Goal: Information Seeking & Learning: Learn about a topic

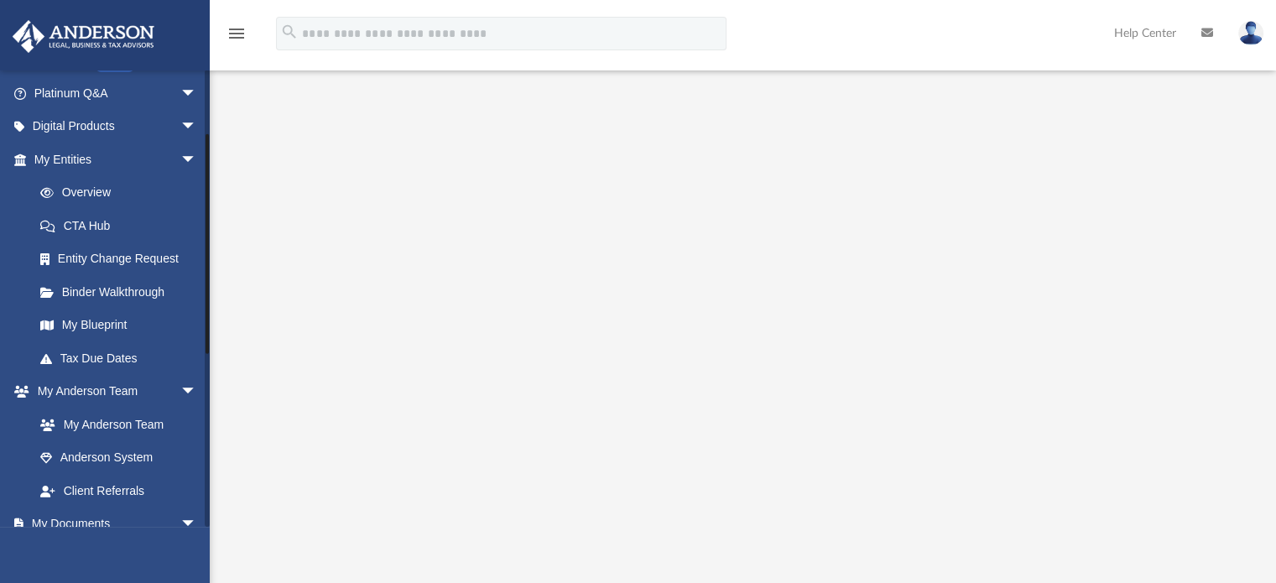
scroll to position [130, 0]
click at [108, 200] on link "Overview" at bounding box center [122, 194] width 199 height 34
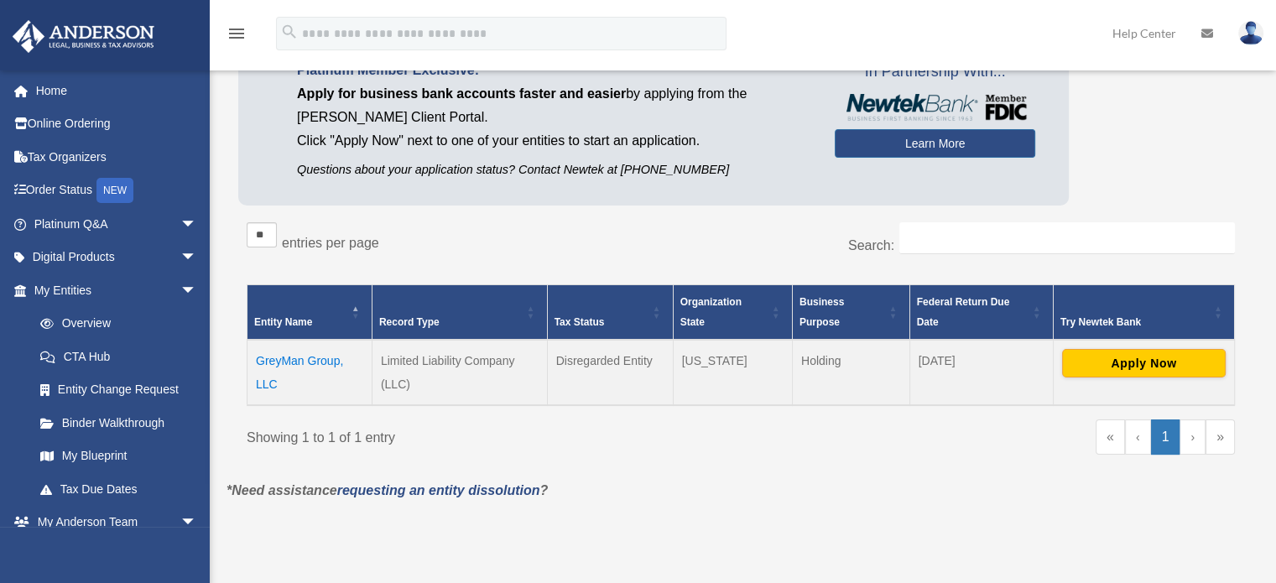
scroll to position [134, 0]
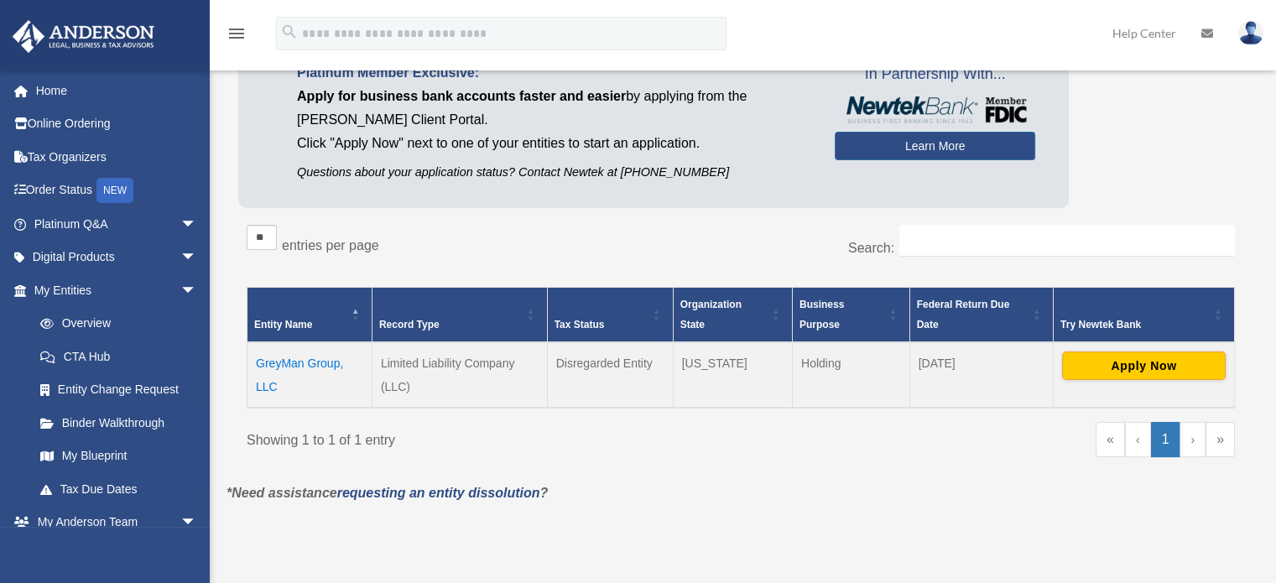
click at [279, 365] on td "GreyMan Group, LLC" at bounding box center [309, 374] width 125 height 65
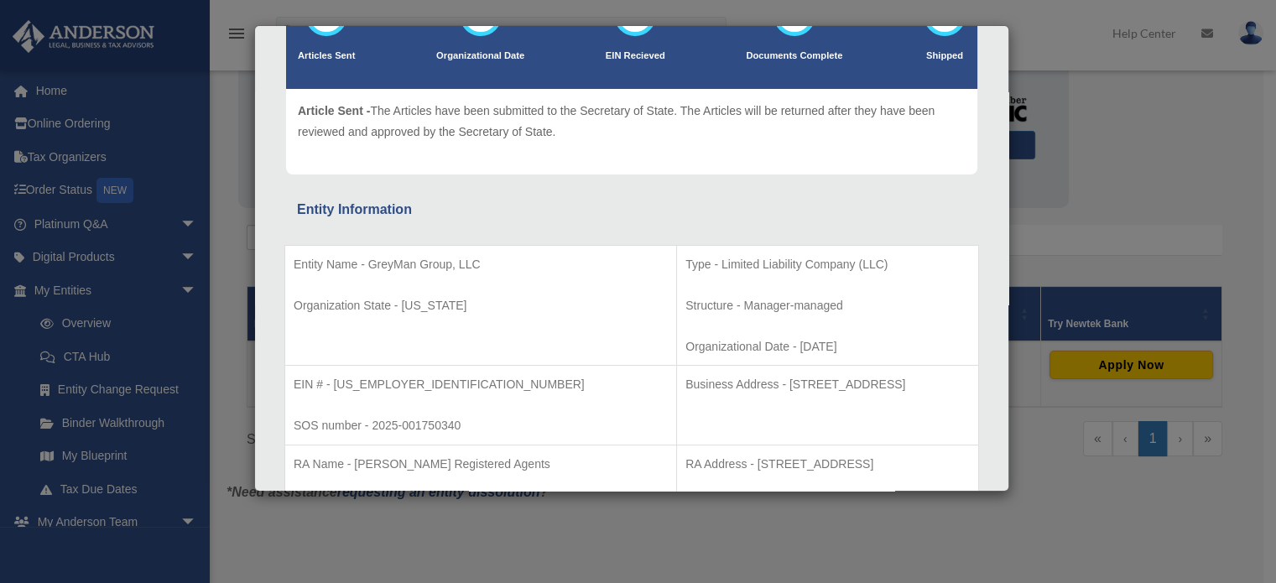
scroll to position [0, 0]
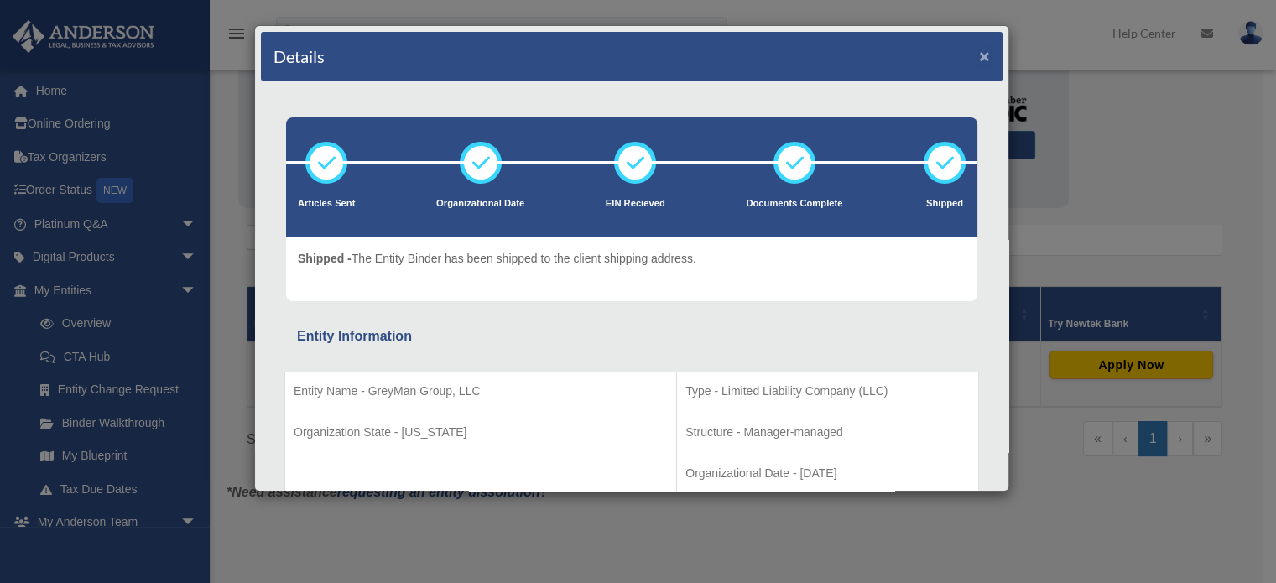
click at [979, 54] on button "×" at bounding box center [984, 56] width 11 height 18
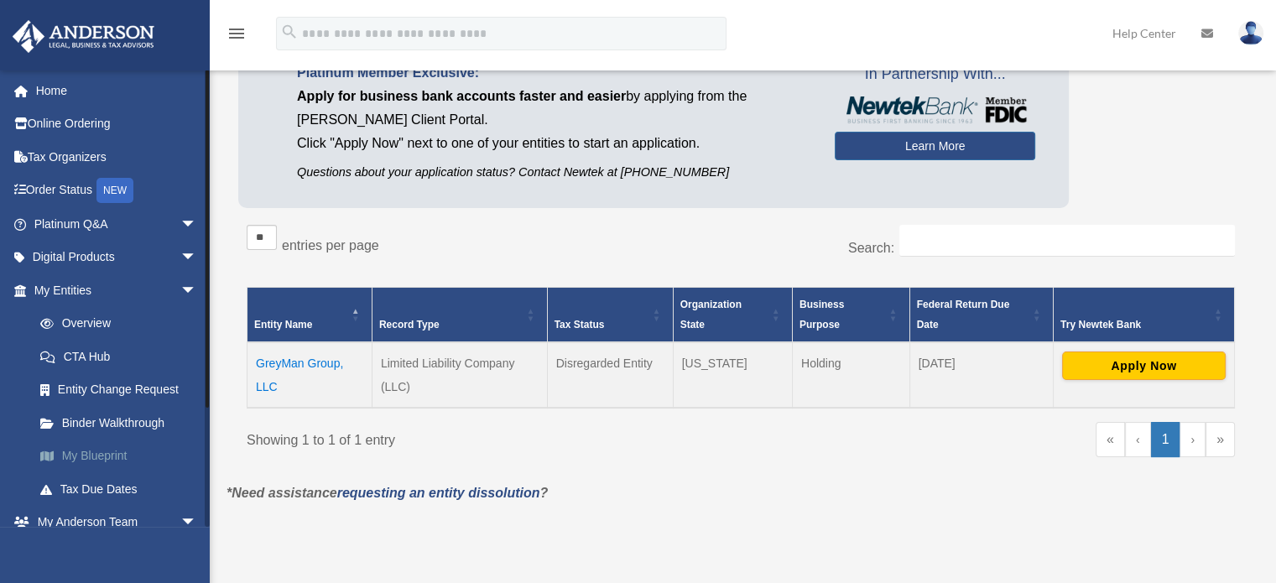
click at [106, 462] on link "My Blueprint" at bounding box center [122, 457] width 199 height 34
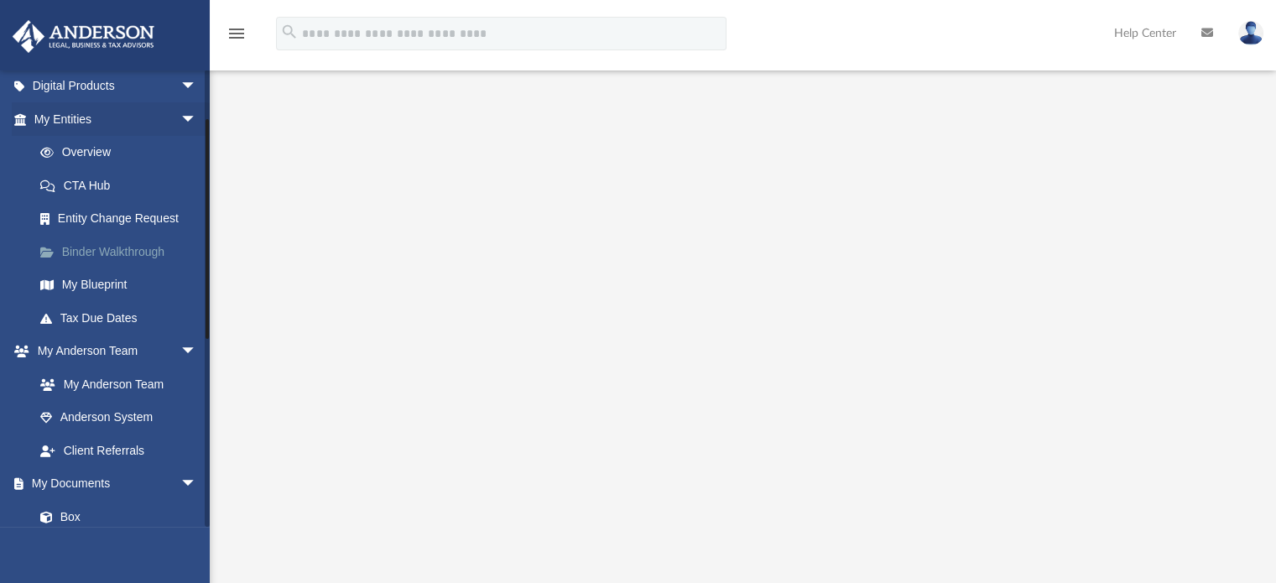
scroll to position [76, 0]
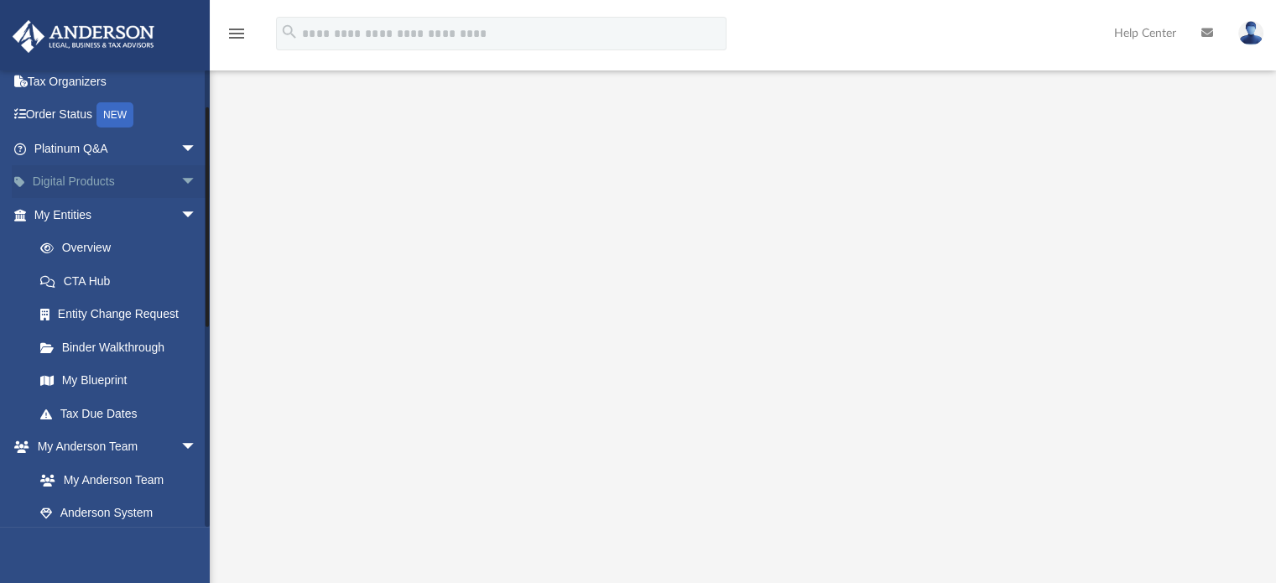
click at [180, 180] on span "arrow_drop_down" at bounding box center [197, 182] width 34 height 34
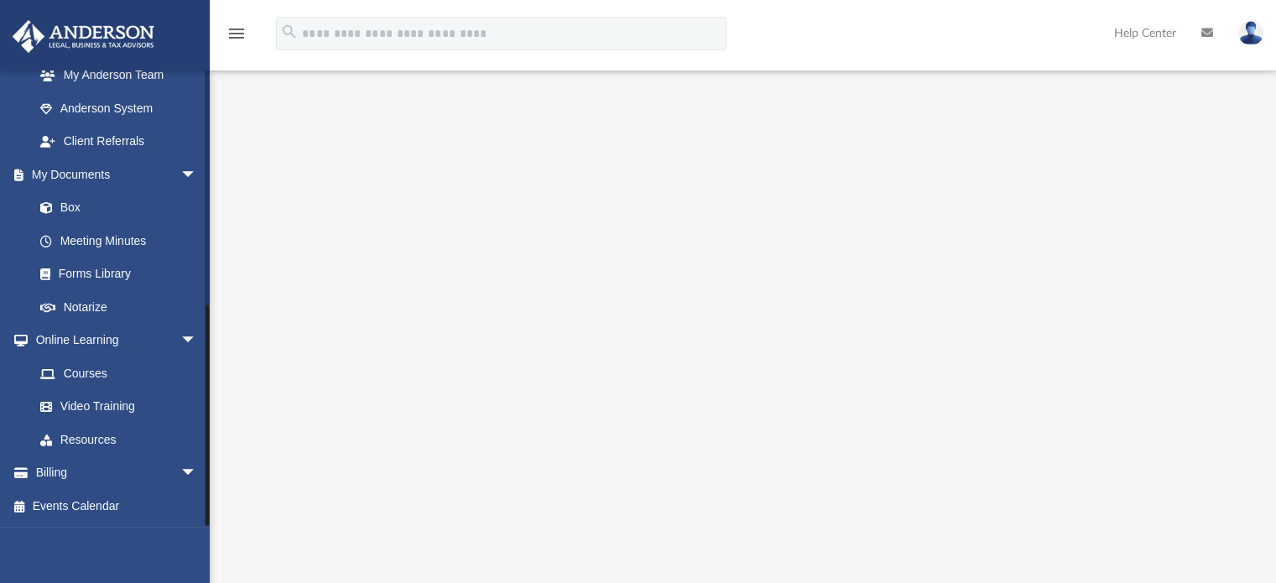
scroll to position [661, 0]
click at [76, 217] on link "Box" at bounding box center [122, 208] width 199 height 34
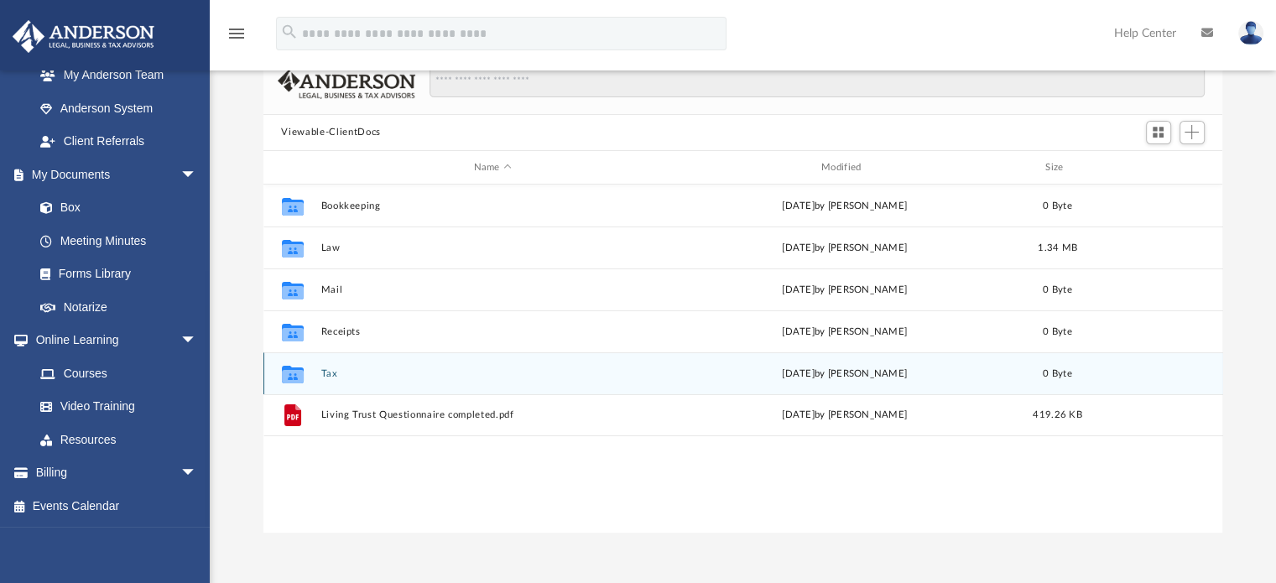
scroll to position [109, 0]
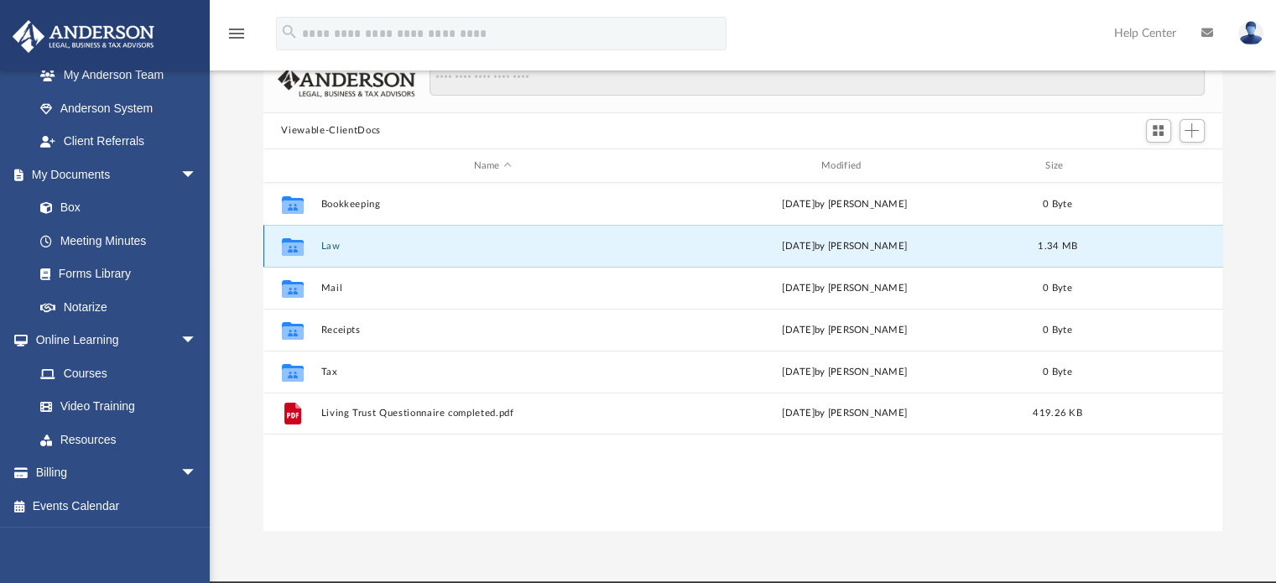
click at [334, 247] on button "Law" at bounding box center [492, 246] width 344 height 11
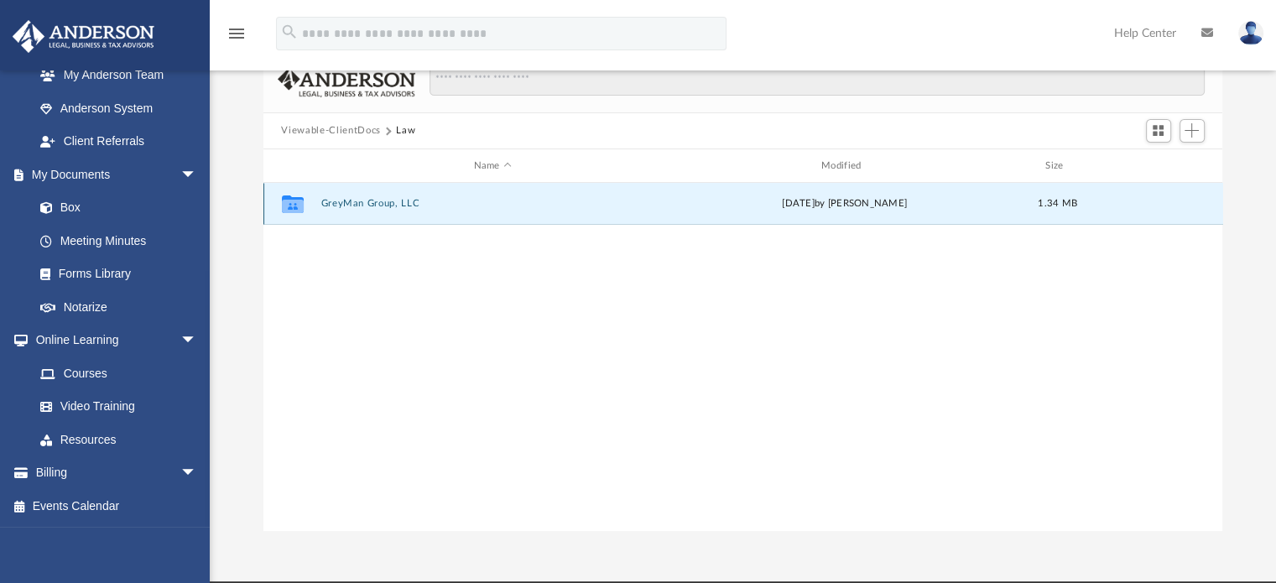
click at [349, 201] on button "GreyMan Group, LLC" at bounding box center [492, 204] width 344 height 11
click at [349, 201] on button "Initial Docs" at bounding box center [492, 204] width 344 height 11
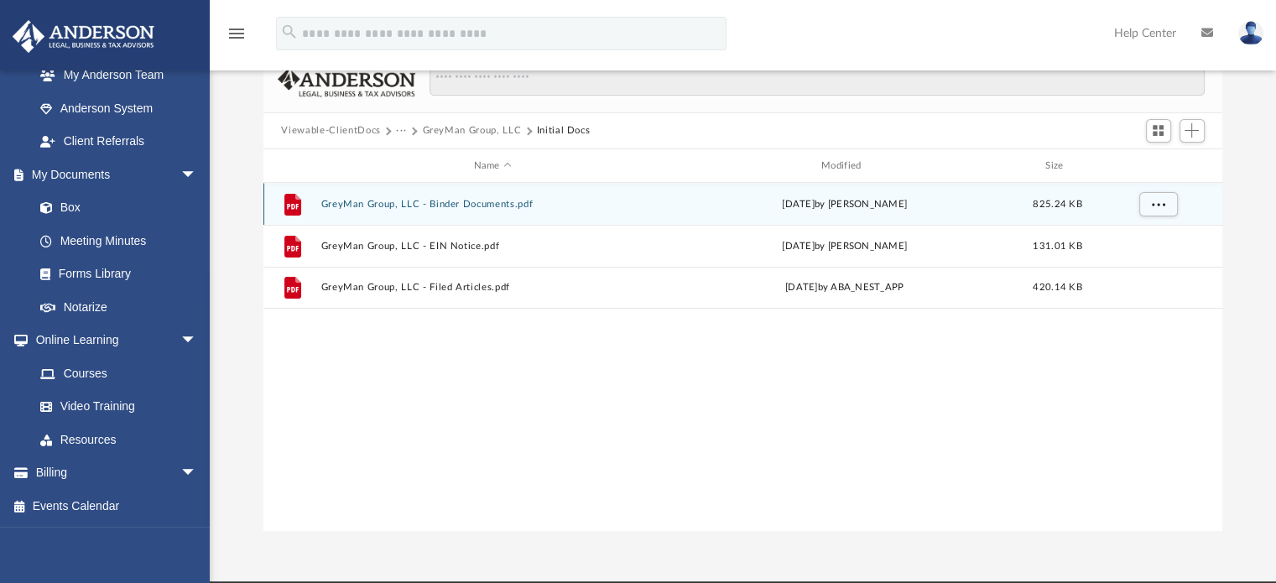
click at [385, 204] on button "GreyMan Group, LLC - Binder Documents.pdf" at bounding box center [492, 204] width 344 height 11
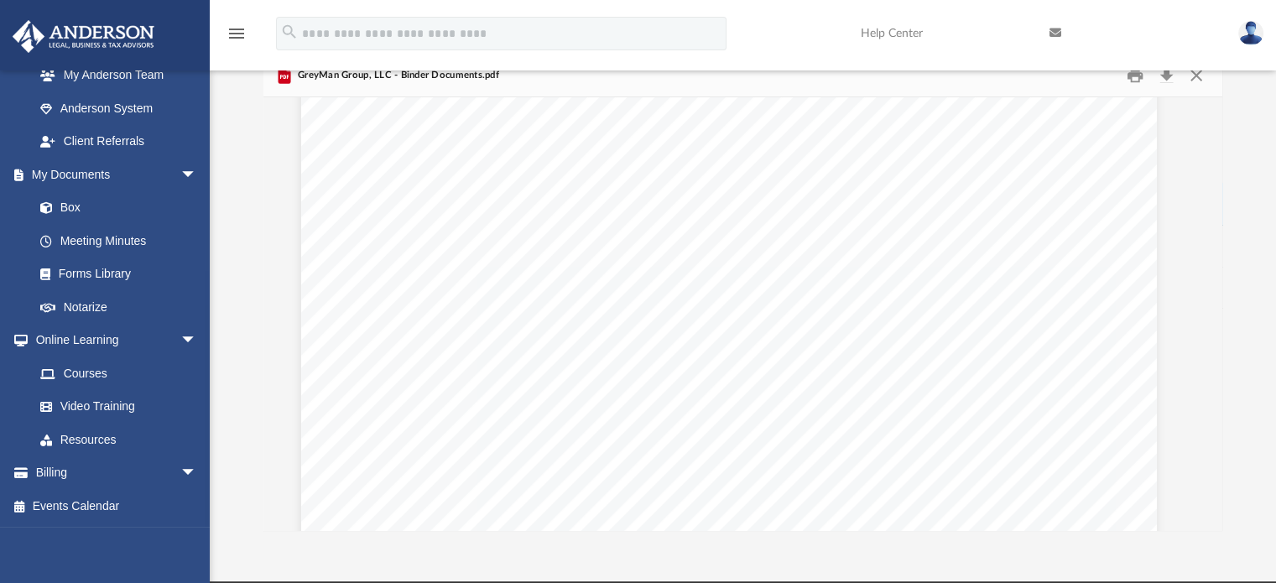
scroll to position [19357, 13]
drag, startPoint x: 802, startPoint y: 362, endPoint x: 674, endPoint y: 339, distance: 129.5
click at [674, 339] on div "Operating Agreement of GreyMan Group, LLC Page 5 of 43 ARTICLE FIVE DISTRIBUTIO…" at bounding box center [729, 559] width 856 height 1107
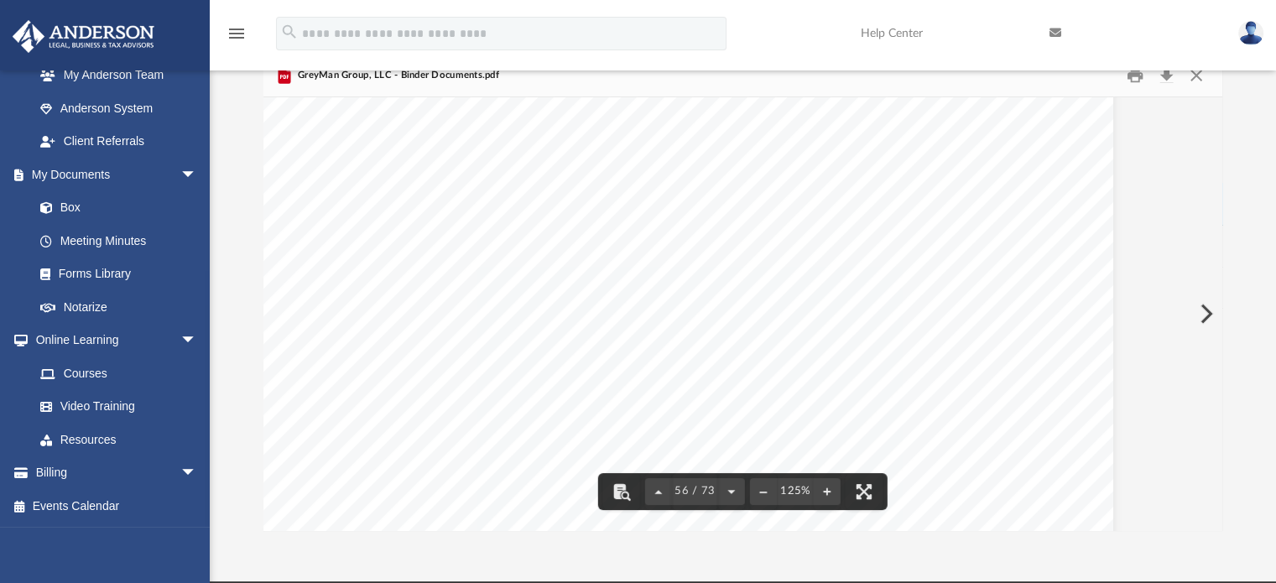
click at [390, 380] on span "_______________________________________" at bounding box center [521, 388] width 327 height 17
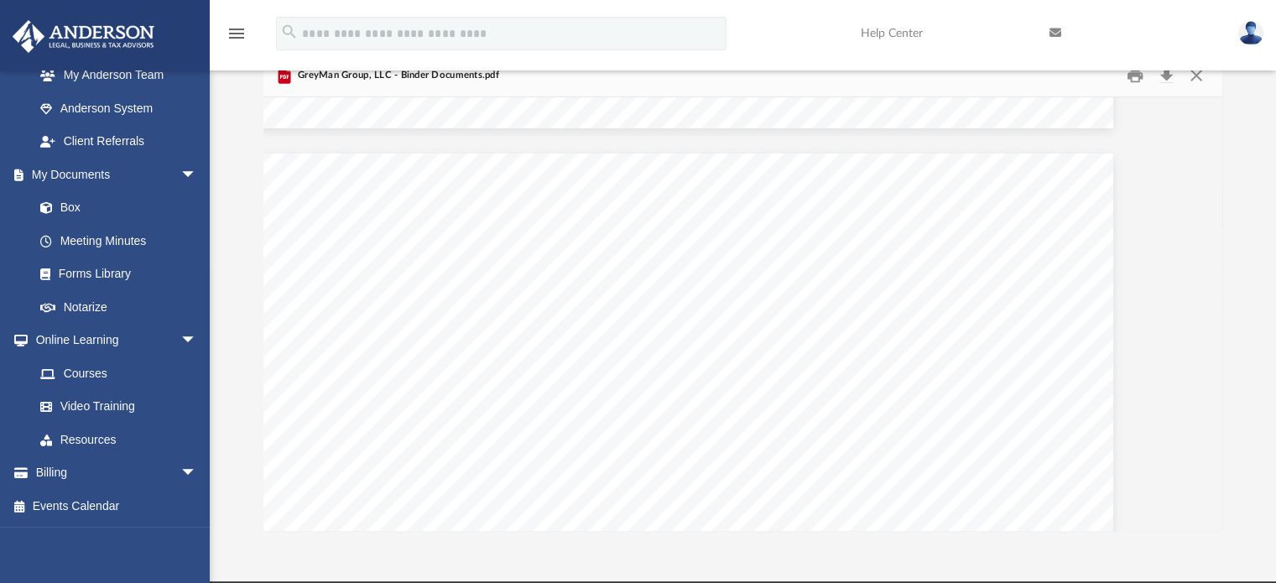
scroll to position [65633, 57]
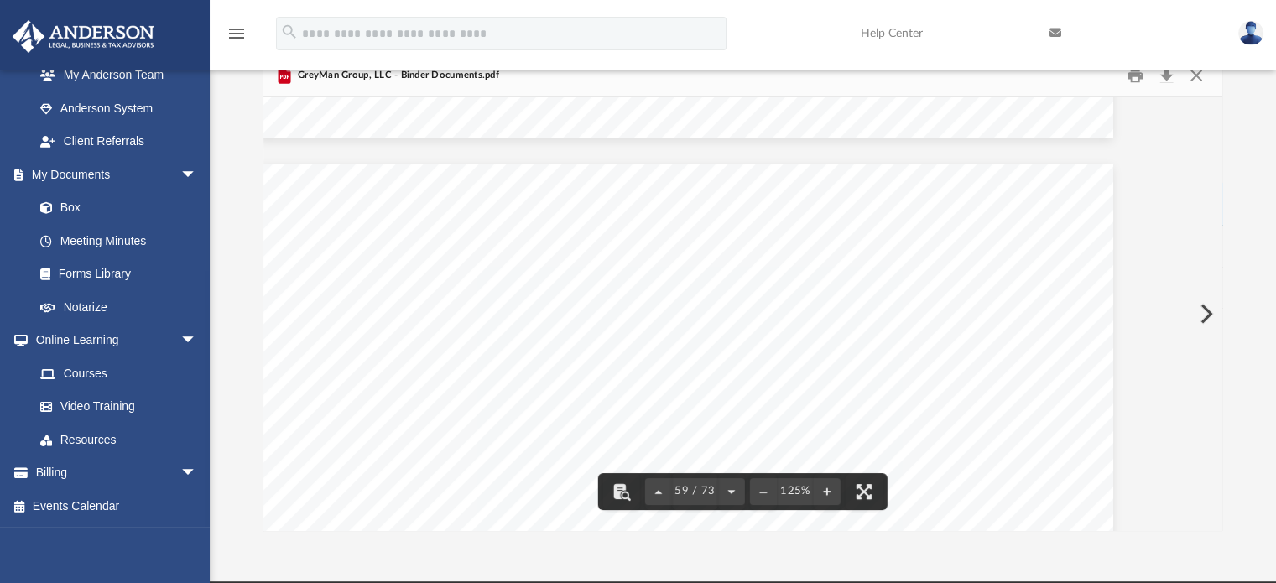
click at [497, 305] on span "amendment or termination shall be communicated to the financial institution in …" at bounding box center [700, 313] width 582 height 17
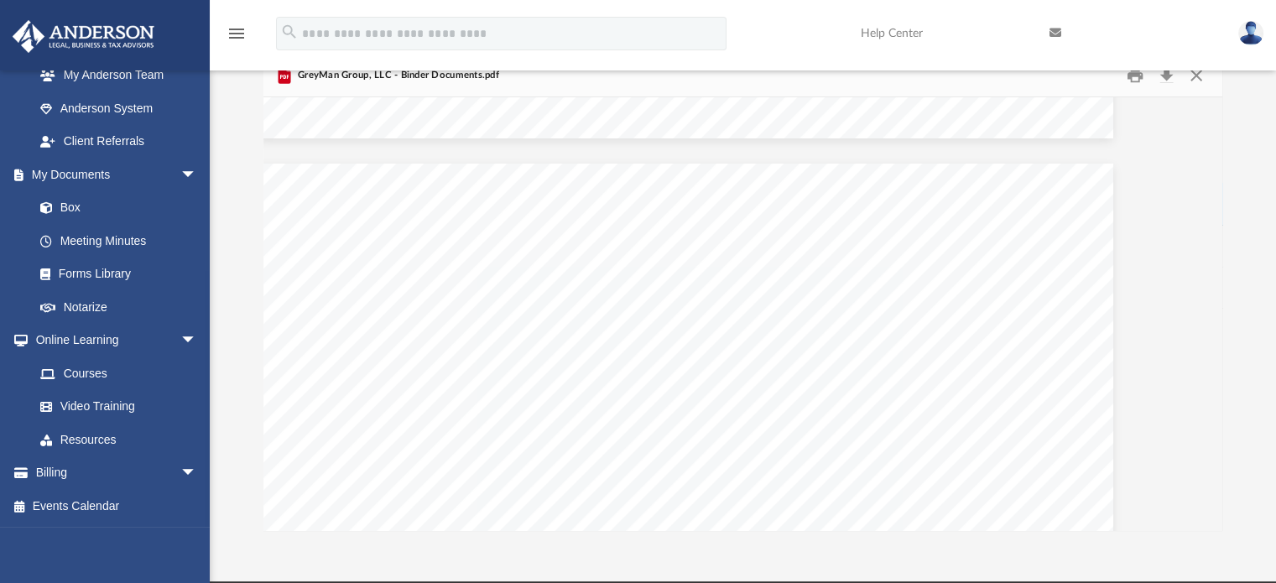
click at [497, 305] on span "amendment or termination shall be communicated to the financial institution in …" at bounding box center [700, 313] width 582 height 17
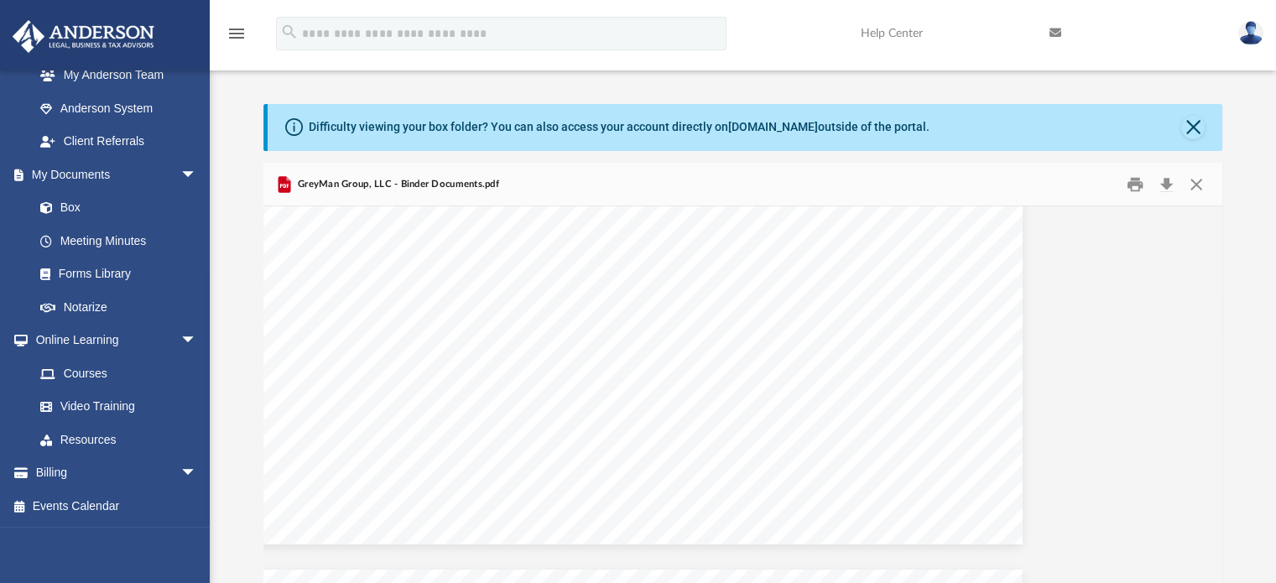
scroll to position [73160, 160]
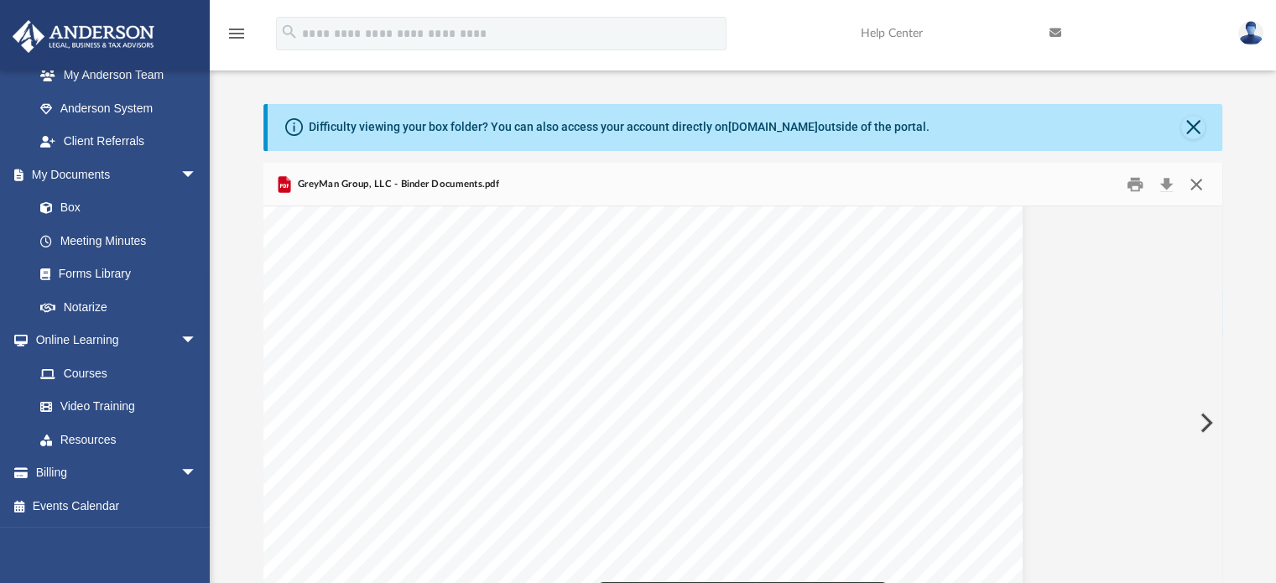
click at [1195, 185] on button "Close" at bounding box center [1196, 184] width 30 height 26
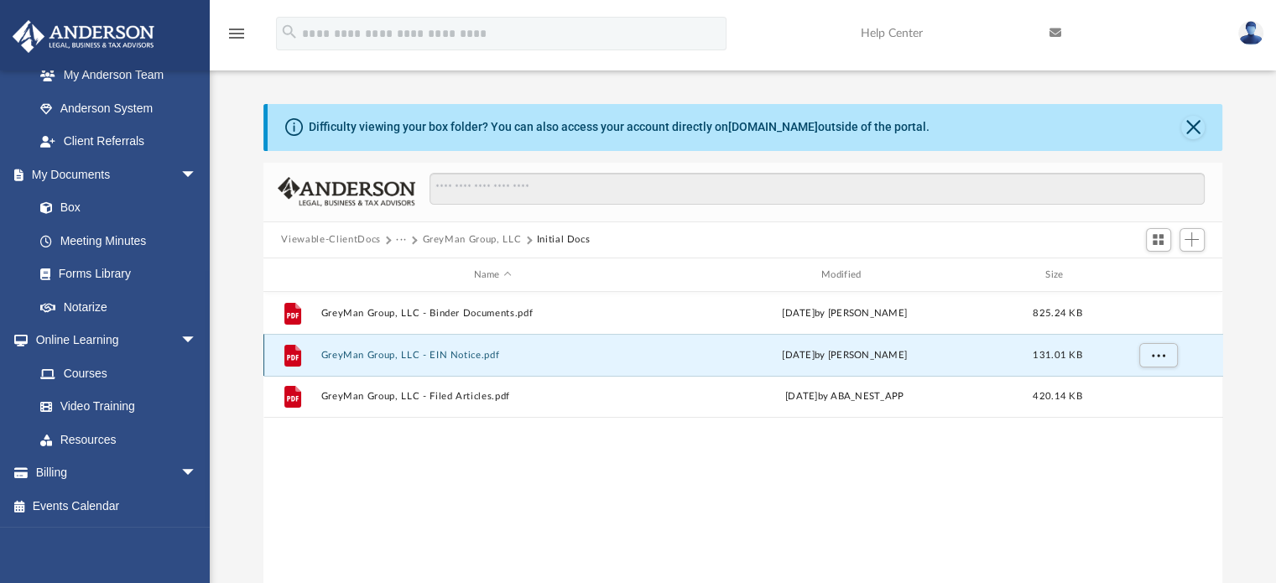
click at [371, 353] on button "GreyMan Group, LLC - EIN Notice.pdf" at bounding box center [492, 355] width 344 height 11
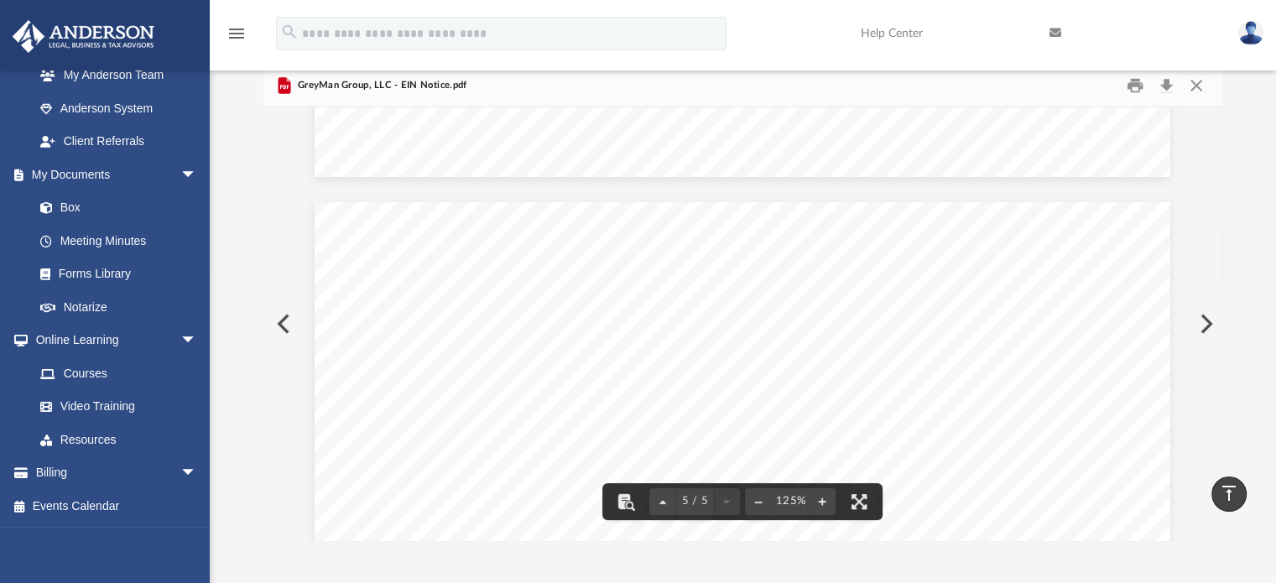
scroll to position [98, 0]
click at [1196, 89] on button "Close" at bounding box center [1196, 86] width 30 height 26
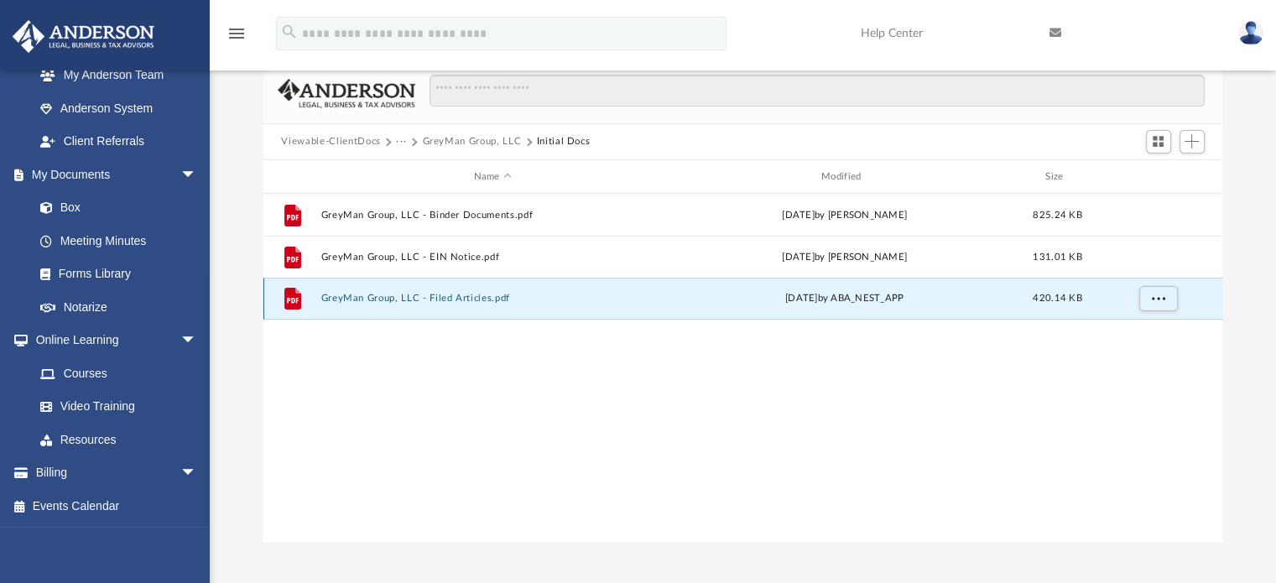
click at [450, 297] on button "GreyMan Group, LLC - Filed Articles.pdf" at bounding box center [492, 299] width 344 height 11
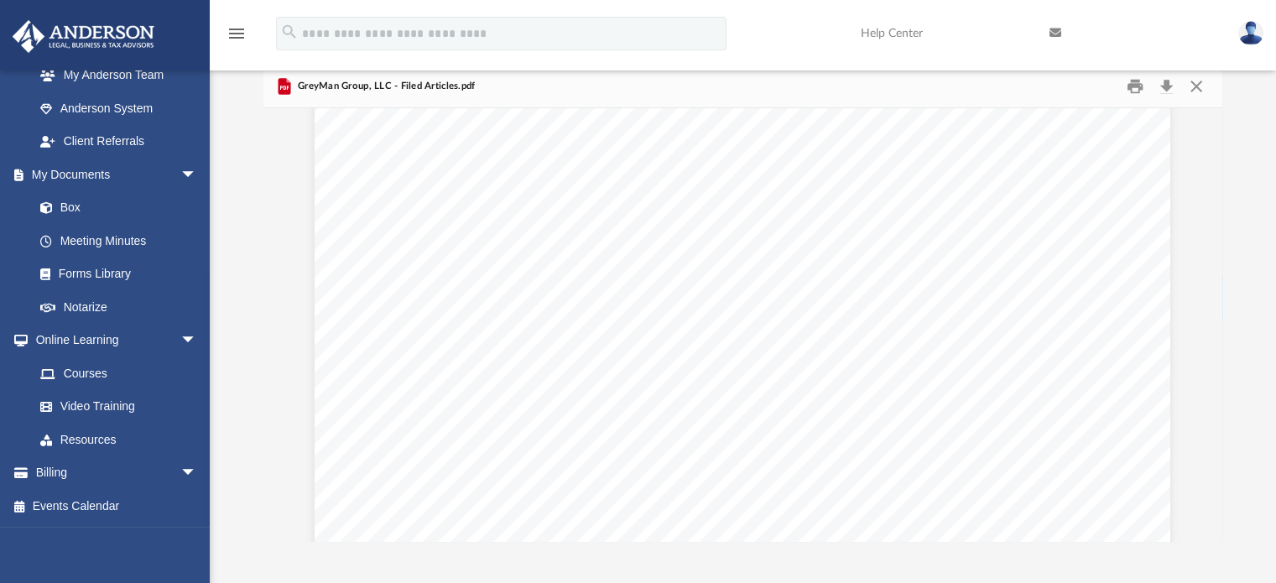
scroll to position [0, 0]
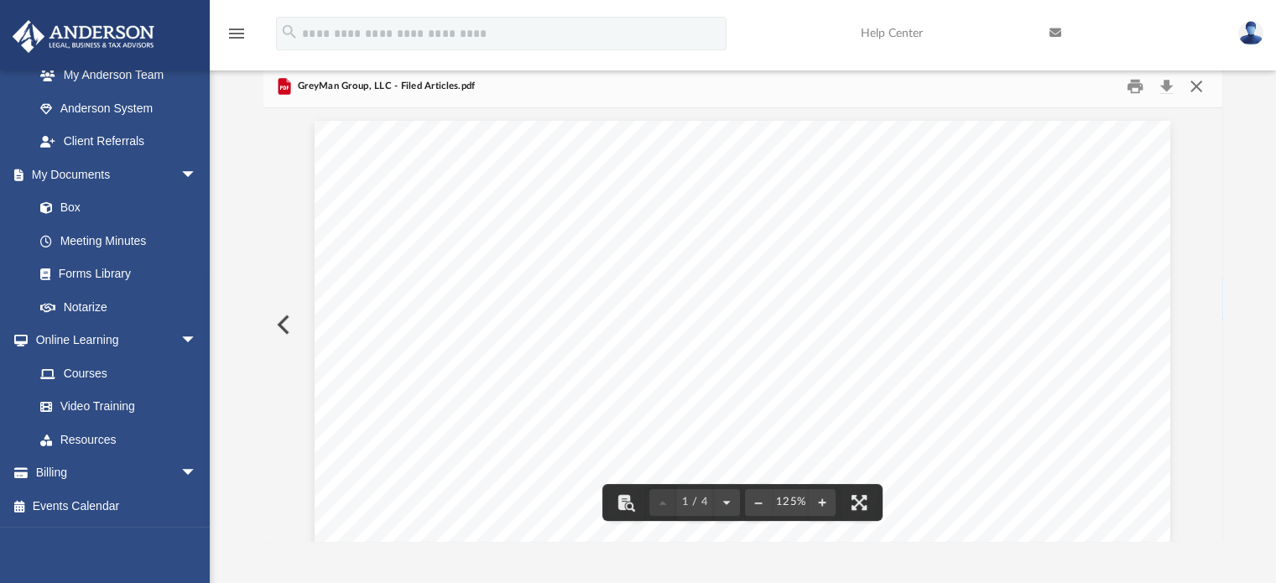
click at [1196, 89] on button "Close" at bounding box center [1196, 86] width 30 height 26
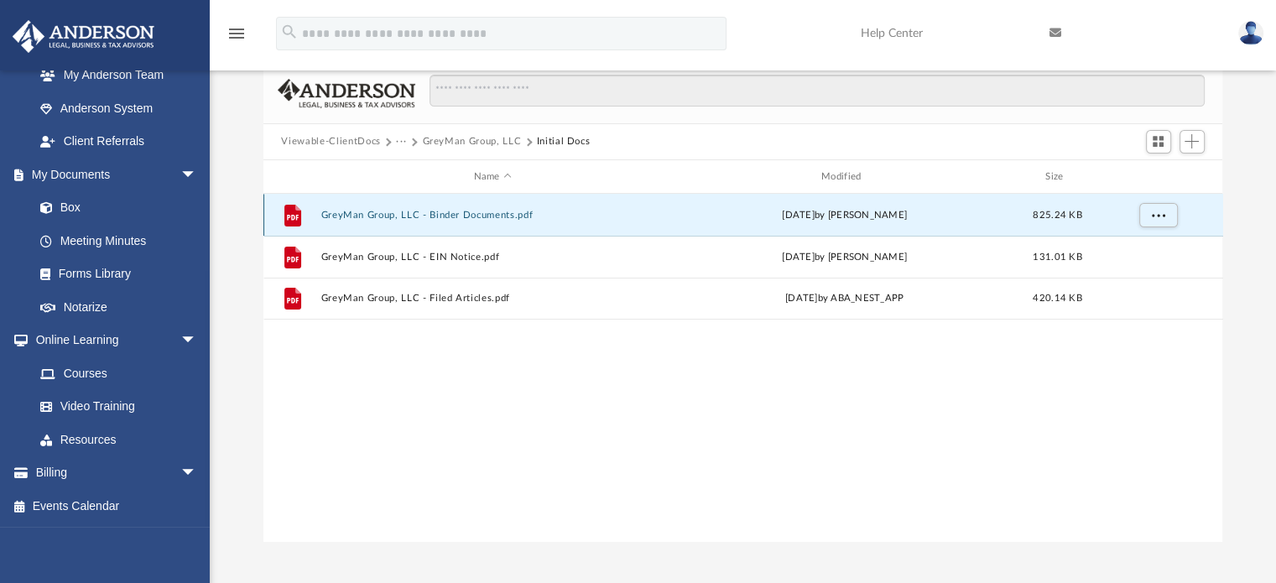
click at [357, 210] on button "GreyMan Group, LLC - Binder Documents.pdf" at bounding box center [492, 215] width 344 height 11
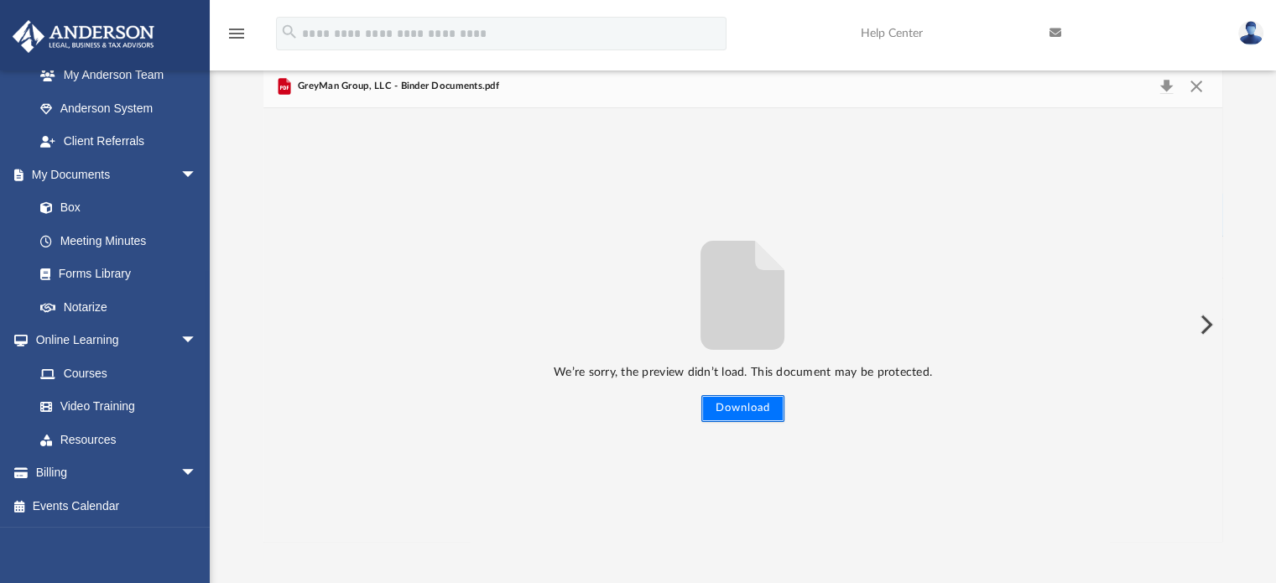
click at [705, 403] on button "Download" at bounding box center [742, 408] width 83 height 27
click at [1198, 88] on button "Close" at bounding box center [1196, 86] width 30 height 23
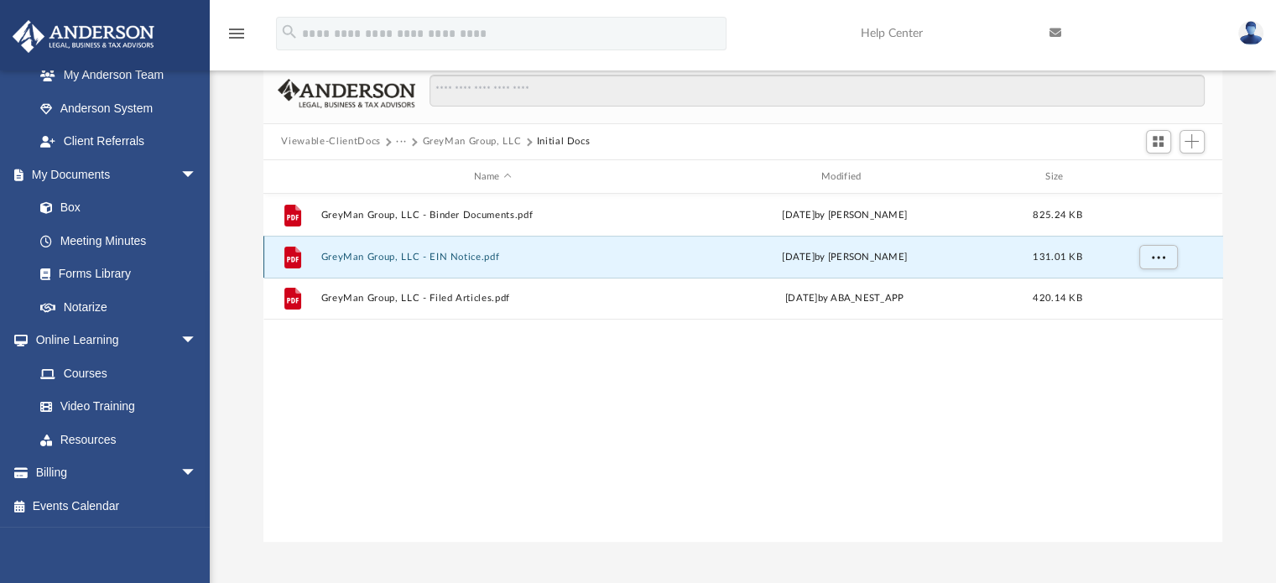
click at [443, 256] on button "GreyMan Group, LLC - EIN Notice.pdf" at bounding box center [492, 257] width 344 height 11
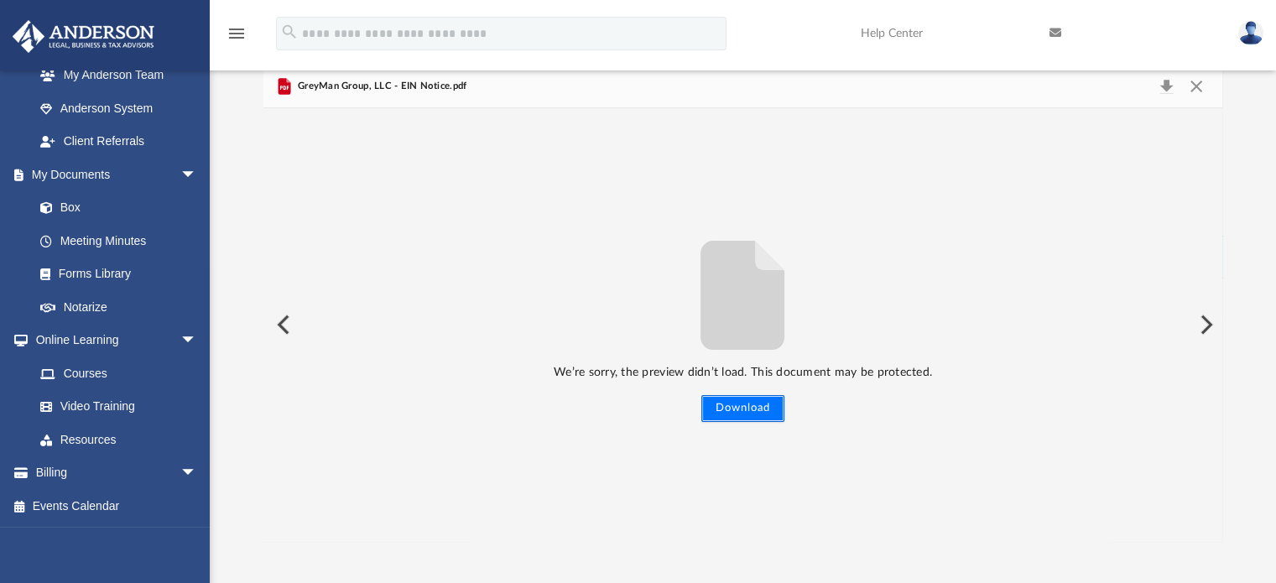
click at [753, 415] on button "Download" at bounding box center [742, 408] width 83 height 27
click at [1204, 83] on button "Close" at bounding box center [1196, 86] width 30 height 23
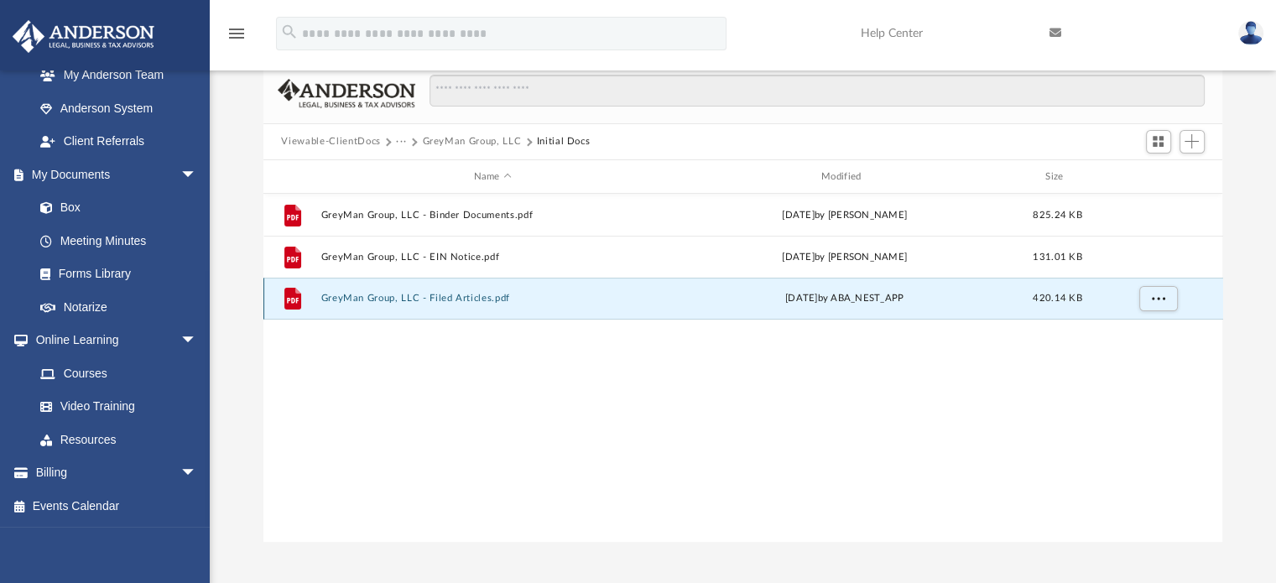
click at [433, 301] on button "GreyMan Group, LLC - Filed Articles.pdf" at bounding box center [492, 299] width 344 height 11
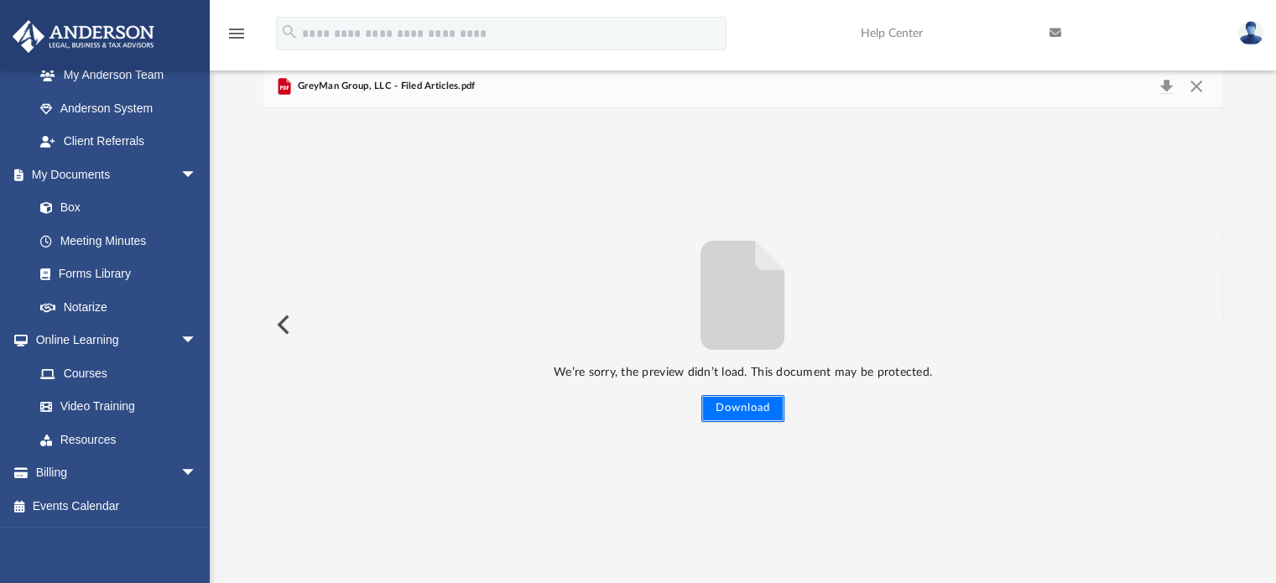
click at [747, 414] on button "Download" at bounding box center [742, 408] width 83 height 27
click at [279, 331] on button "Preview" at bounding box center [281, 324] width 37 height 47
click at [1201, 90] on button "Close" at bounding box center [1196, 86] width 30 height 23
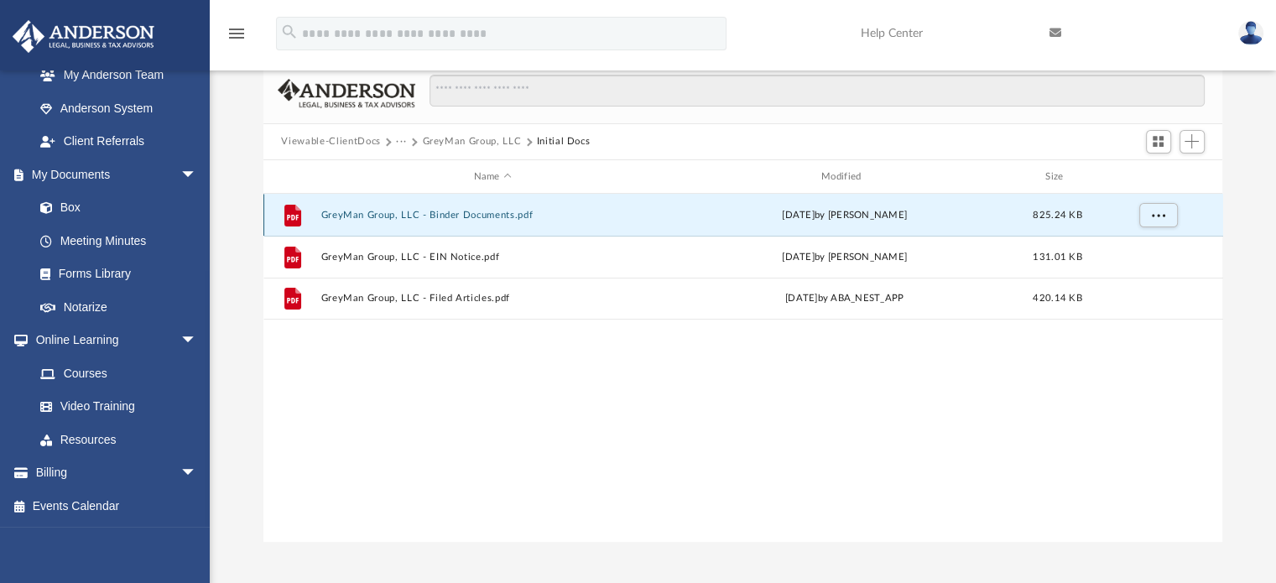
click at [447, 211] on button "GreyMan Group, LLC - Binder Documents.pdf" at bounding box center [492, 215] width 344 height 11
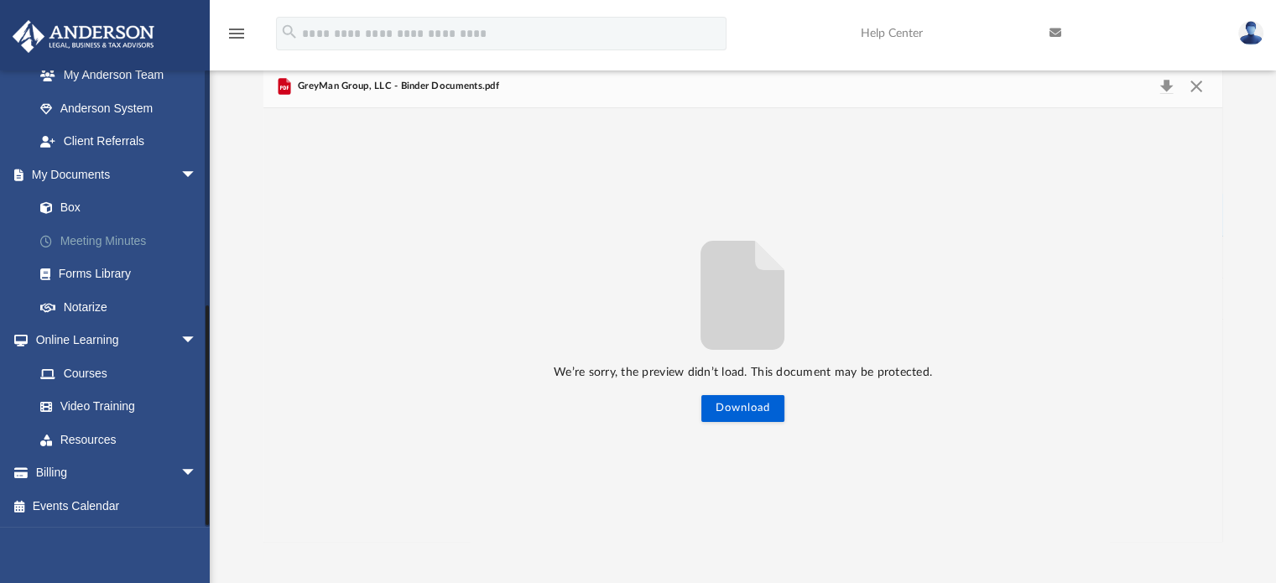
click at [91, 251] on link "Meeting Minutes" at bounding box center [122, 241] width 199 height 34
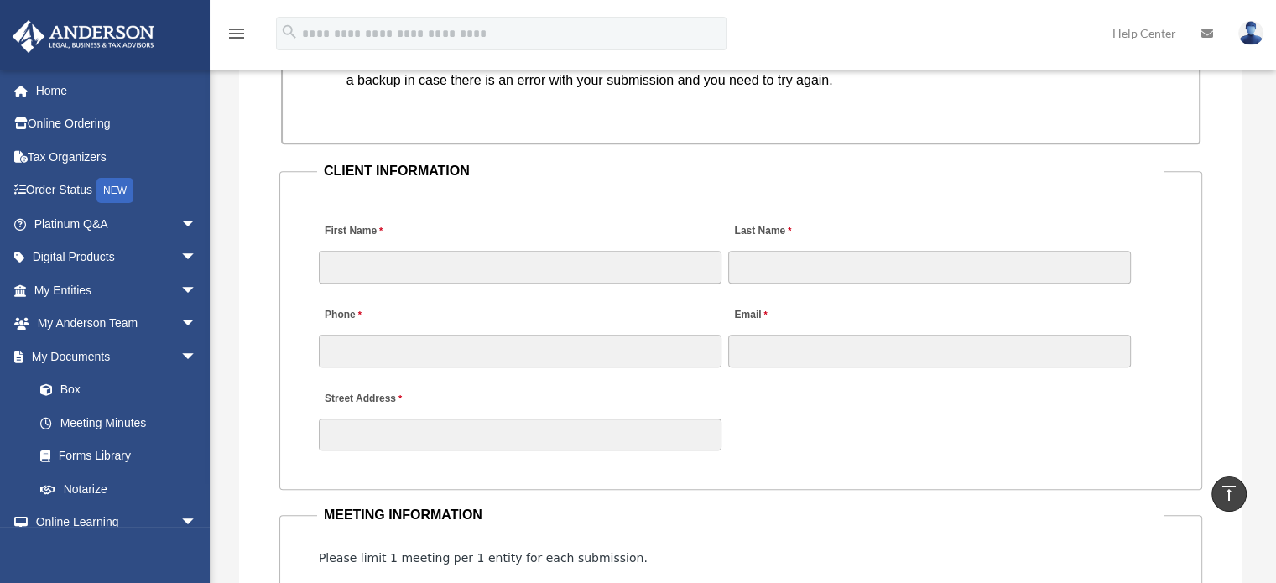
scroll to position [1601, 0]
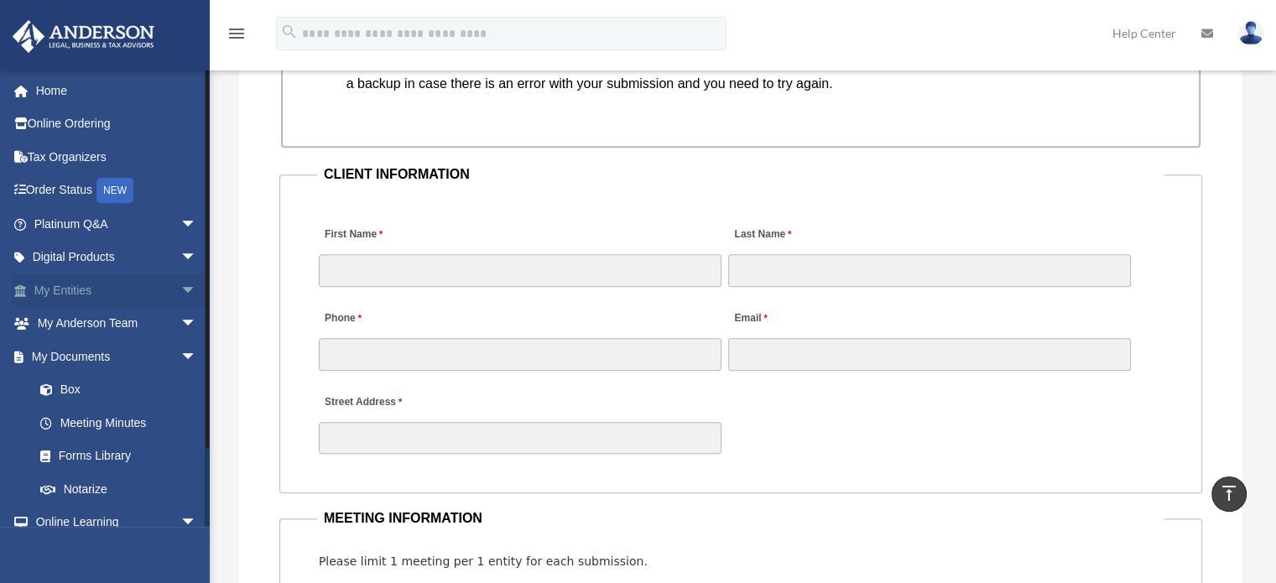
click at [55, 290] on link "My Entities arrow_drop_down" at bounding box center [117, 290] width 211 height 34
click at [180, 291] on span "arrow_drop_down" at bounding box center [197, 290] width 34 height 34
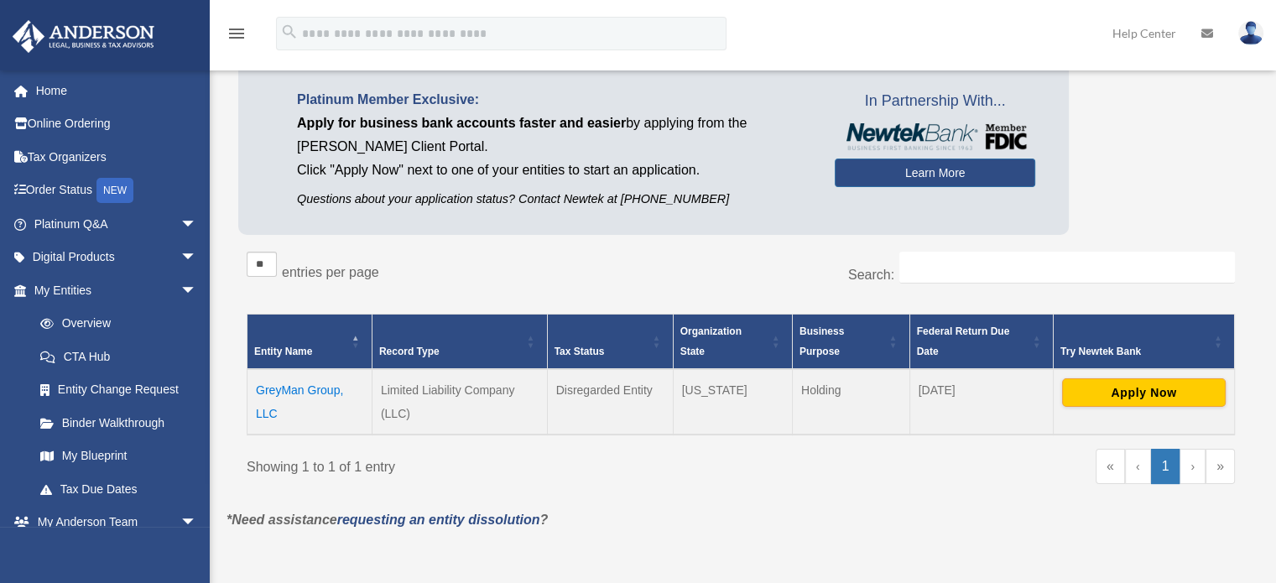
scroll to position [107, 0]
click at [937, 180] on link "Learn More" at bounding box center [935, 173] width 200 height 29
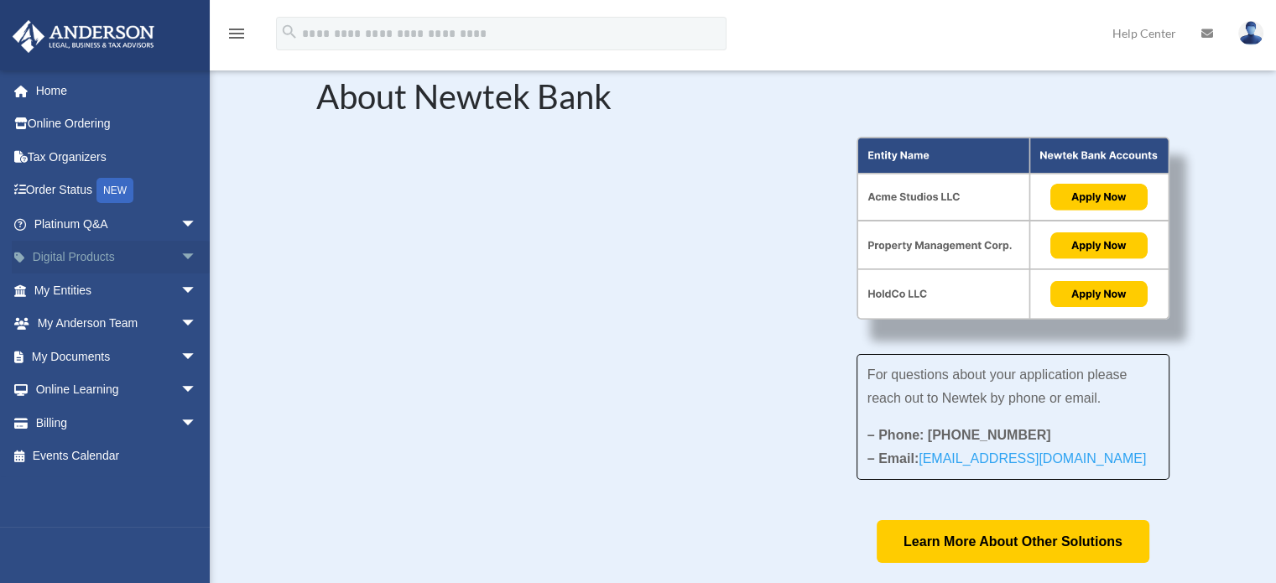
click at [180, 261] on span "arrow_drop_down" at bounding box center [197, 258] width 34 height 34
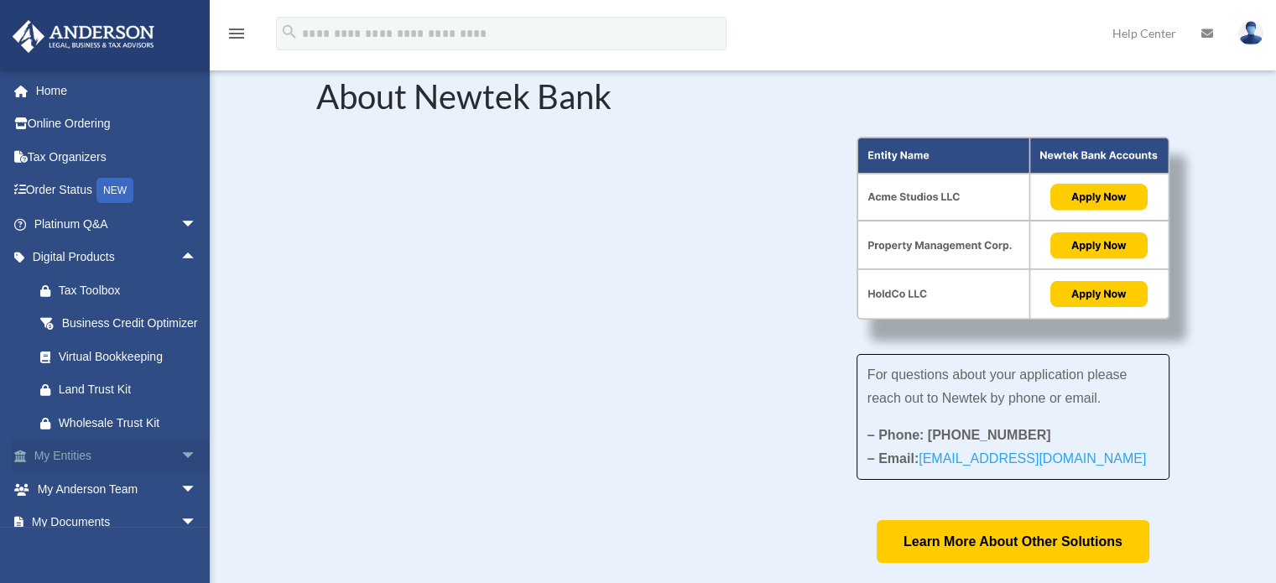
click at [180, 474] on span "arrow_drop_down" at bounding box center [197, 457] width 34 height 34
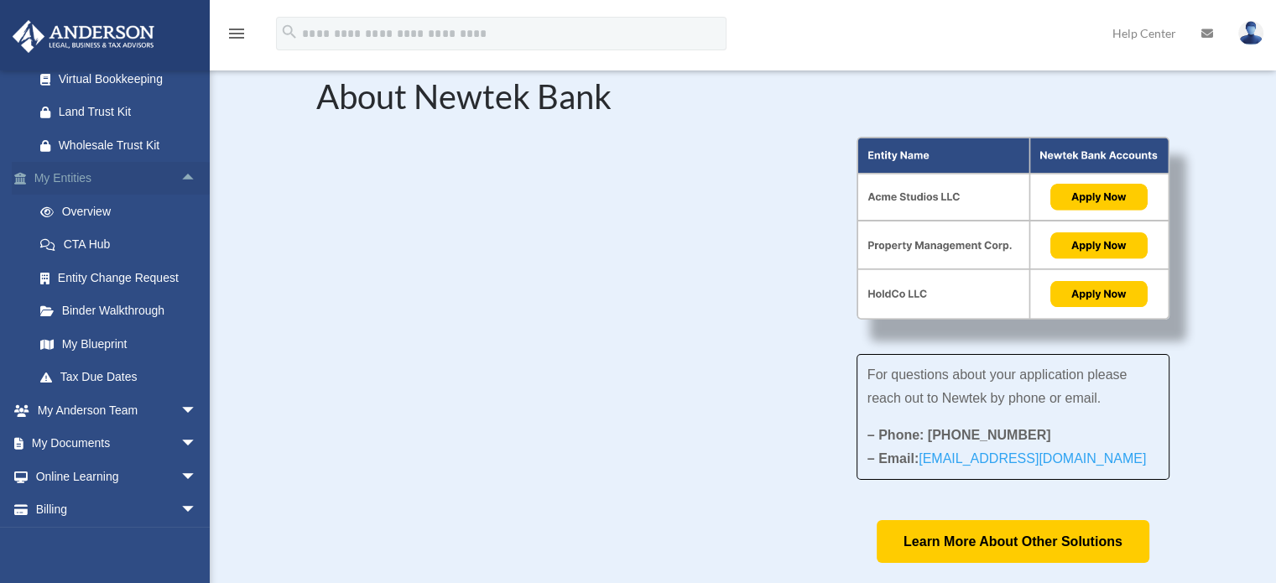
scroll to position [277, 0]
click at [148, 91] on div "Virtual Bookkeeping" at bounding box center [130, 80] width 143 height 21
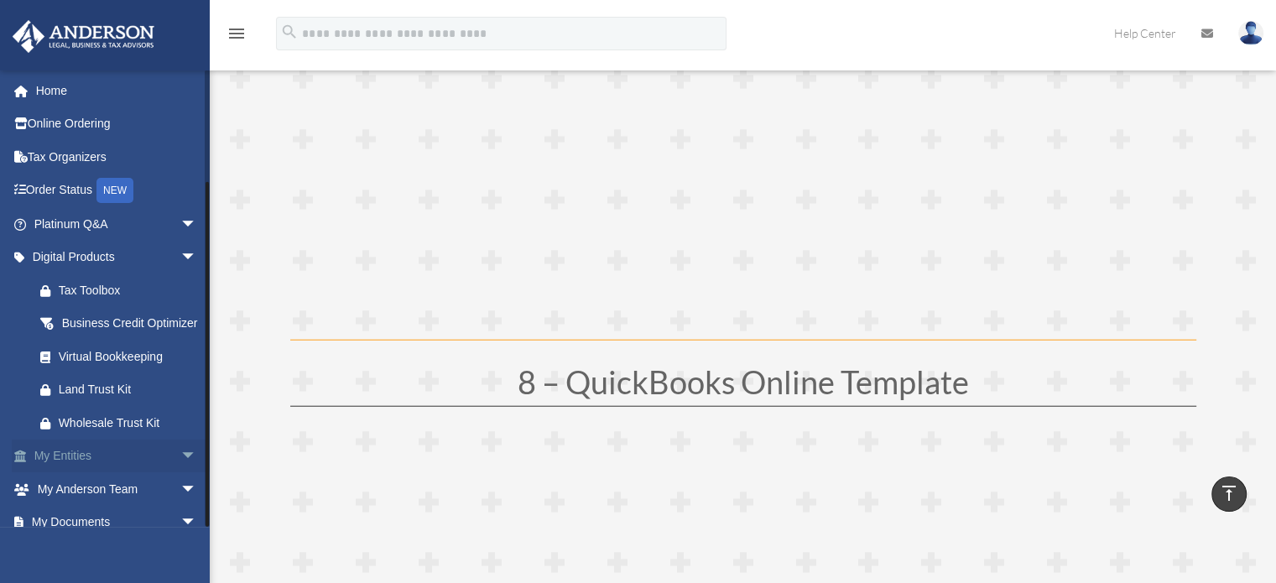
scroll to position [135, 0]
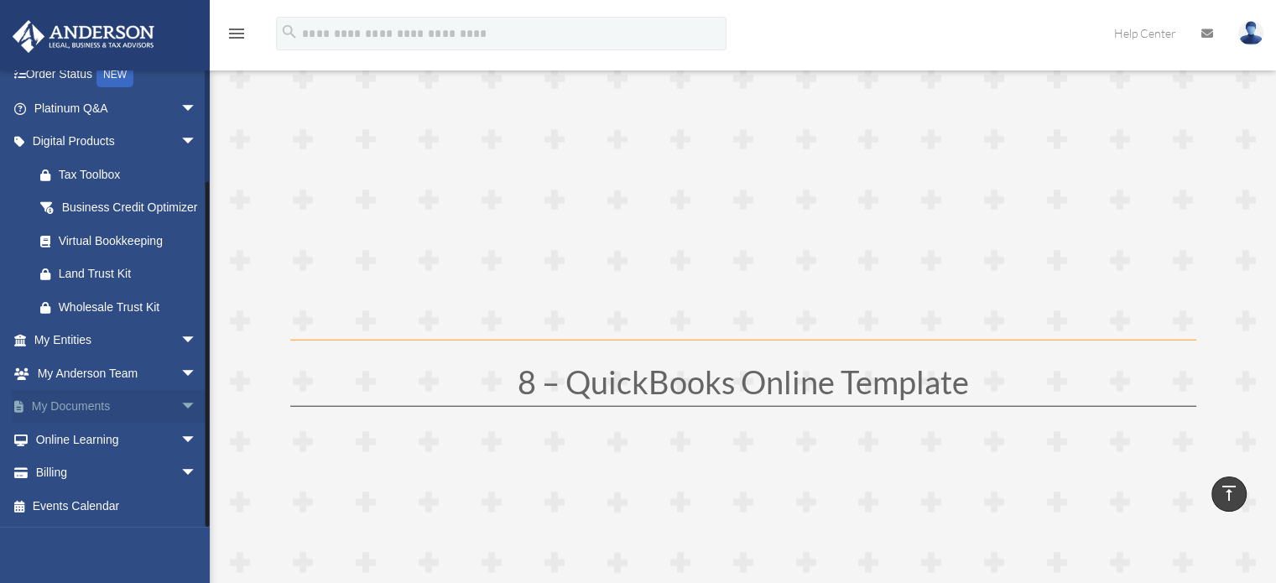
click at [180, 408] on span "arrow_drop_down" at bounding box center [197, 407] width 34 height 34
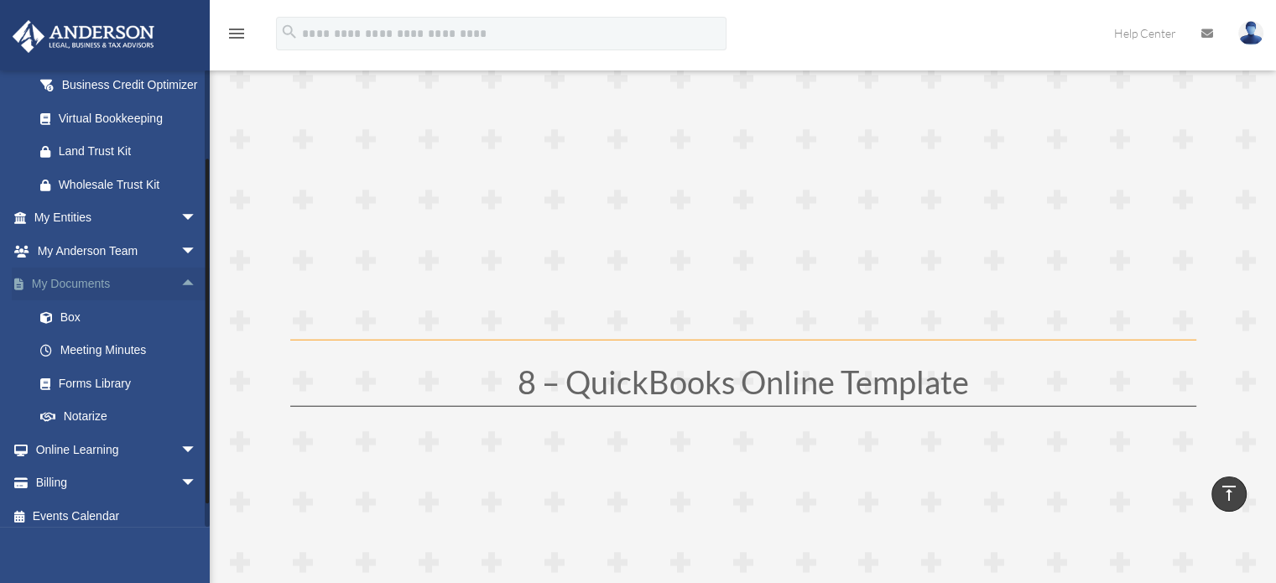
scroll to position [268, 0]
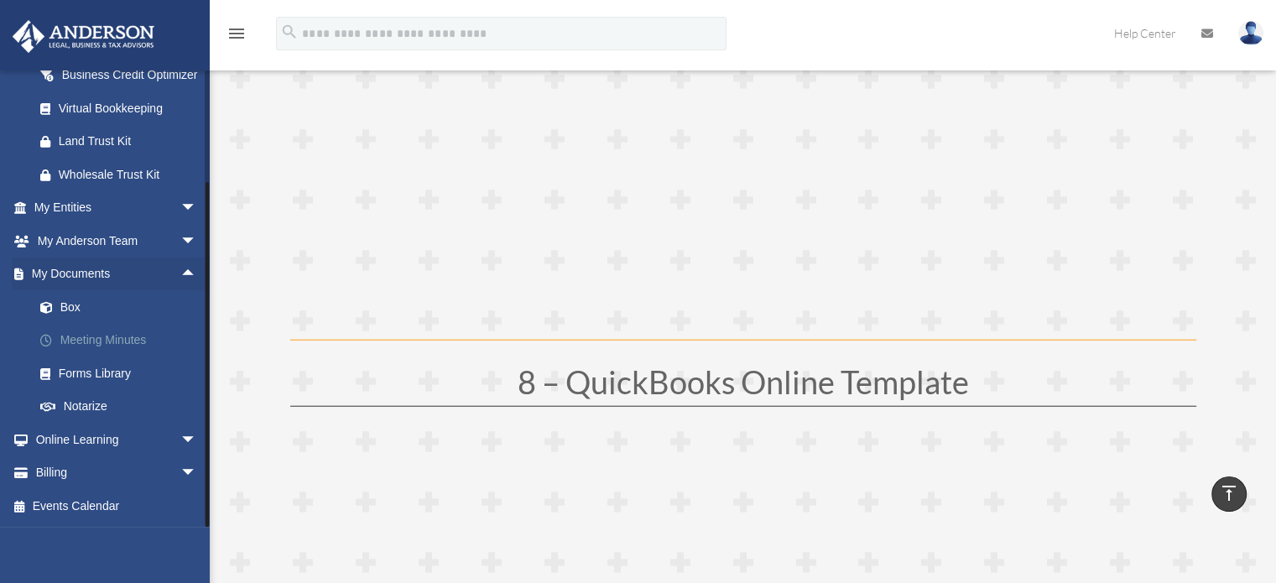
click at [111, 342] on link "Meeting Minutes" at bounding box center [122, 341] width 199 height 34
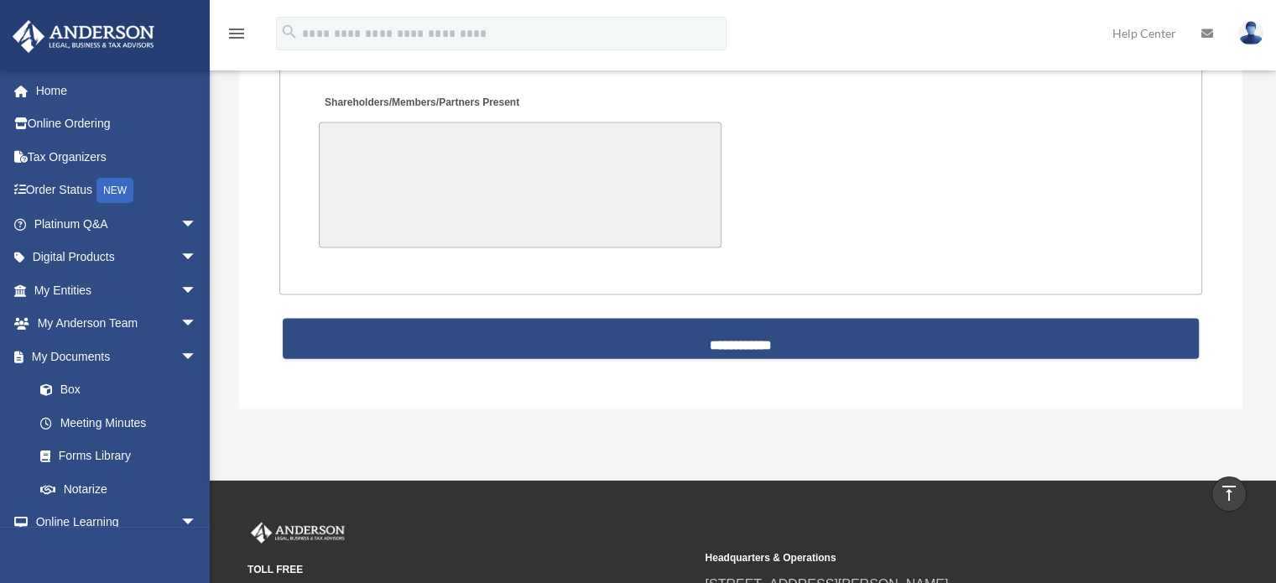
scroll to position [3650, 0]
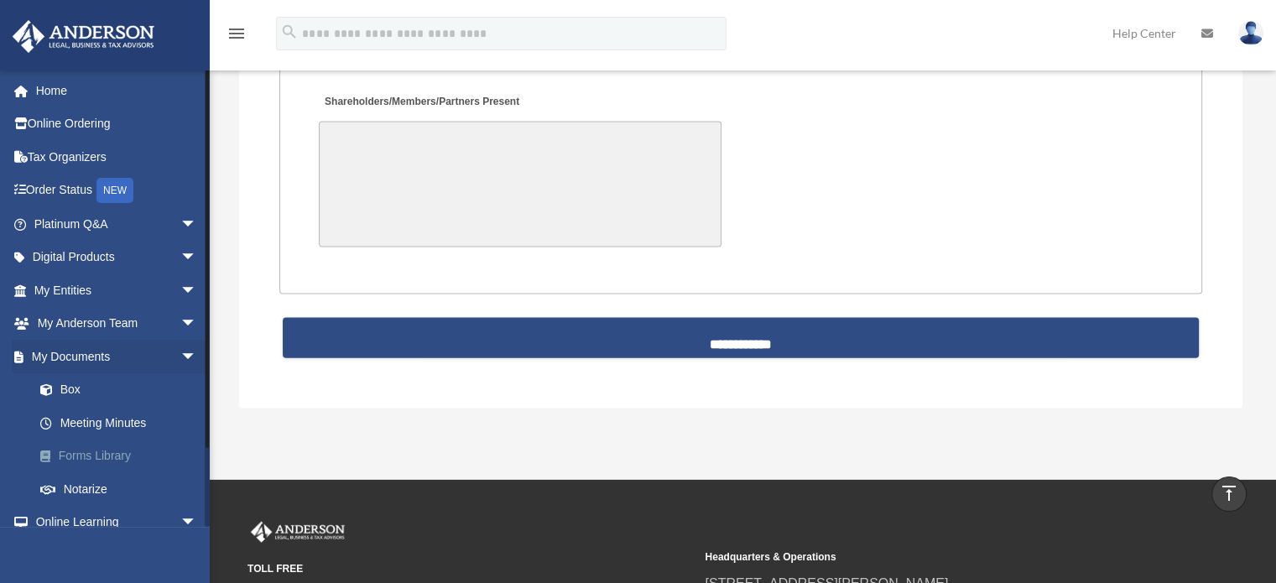
click at [111, 457] on link "Forms Library" at bounding box center [122, 457] width 199 height 34
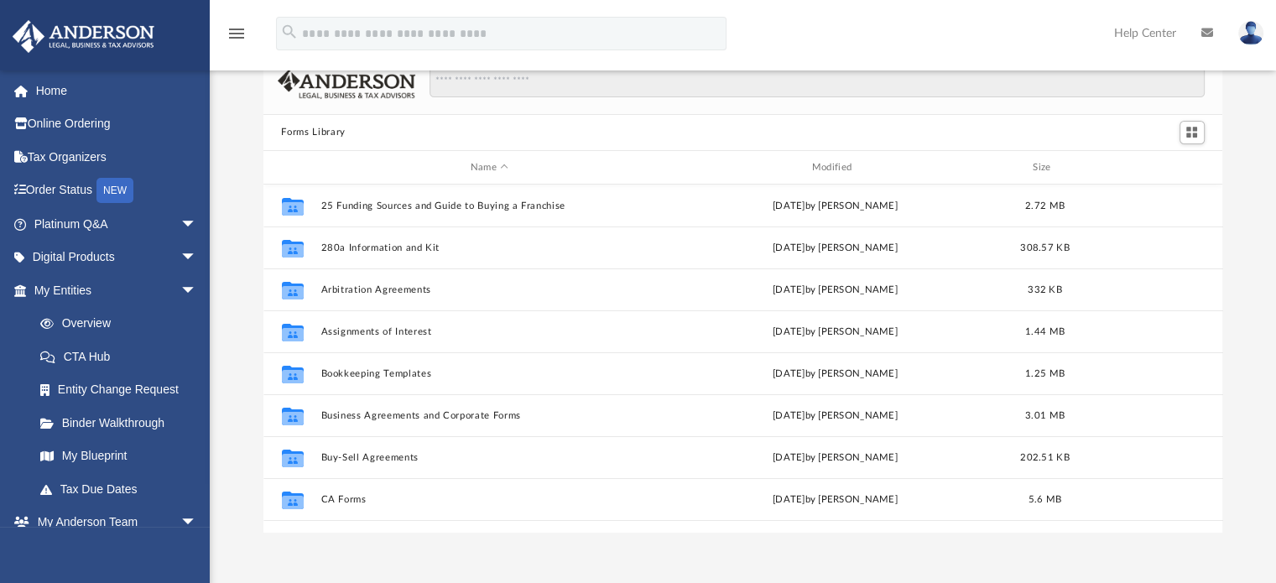
scroll to position [47, 0]
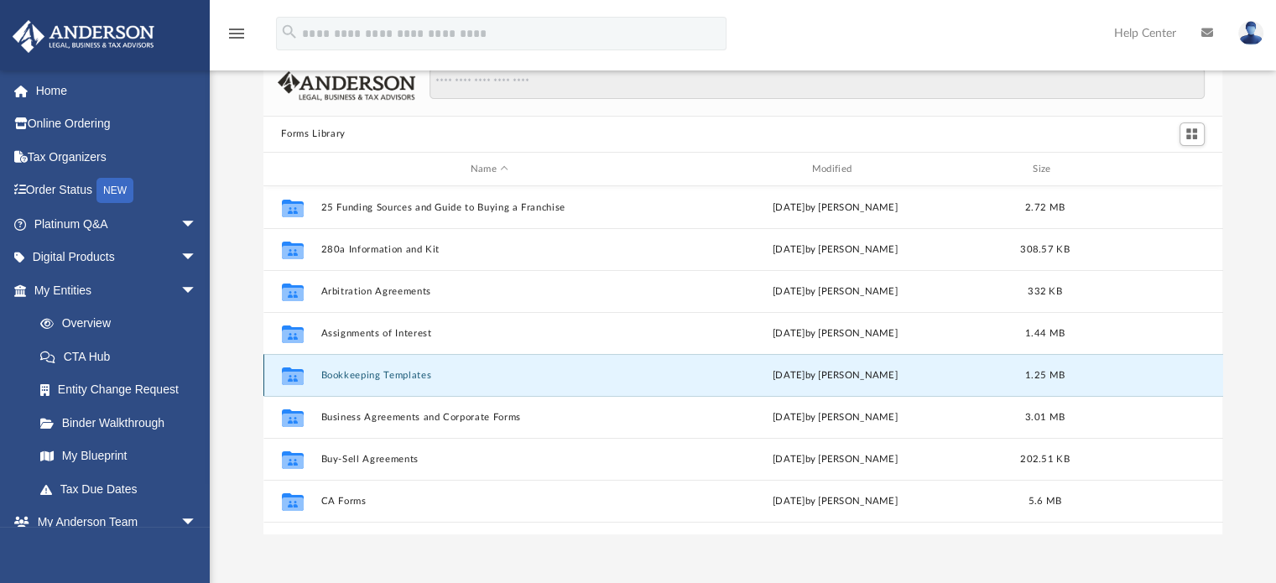
click at [372, 378] on button "Bookkeeping Templates" at bounding box center [489, 375] width 338 height 11
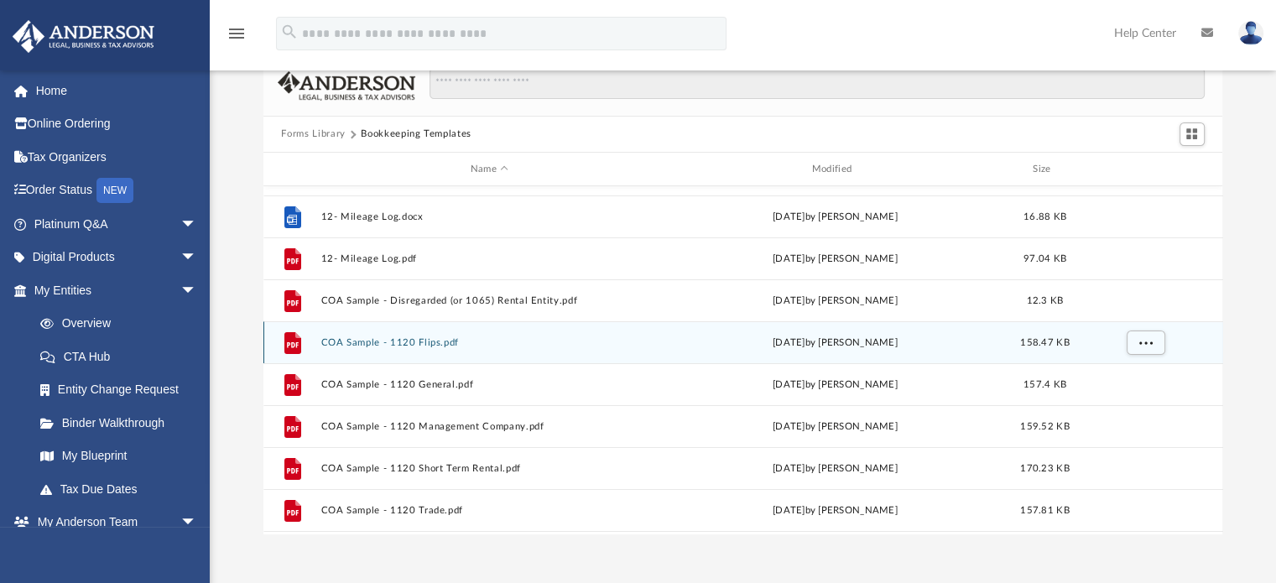
scroll to position [0, 0]
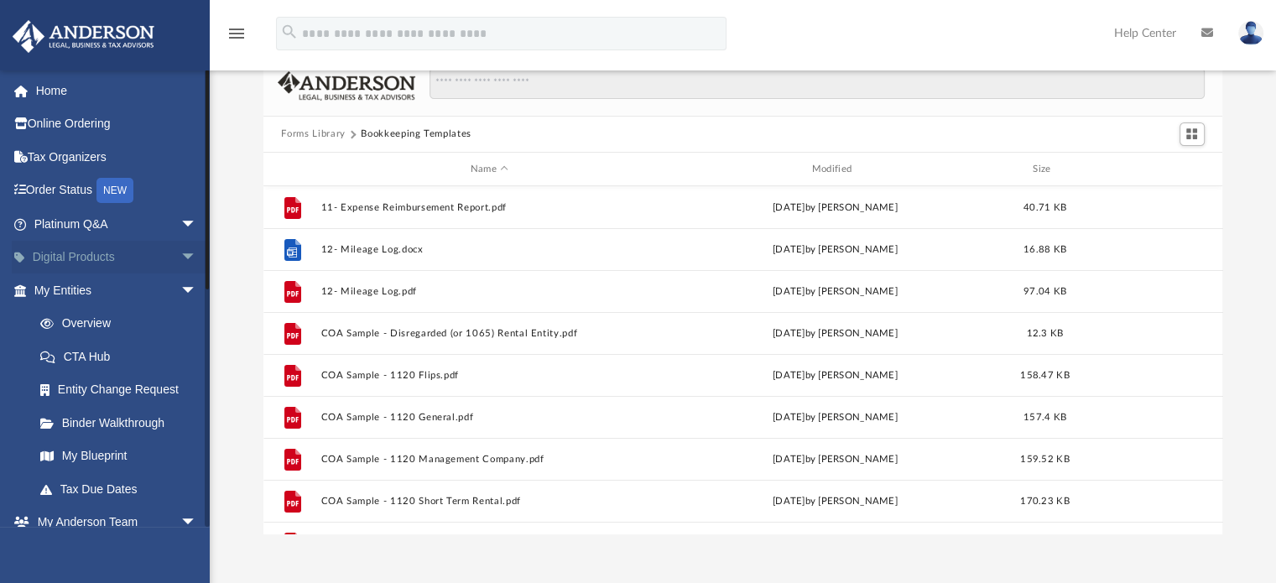
click at [180, 253] on span "arrow_drop_down" at bounding box center [197, 258] width 34 height 34
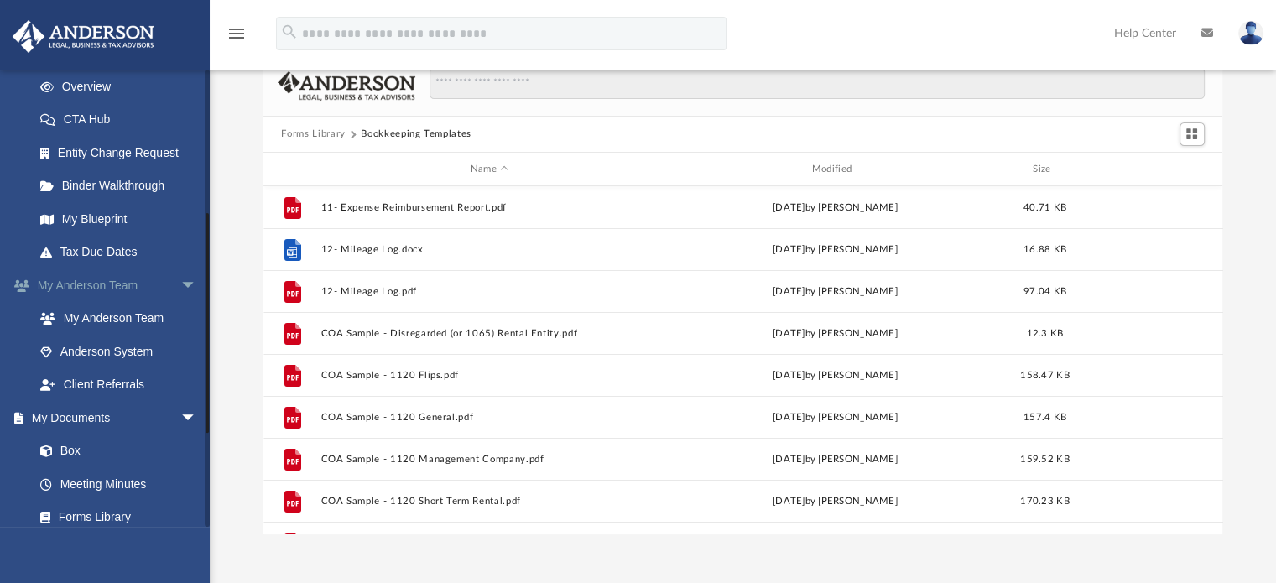
scroll to position [406, 0]
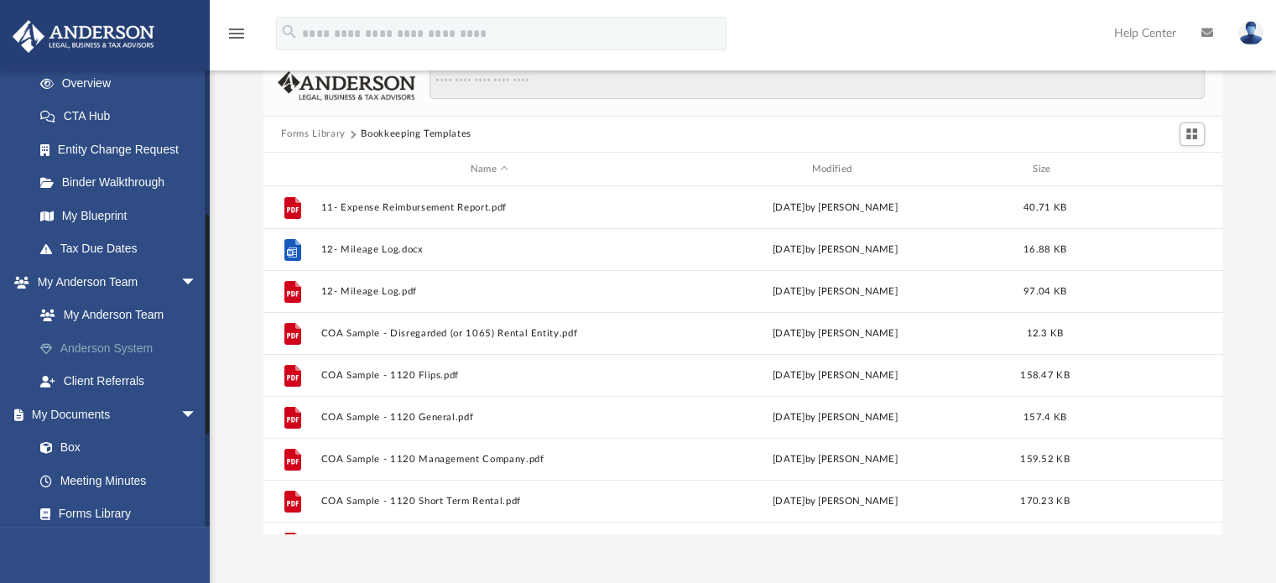
click at [116, 364] on link "Anderson System" at bounding box center [122, 348] width 199 height 34
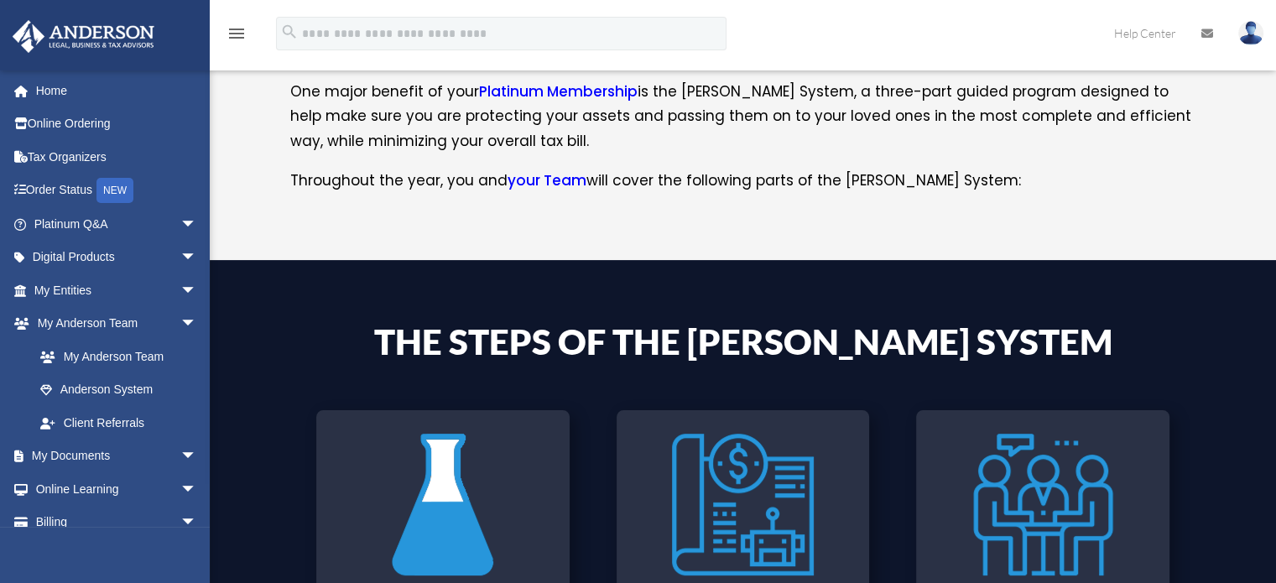
scroll to position [339, 0]
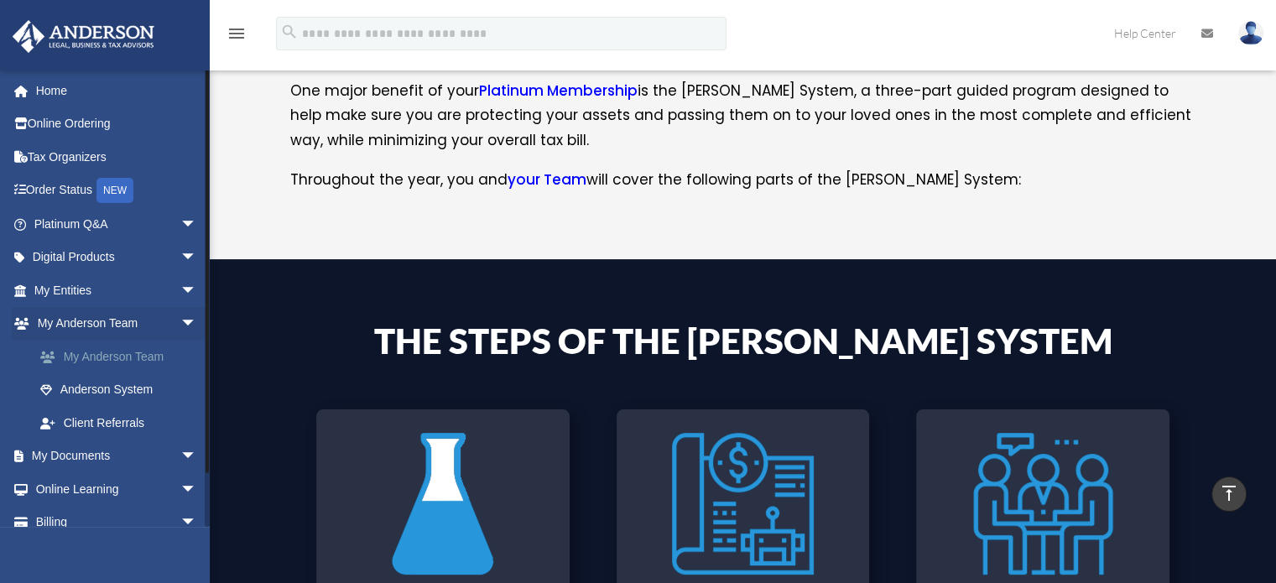
click at [123, 362] on link "My Anderson Team" at bounding box center [122, 357] width 199 height 34
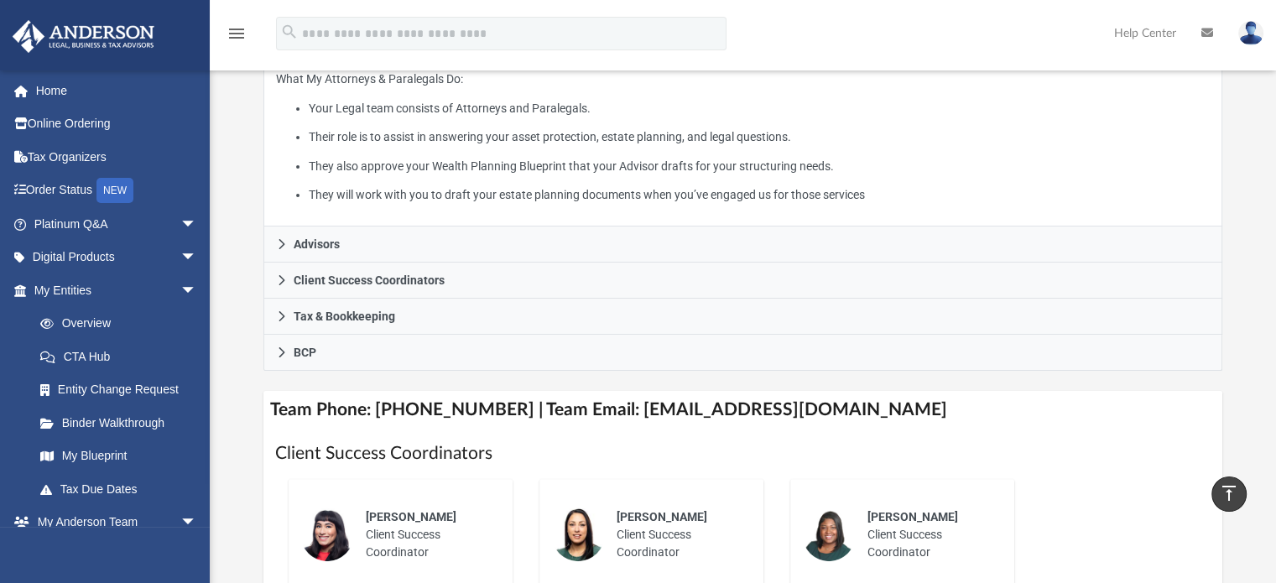
scroll to position [325, 0]
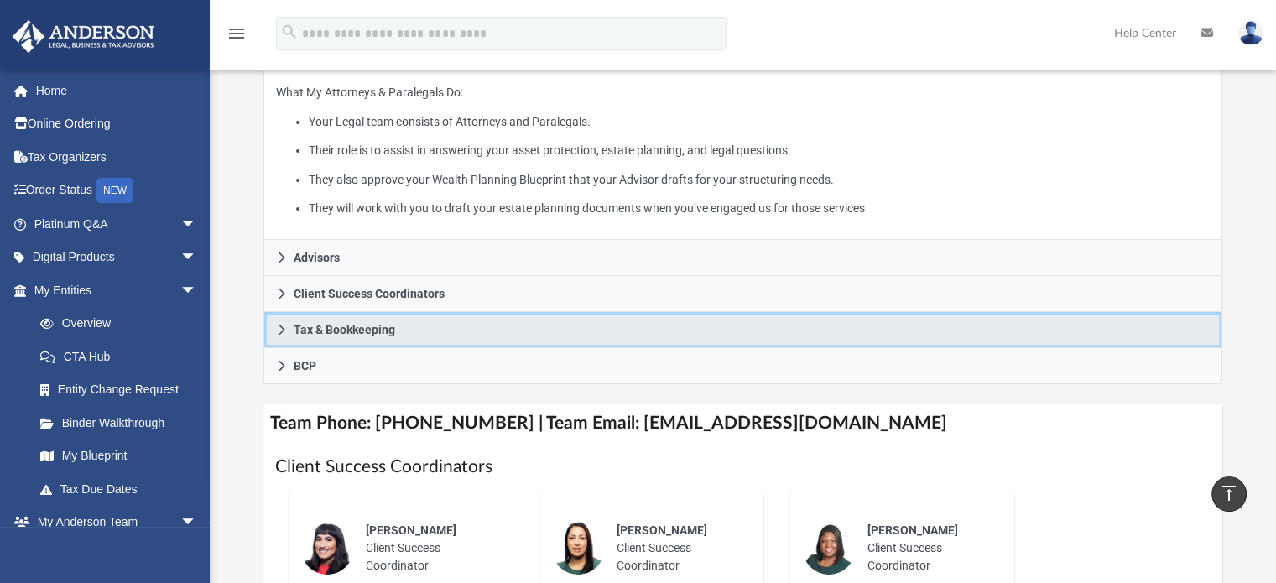
click at [272, 336] on link "Tax & Bookkeeping" at bounding box center [743, 330] width 960 height 36
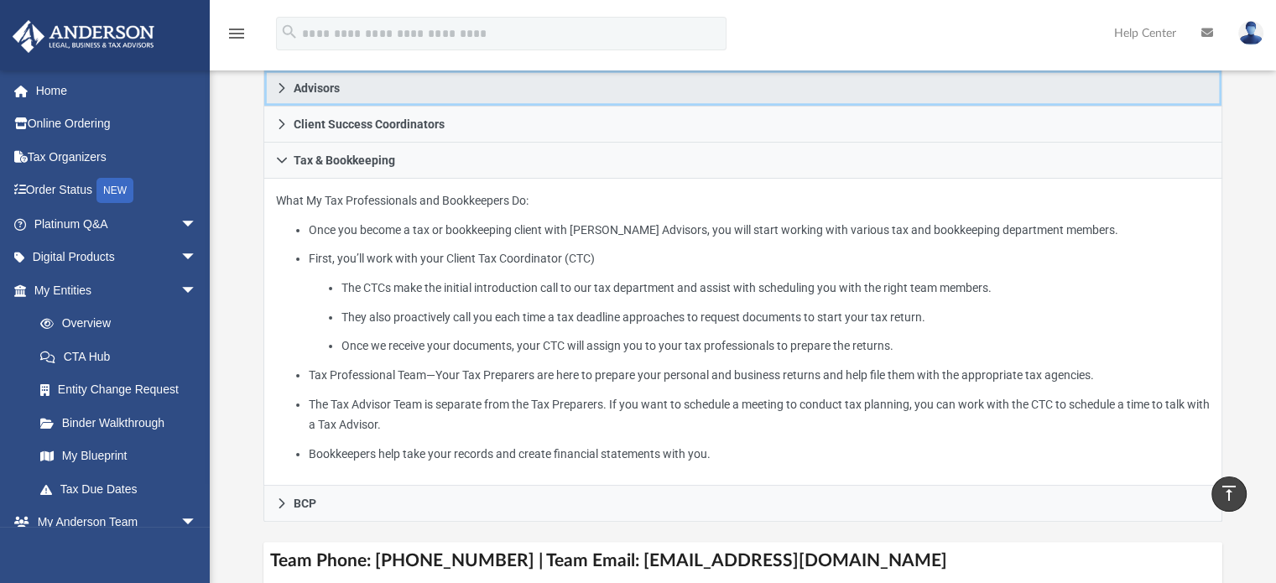
click at [279, 87] on icon at bounding box center [282, 88] width 12 height 12
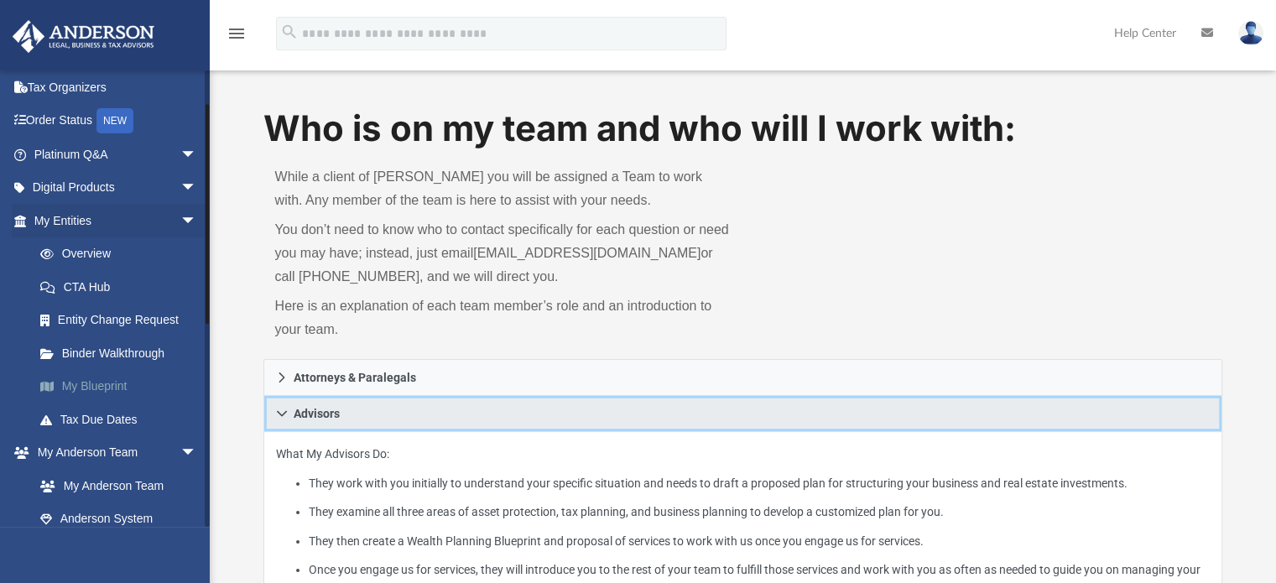
scroll to position [70, 0]
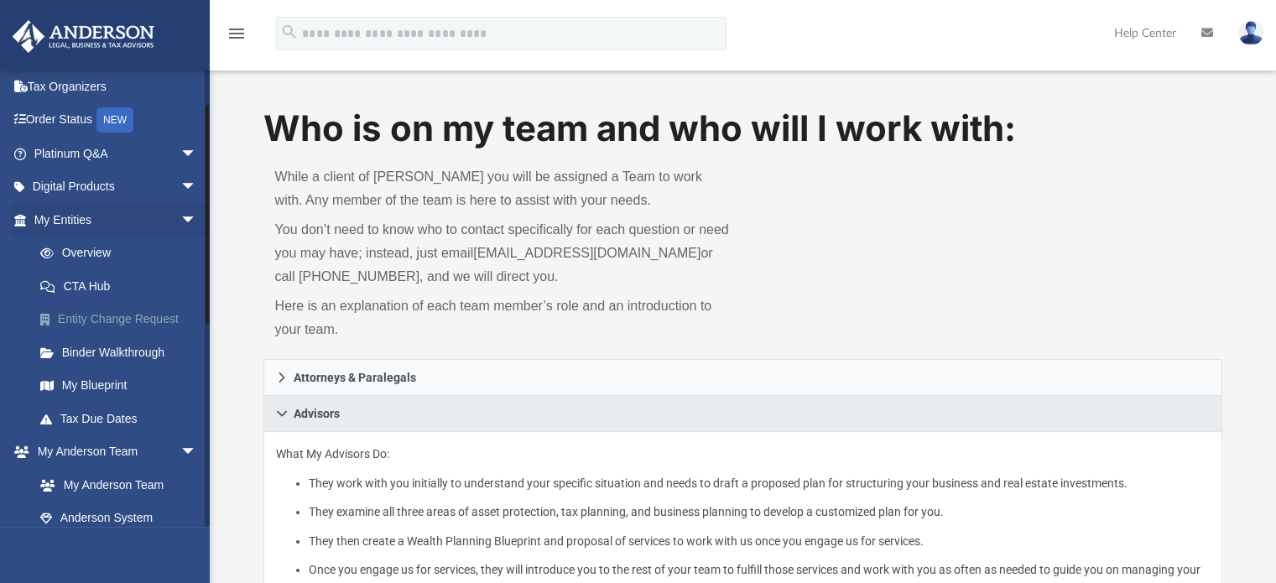
click at [117, 316] on link "Entity Change Request" at bounding box center [122, 320] width 199 height 34
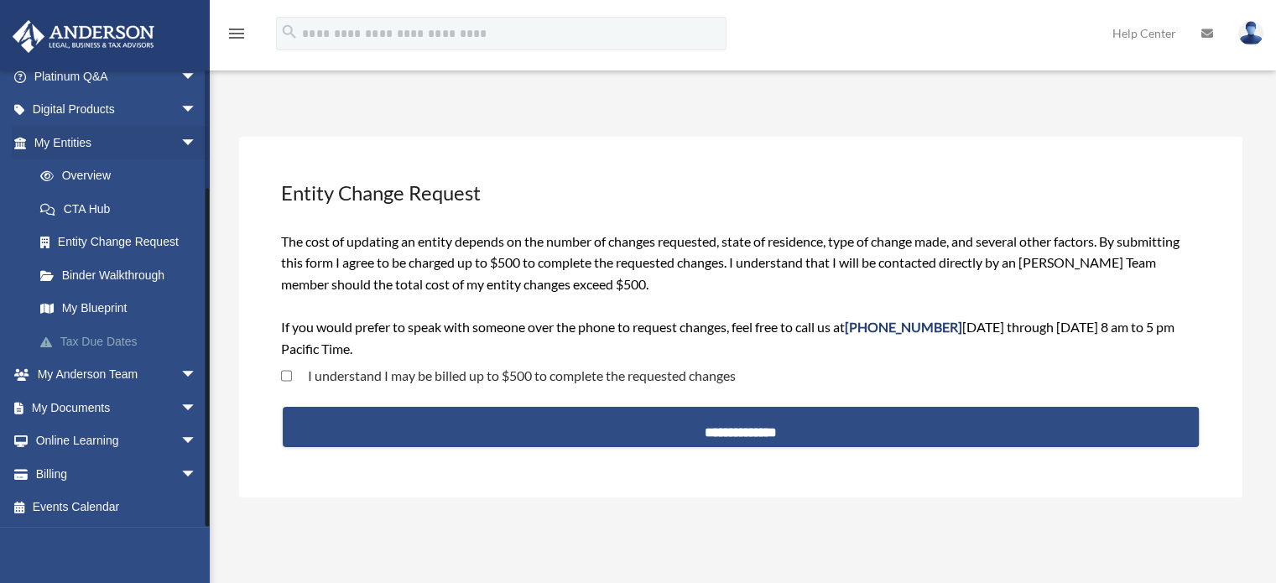
scroll to position [145, 0]
click at [180, 405] on span "arrow_drop_down" at bounding box center [197, 410] width 34 height 34
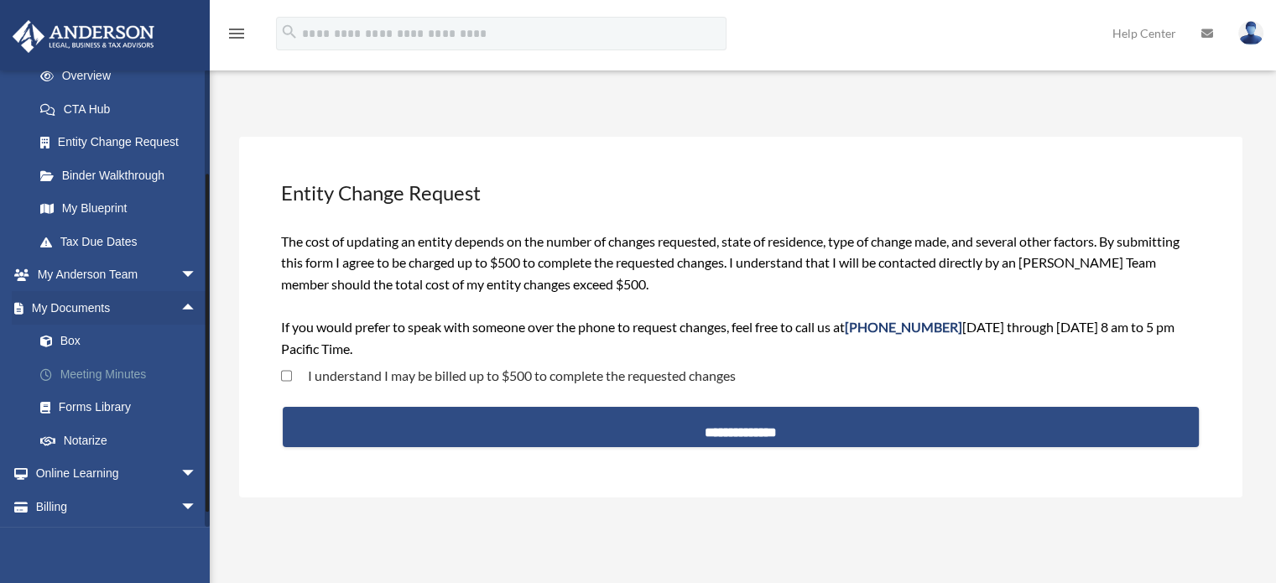
scroll to position [246, 0]
click at [70, 347] on link "Box" at bounding box center [122, 343] width 199 height 34
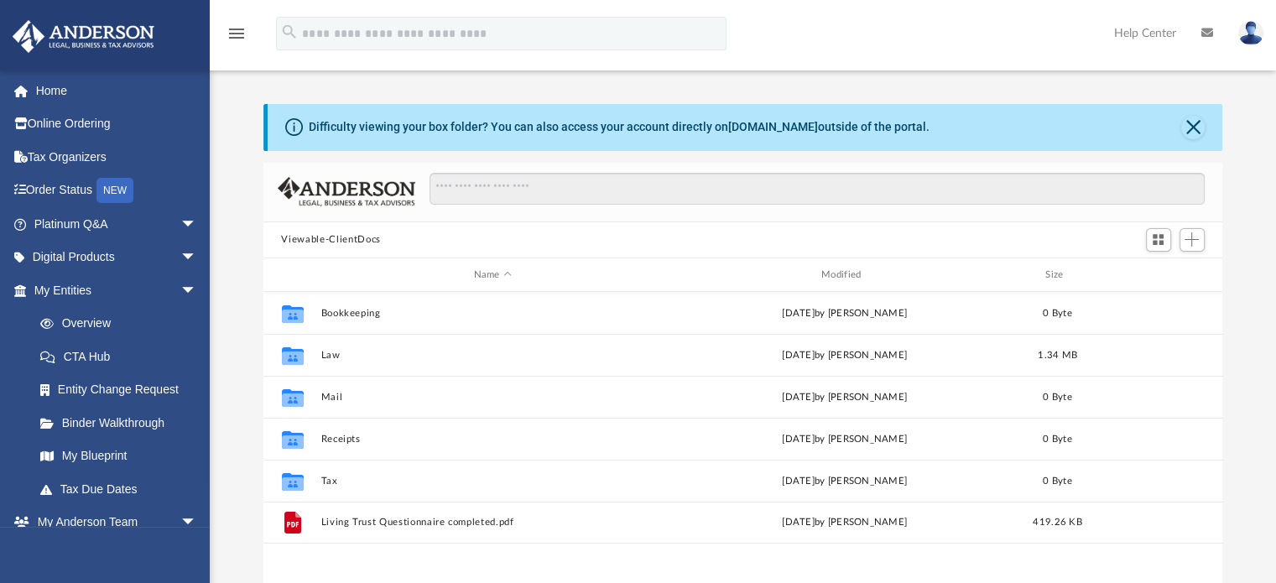
scroll to position [368, 946]
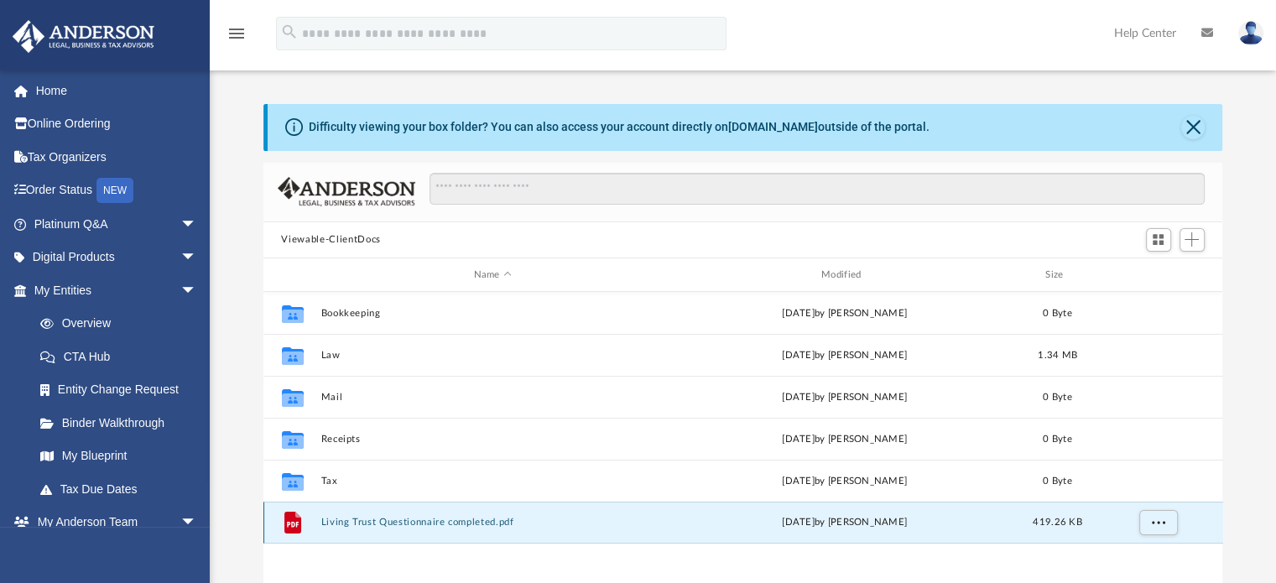
click at [372, 523] on button "Living Trust Questionnaire completed.pdf" at bounding box center [492, 523] width 344 height 11
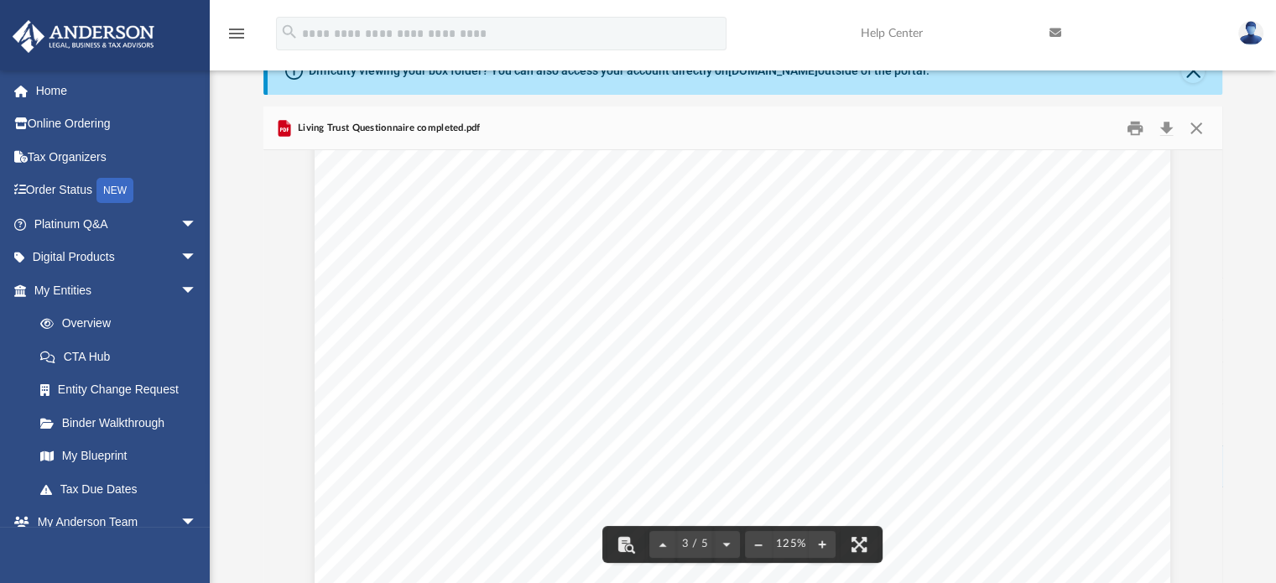
scroll to position [2506, 0]
click at [550, 351] on div "[PERSON_NAME] LEGAL, BUSINESS & TAX ADVISORS | 800.706.4741 | REV02.20190225 Li…" at bounding box center [743, 475] width 856 height 1107
click at [501, 356] on div "ANDERSON LEGAL, BUSINESS & TAX ADVISORS | 800.706.4741 | REV02.20190225 Living …" at bounding box center [743, 475] width 856 height 1107
click at [482, 359] on div "ANDERSON LEGAL, BUSINESS & TAX ADVISORS | 800.706.4741 | REV02.20190225 Living …" at bounding box center [743, 475] width 856 height 1107
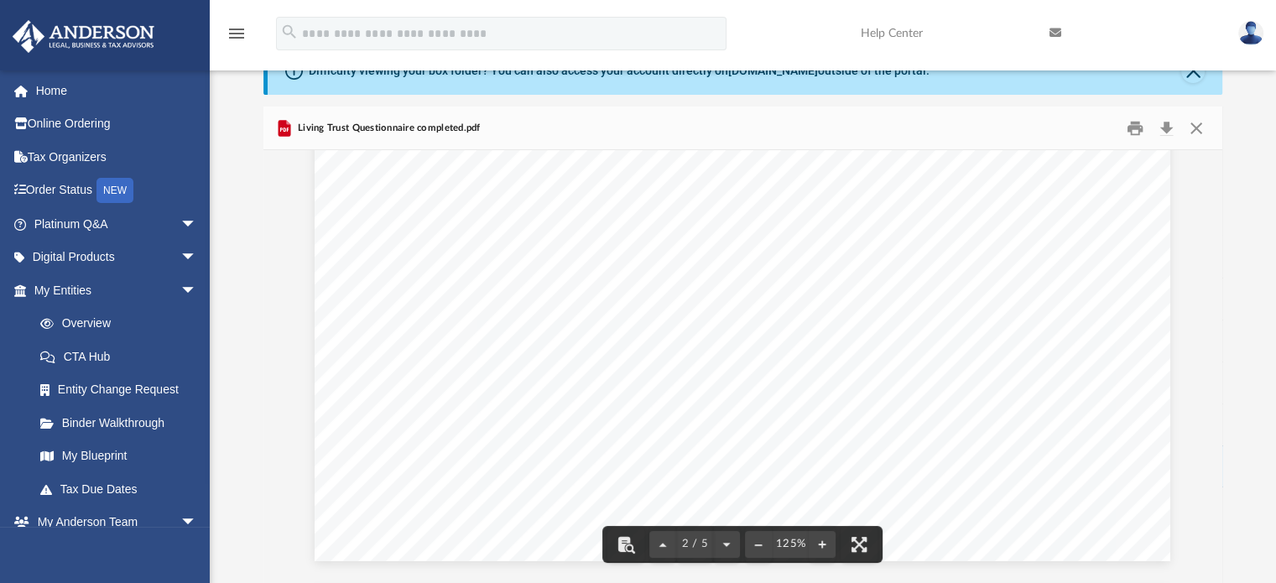
click at [753, 492] on div "ANDERSON LEGAL, BUSINESS & TAX ADVISORS | 800.706.4741 | REV02.20190225 Living …" at bounding box center [743, 7] width 856 height 1107
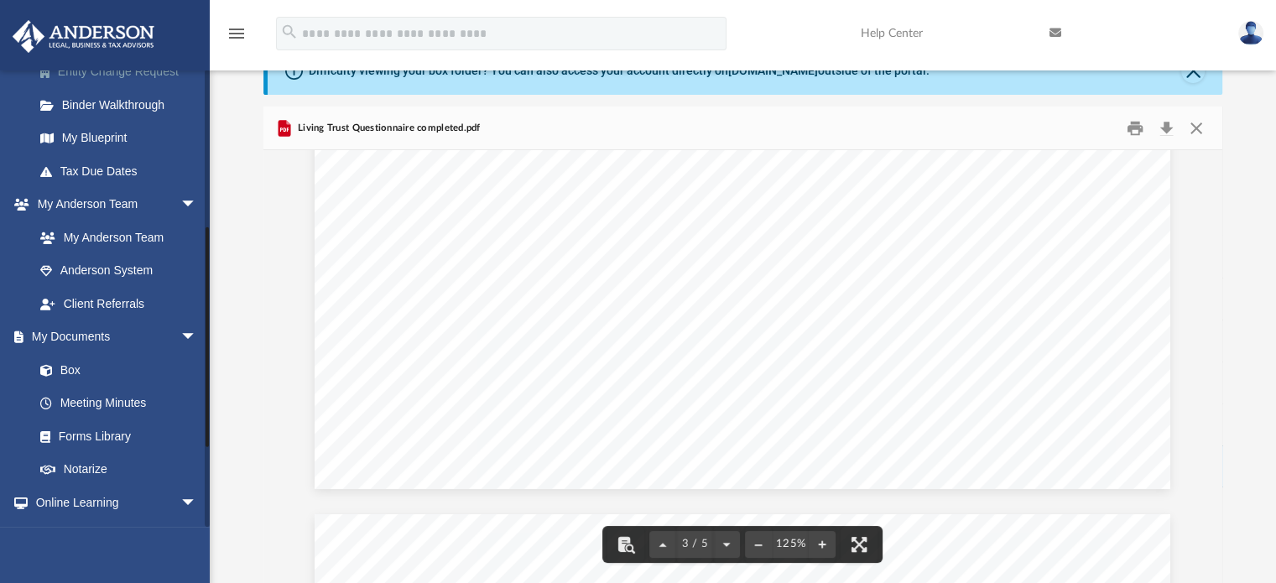
scroll to position [318, 0]
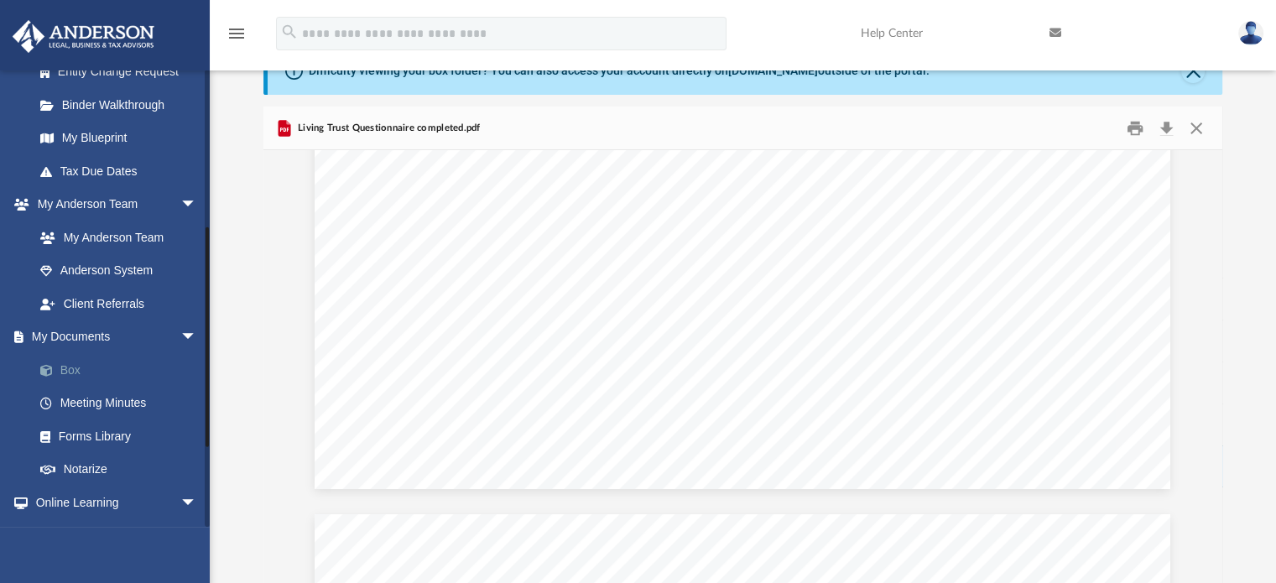
click at [62, 366] on link "Box" at bounding box center [122, 370] width 199 height 34
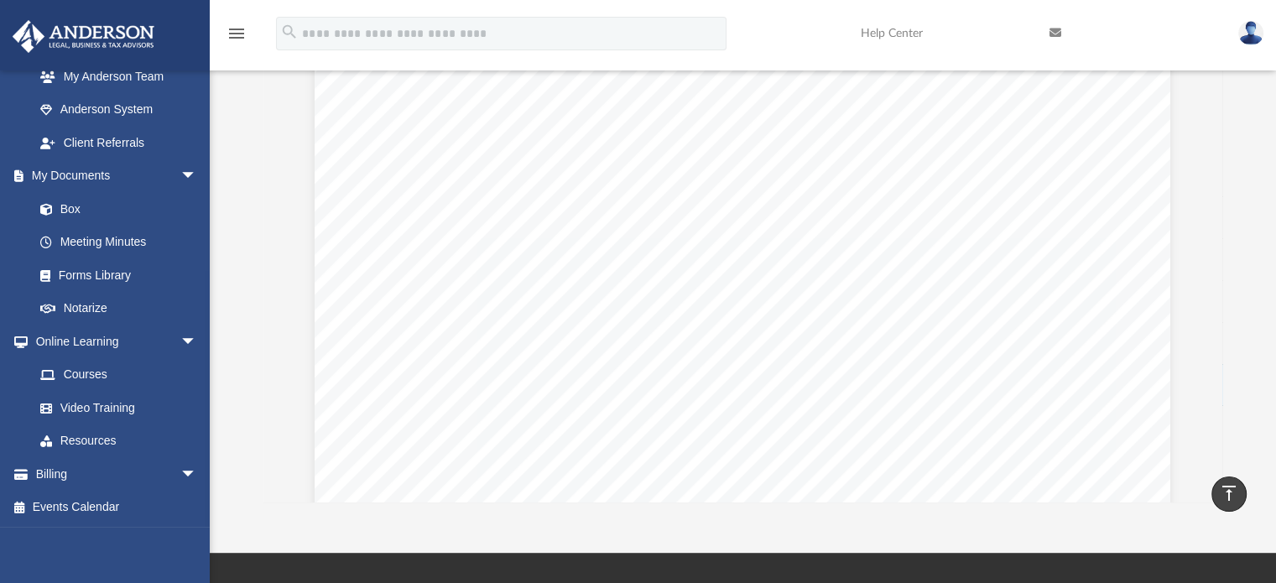
scroll to position [133, 0]
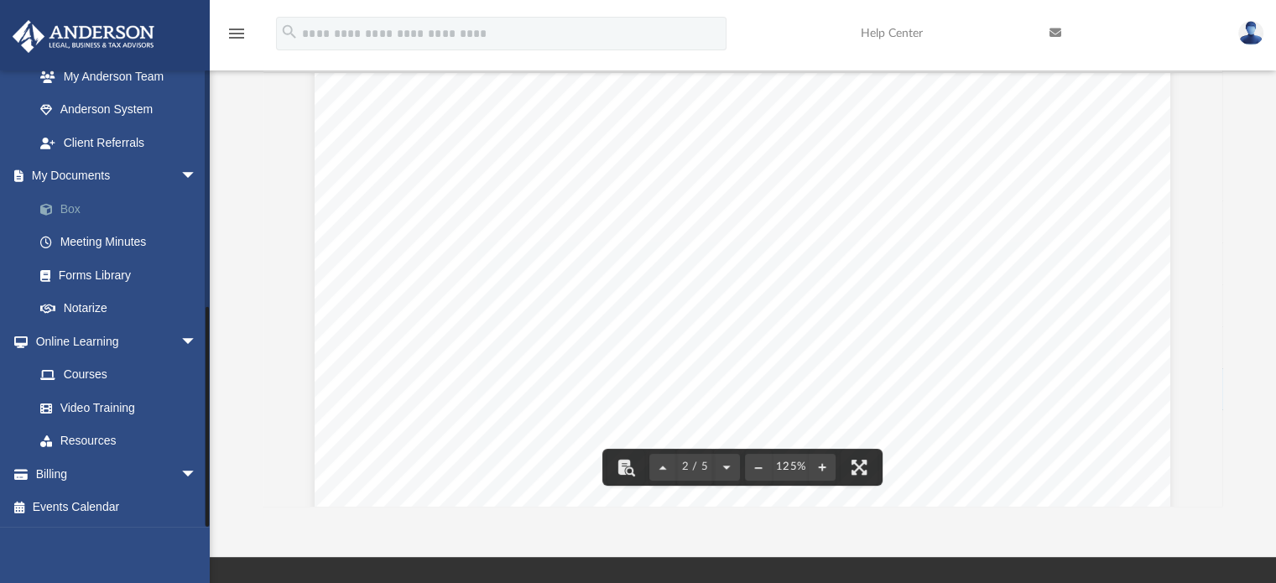
click at [68, 216] on link "Box" at bounding box center [122, 209] width 199 height 34
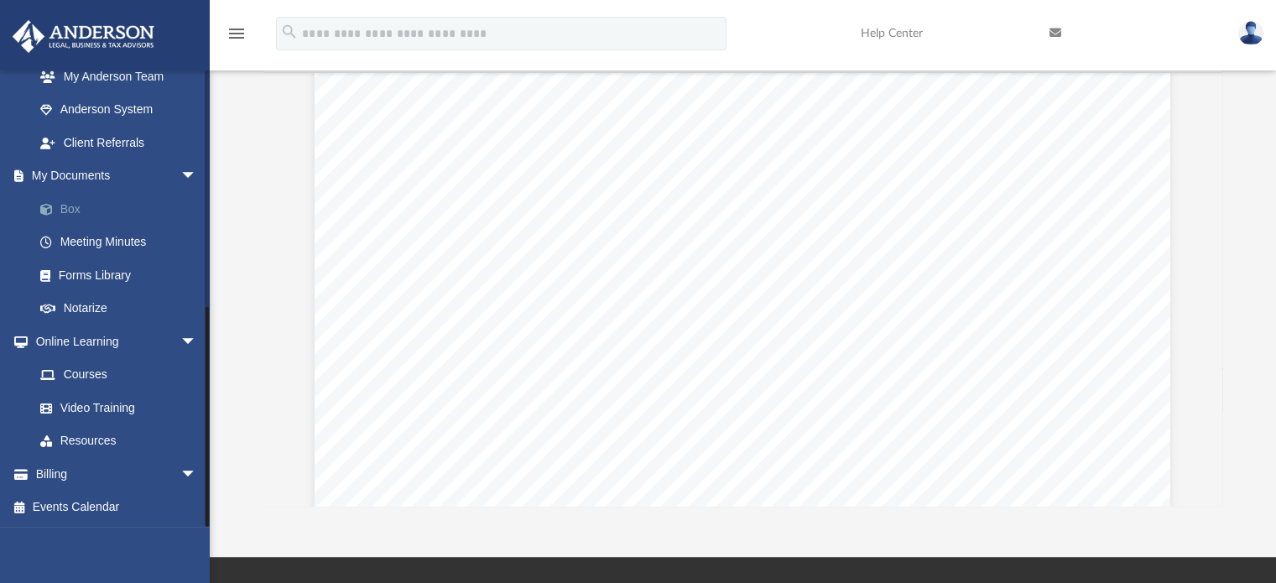
click at [68, 210] on link "Box" at bounding box center [122, 209] width 199 height 34
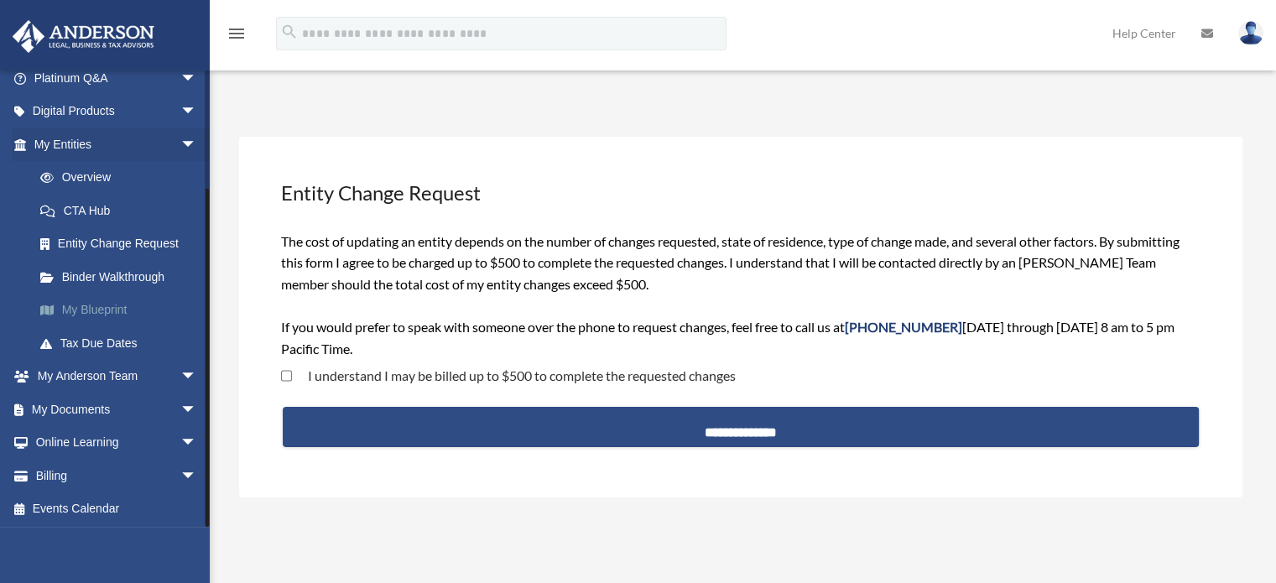
scroll to position [148, 0]
click at [180, 412] on span "arrow_drop_down" at bounding box center [197, 408] width 34 height 34
click at [62, 443] on link "Box" at bounding box center [122, 441] width 199 height 34
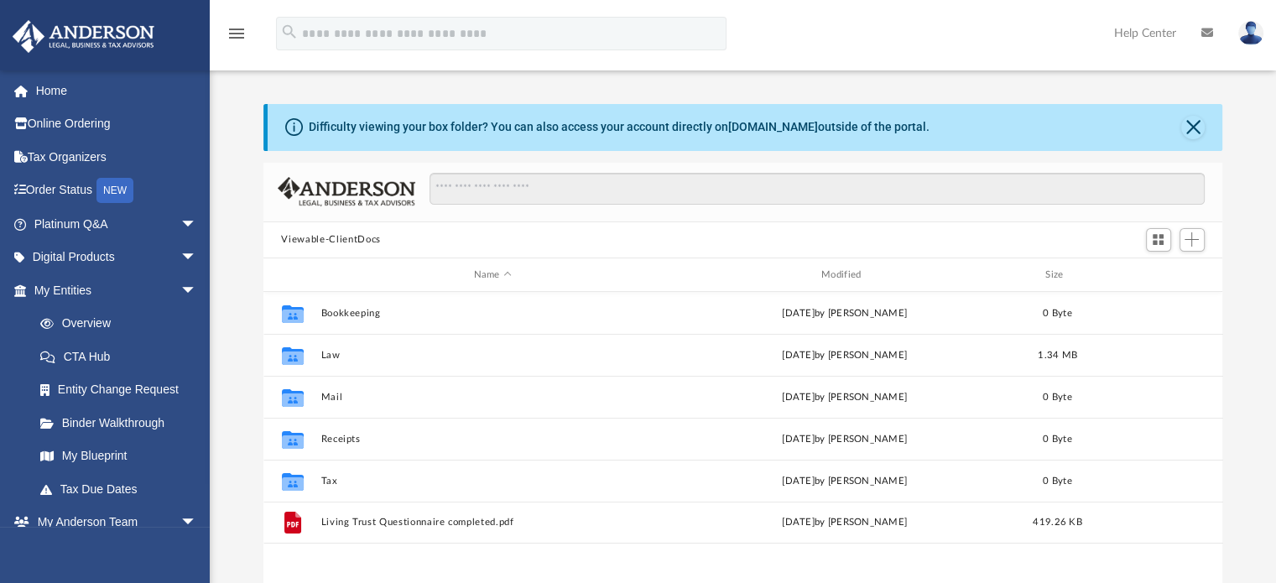
scroll to position [368, 946]
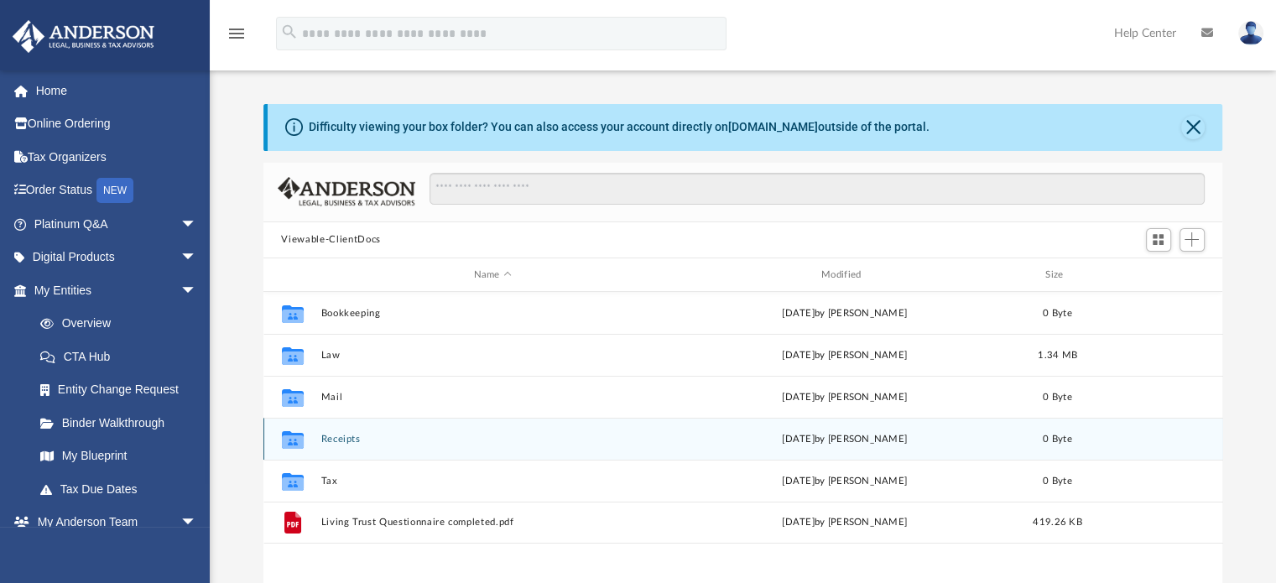
click at [321, 450] on div "Collaborated Folder Receipts Thu Aug 14 2025 by Charles Rogler 0 Byte" at bounding box center [743, 439] width 960 height 42
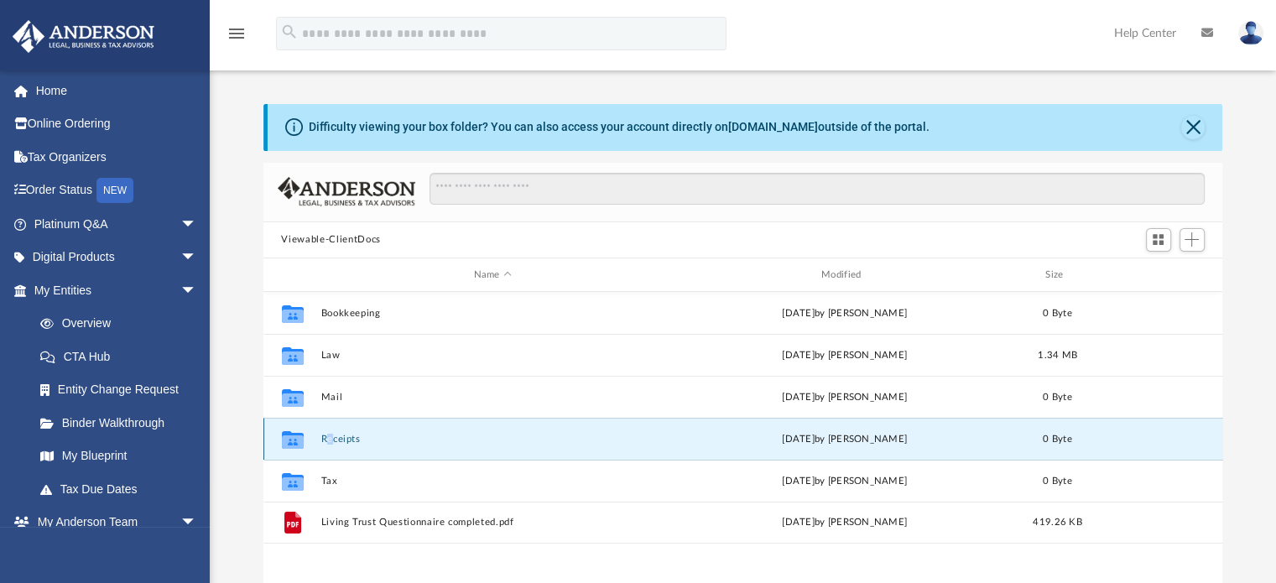
click at [332, 439] on div "Collaborated Folder Receipts Thu Aug 14 2025 by Charles Rogler 0 Byte" at bounding box center [743, 439] width 960 height 42
click at [332, 439] on button "Receipts" at bounding box center [492, 439] width 344 height 11
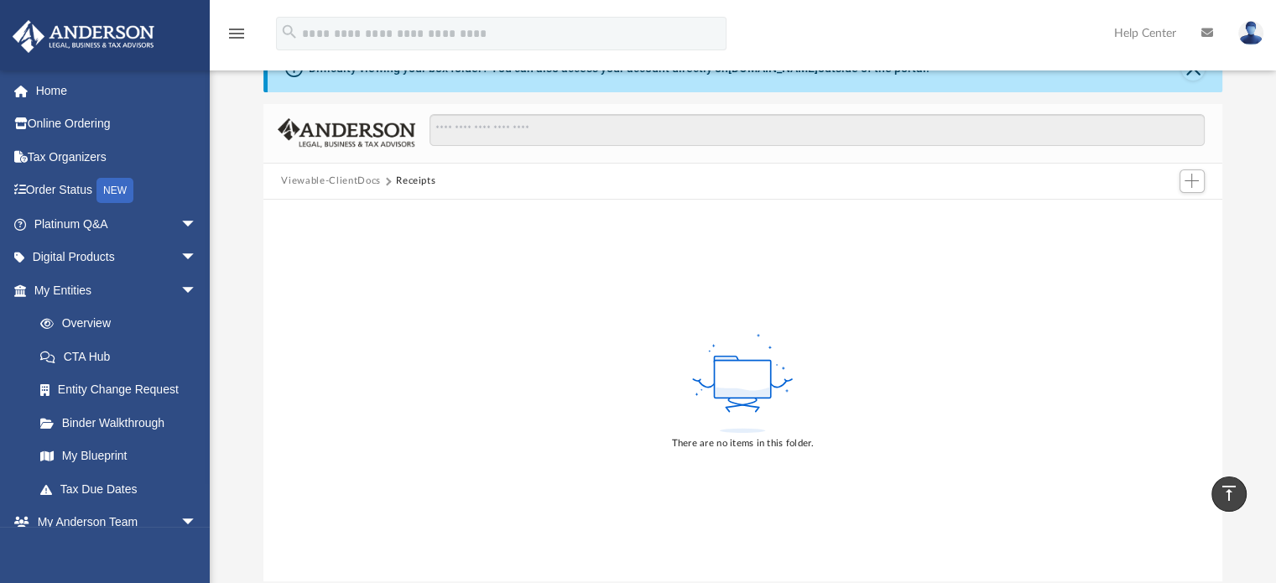
scroll to position [50, 0]
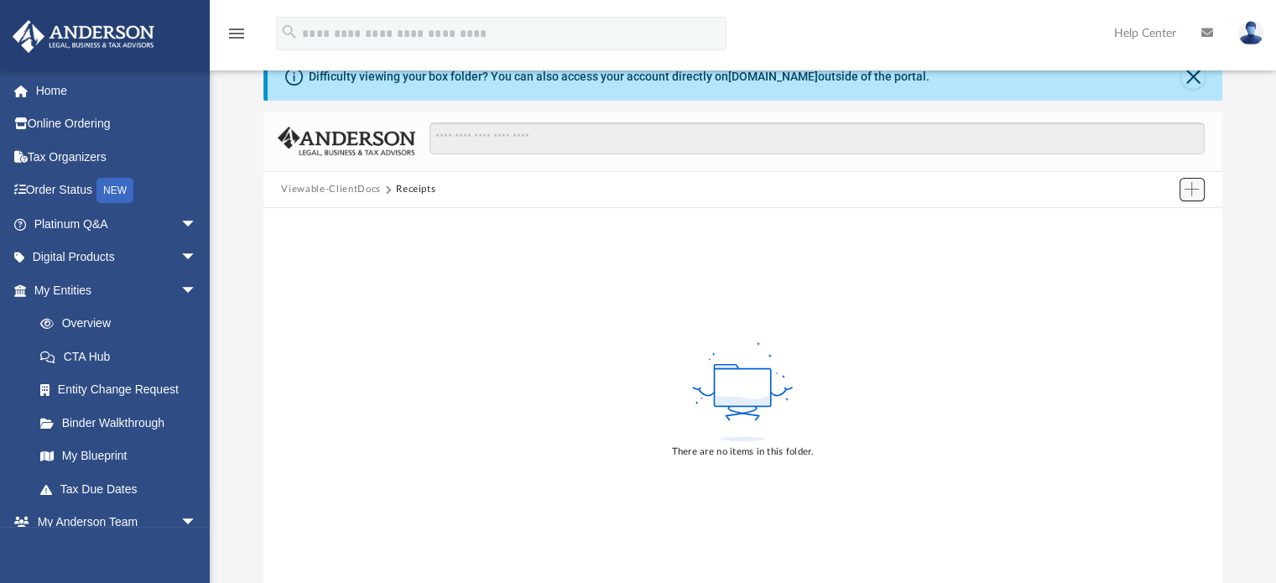
click at [1197, 190] on span "Add" at bounding box center [1192, 189] width 14 height 14
click at [237, 39] on icon "menu" at bounding box center [237, 33] width 20 height 20
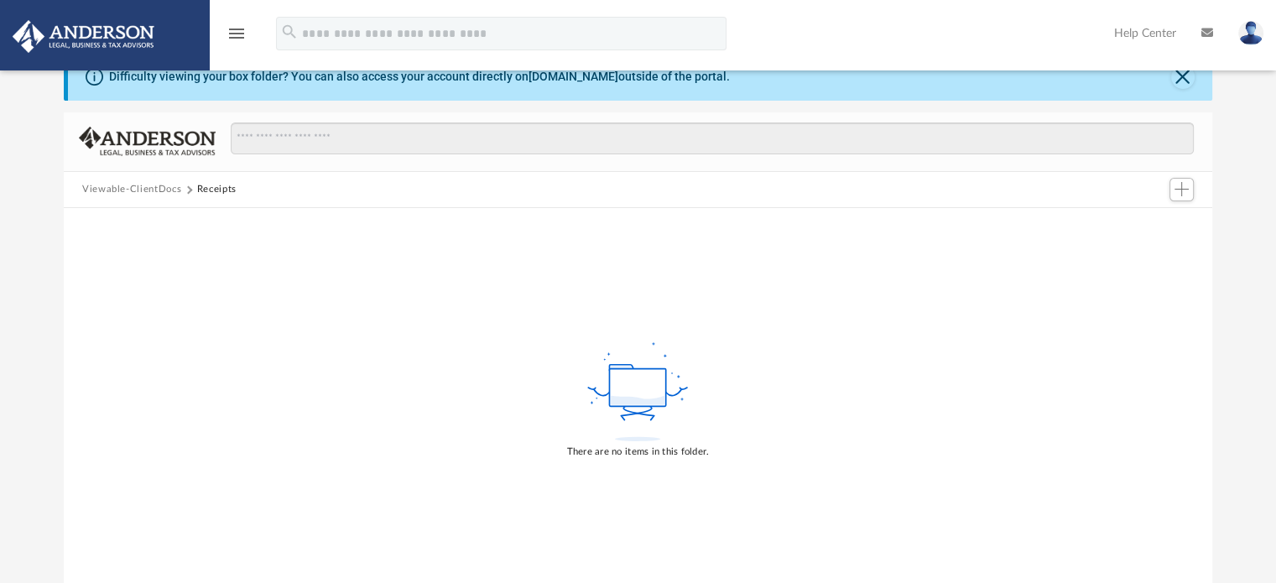
click at [237, 39] on icon "menu" at bounding box center [237, 33] width 20 height 20
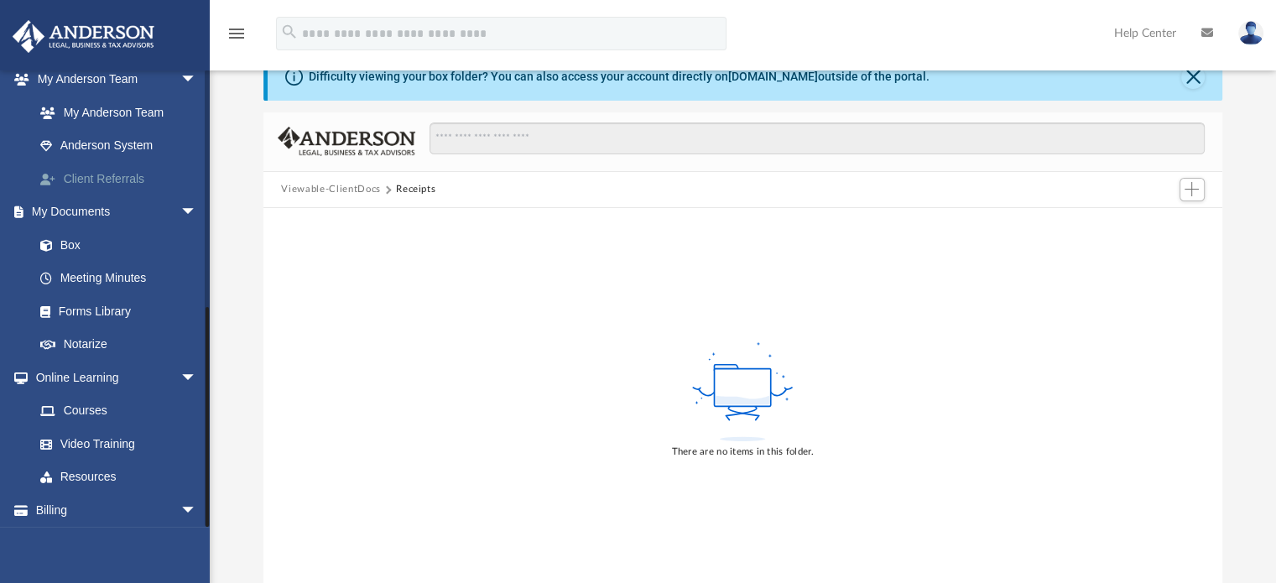
scroll to position [480, 0]
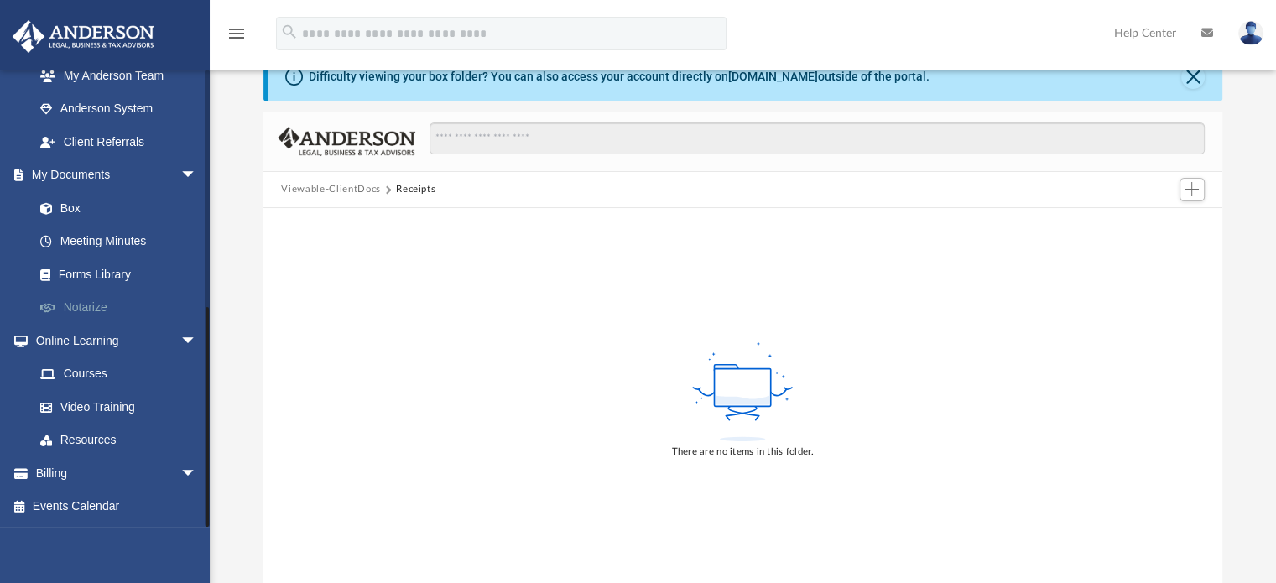
click at [81, 298] on link "Notarize" at bounding box center [122, 308] width 199 height 34
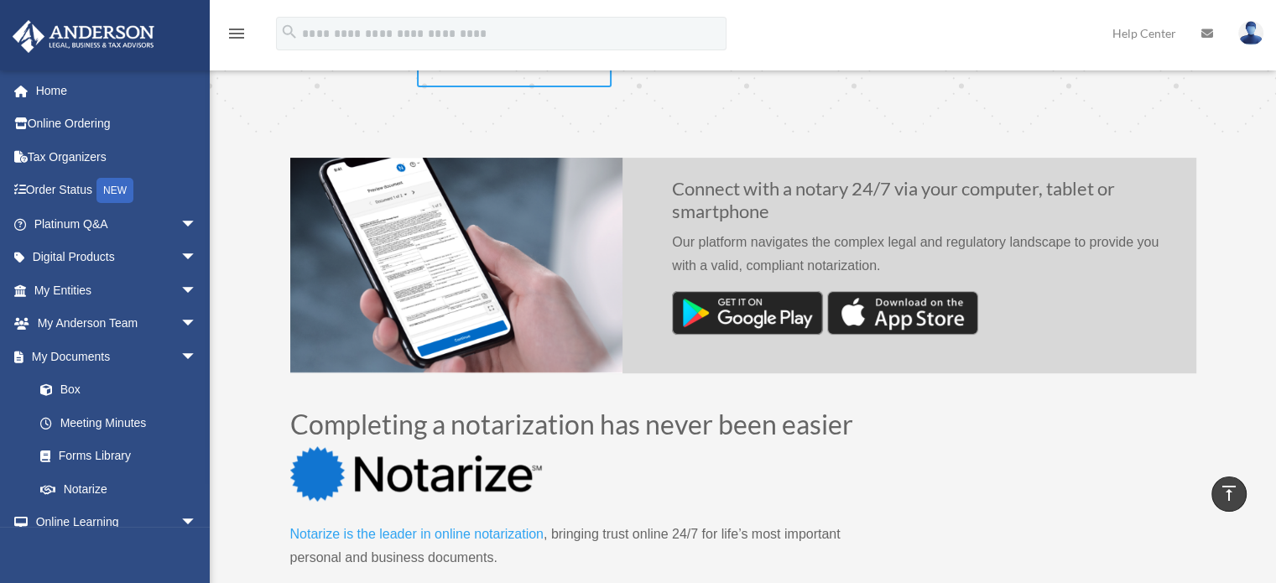
scroll to position [369, 0]
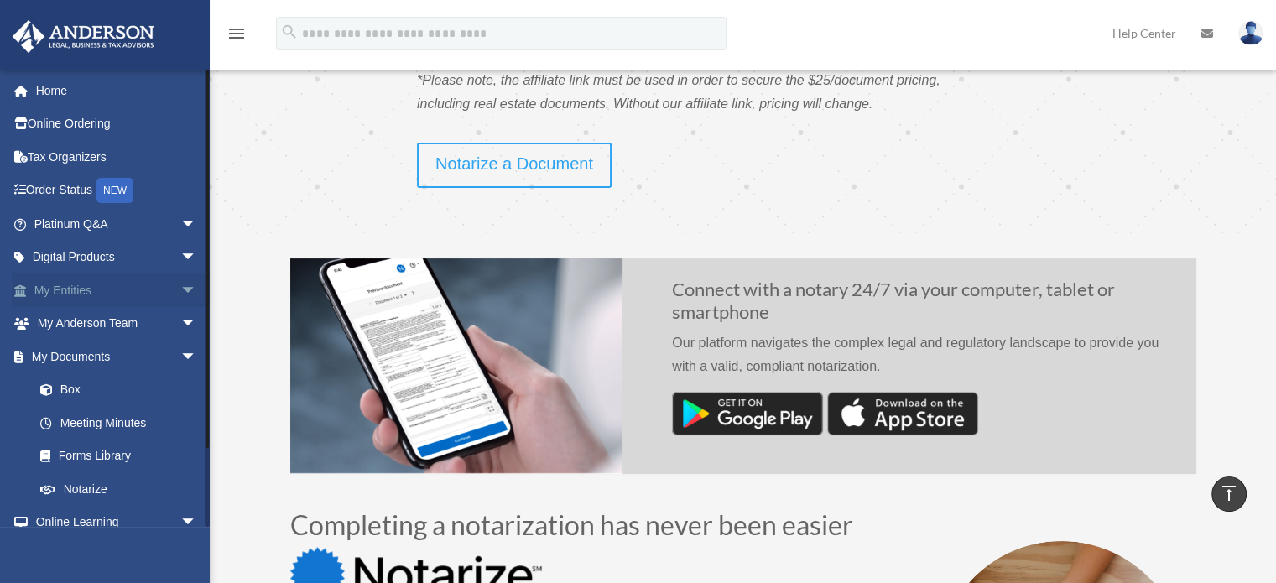
click at [70, 284] on link "My Entities arrow_drop_down" at bounding box center [117, 290] width 211 height 34
click at [180, 285] on span "arrow_drop_down" at bounding box center [197, 290] width 34 height 34
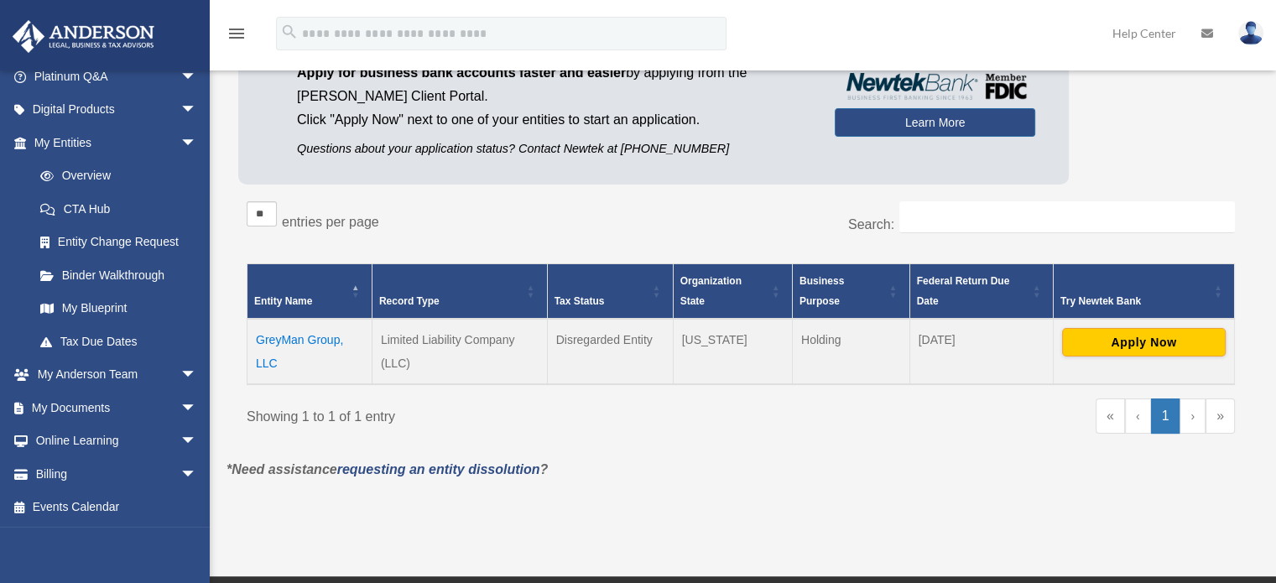
scroll to position [159, 0]
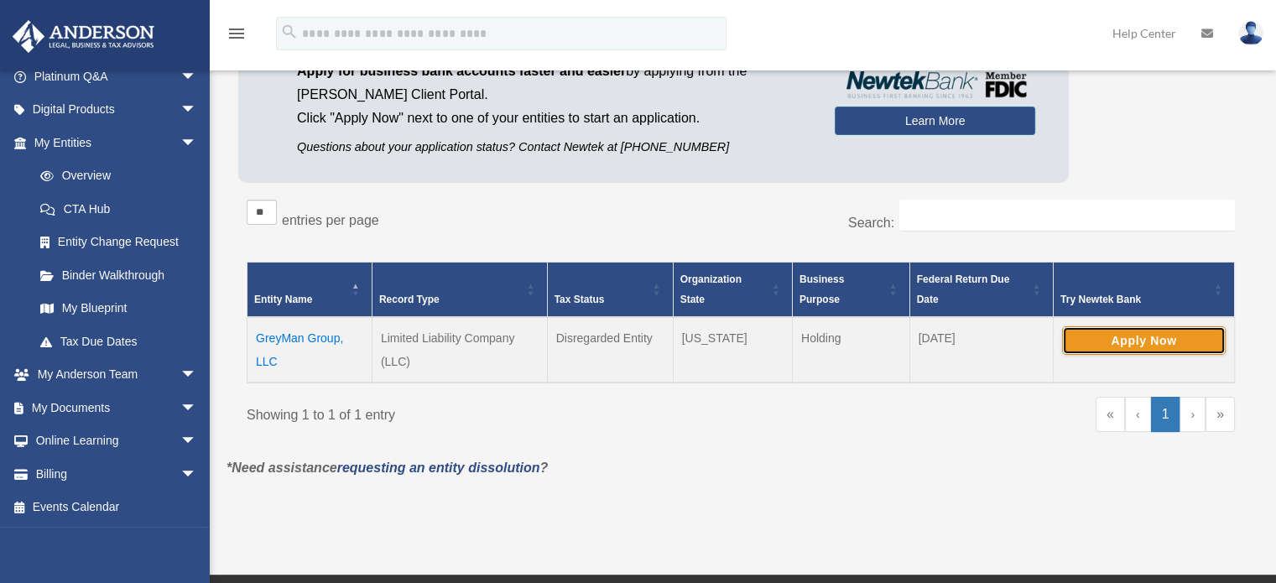
click at [1138, 335] on button "Apply Now" at bounding box center [1144, 340] width 164 height 29
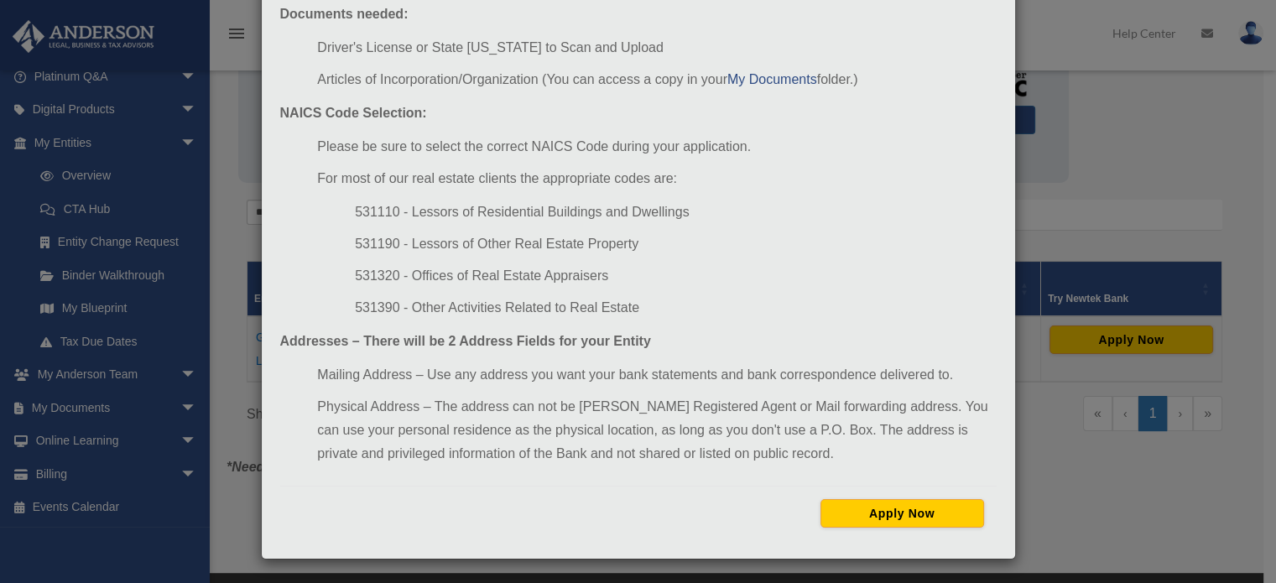
scroll to position [0, 0]
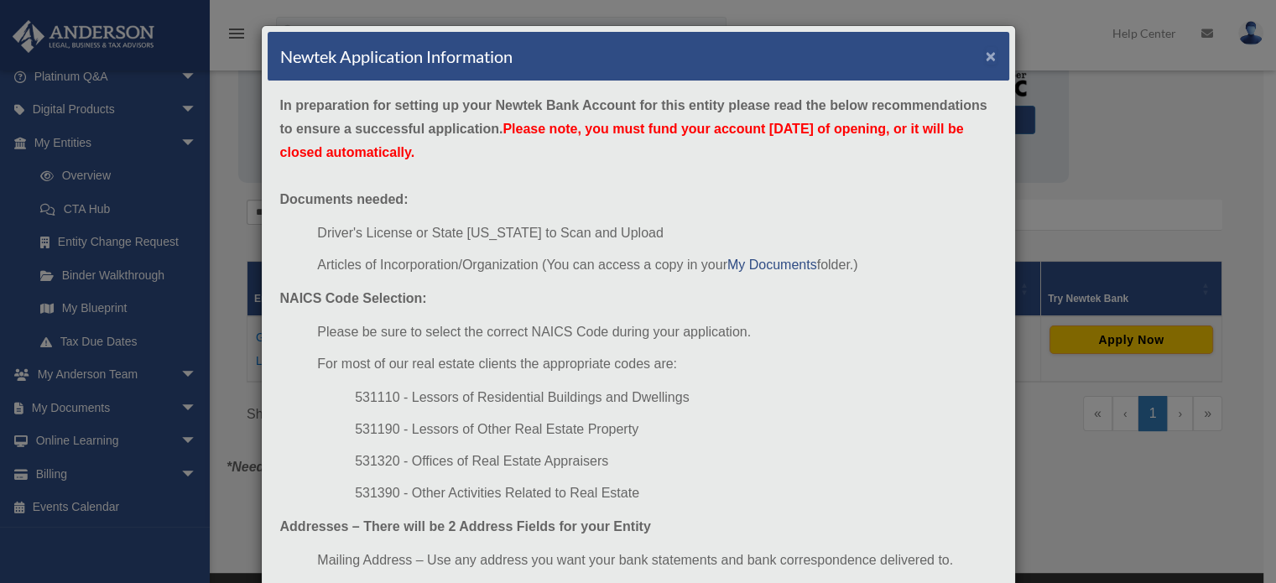
click at [989, 49] on button "×" at bounding box center [991, 56] width 11 height 18
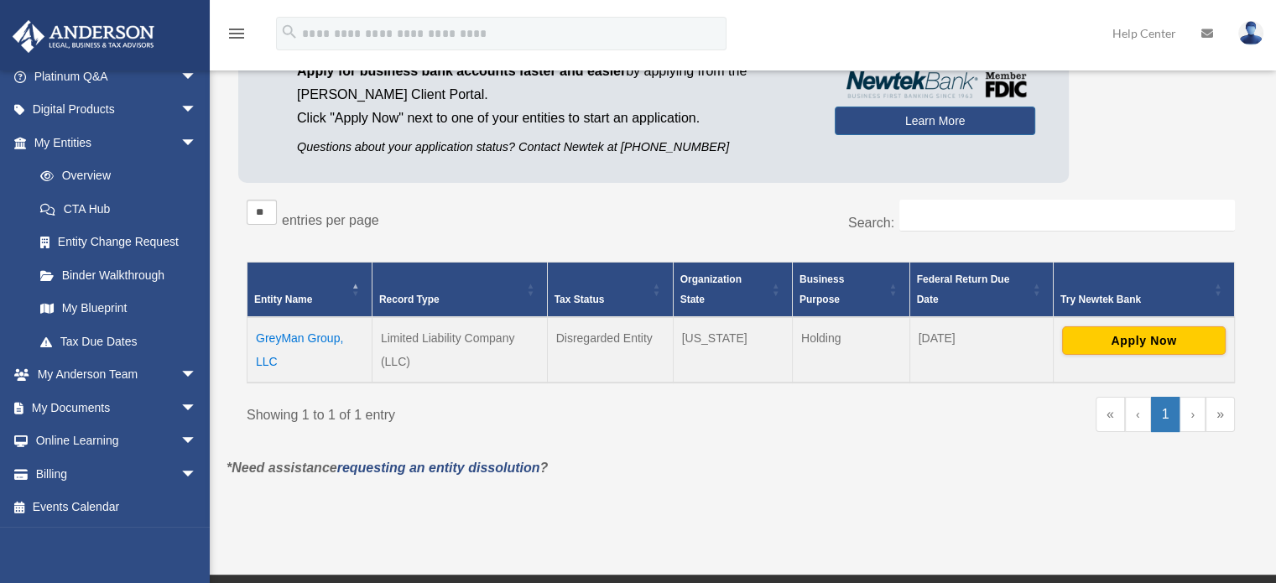
click at [279, 341] on td "GreyMan Group, LLC" at bounding box center [309, 349] width 125 height 65
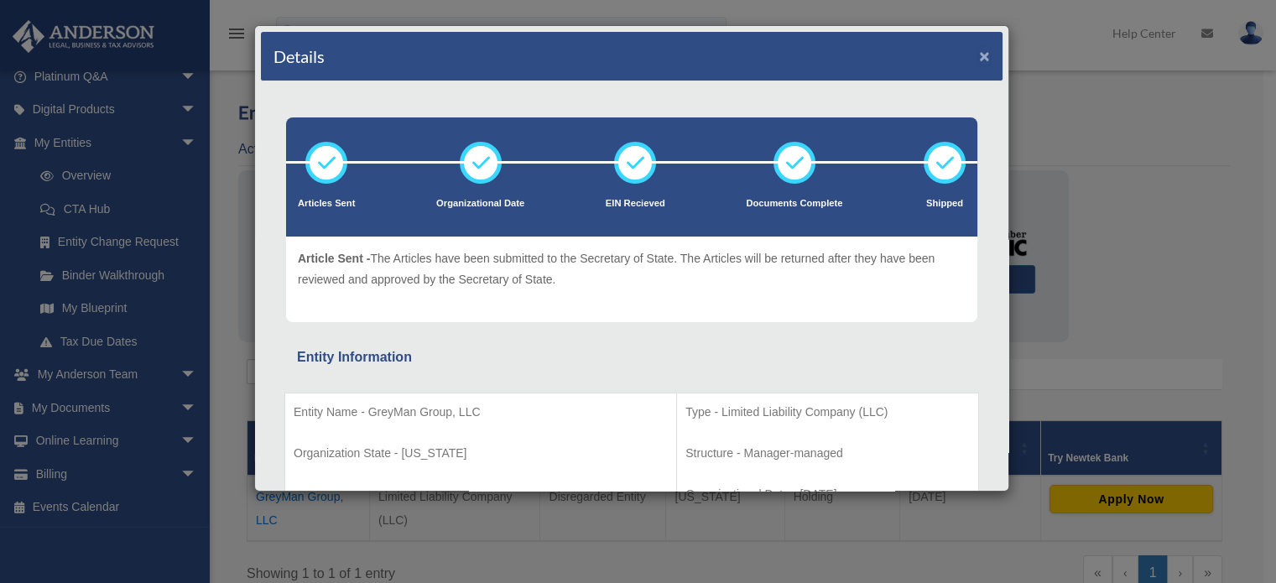
click at [979, 52] on button "×" at bounding box center [984, 56] width 11 height 18
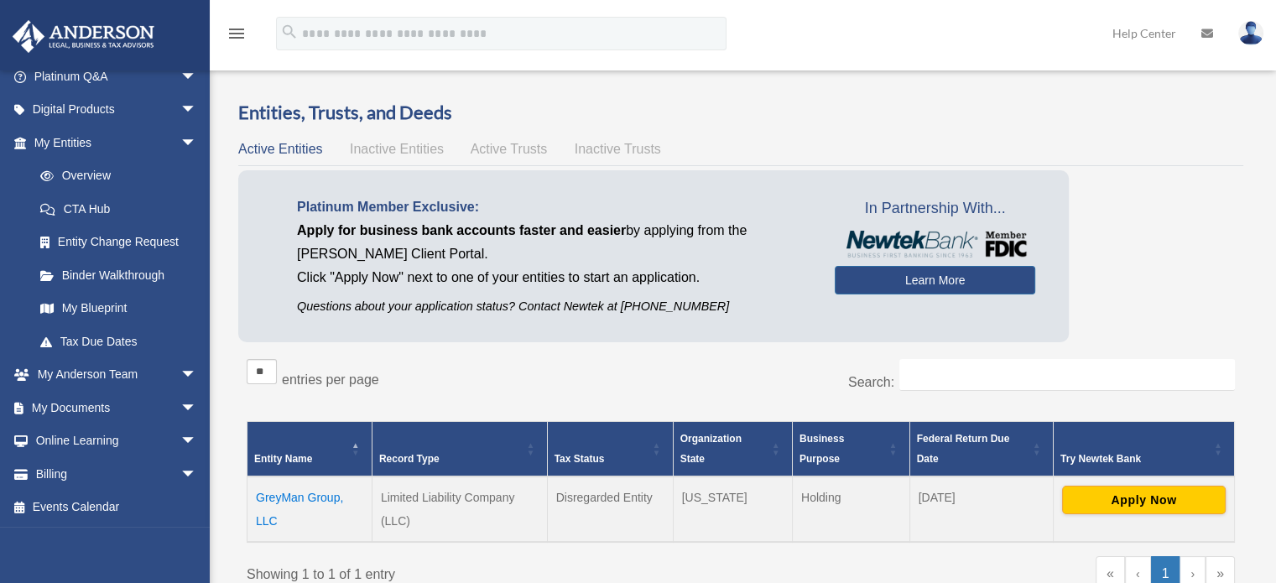
click at [362, 147] on span "Inactive Entities" at bounding box center [397, 149] width 94 height 14
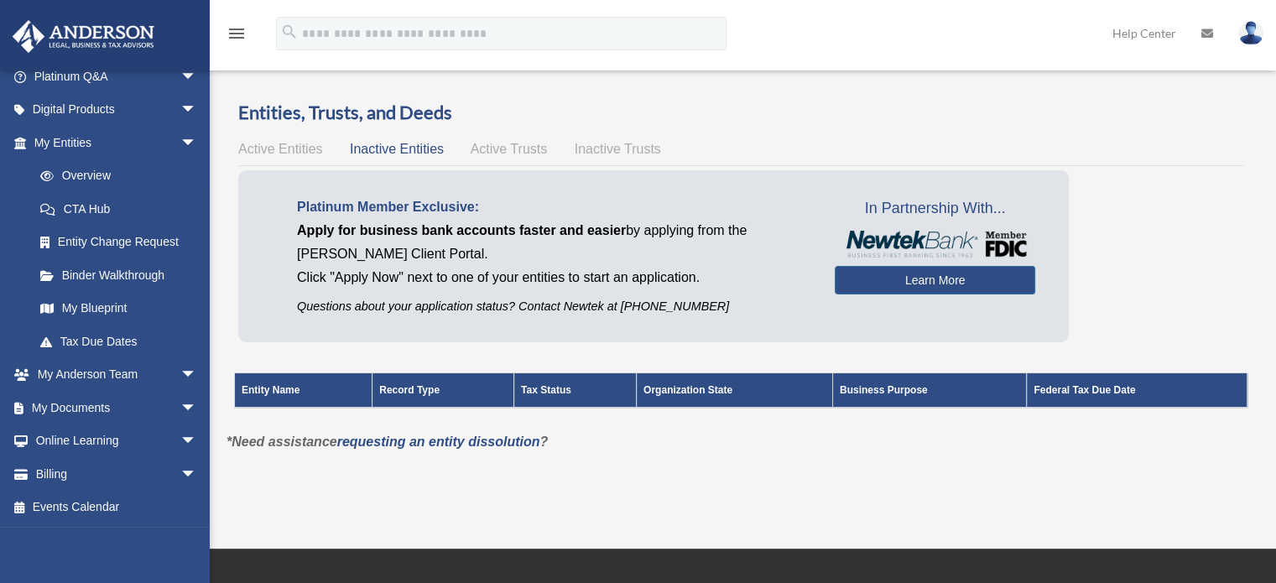
click at [487, 145] on span "Active Trusts" at bounding box center [509, 149] width 77 height 14
click at [252, 153] on span "Active Entities" at bounding box center [280, 149] width 84 height 14
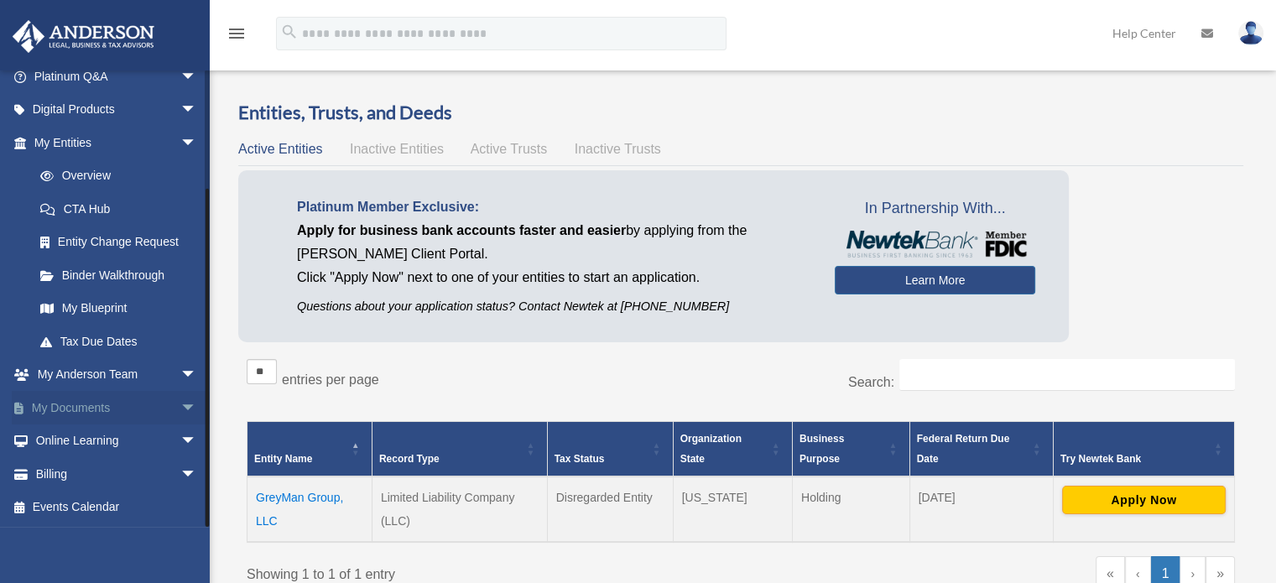
click at [180, 411] on span "arrow_drop_down" at bounding box center [197, 408] width 34 height 34
click at [72, 448] on link "Box" at bounding box center [122, 441] width 199 height 34
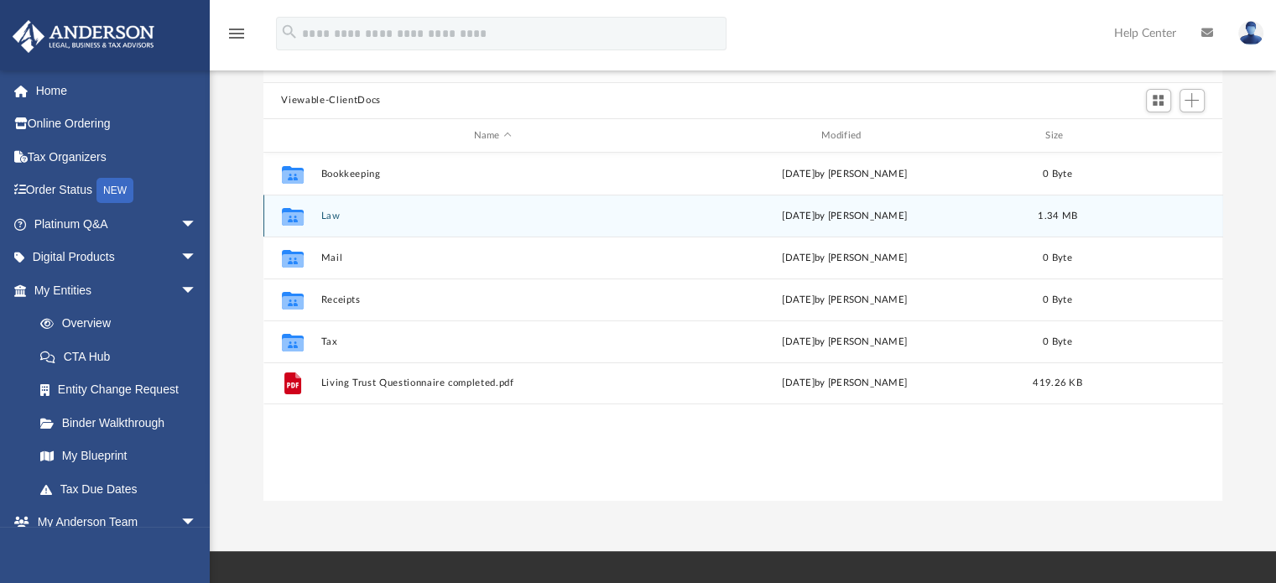
scroll to position [148, 0]
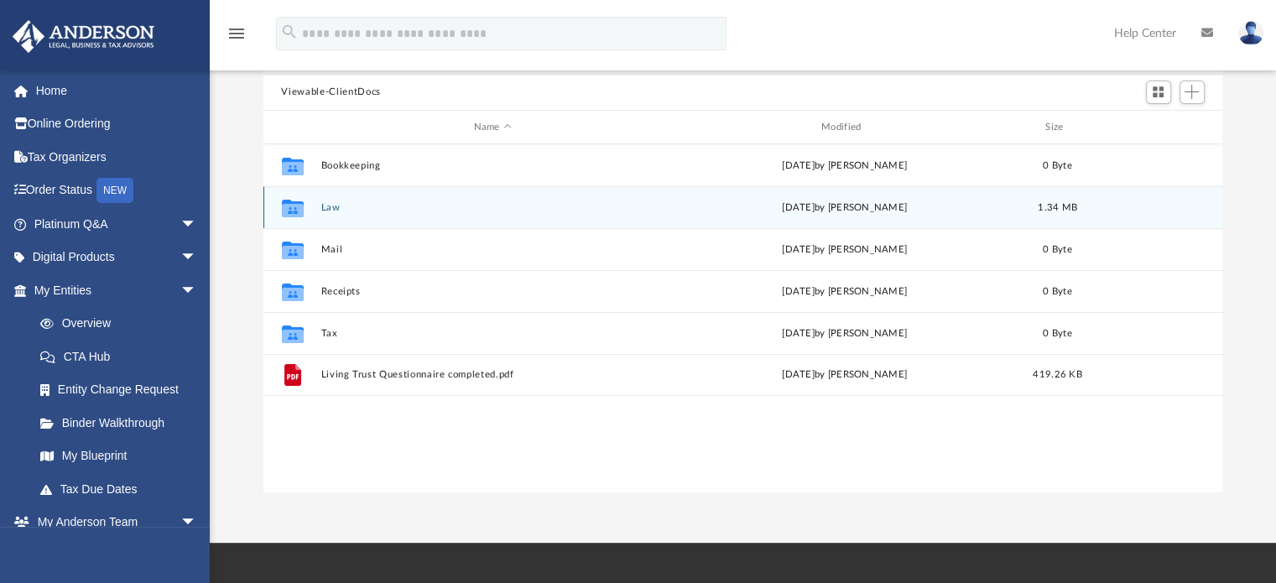
click at [331, 207] on button "Law" at bounding box center [492, 207] width 344 height 11
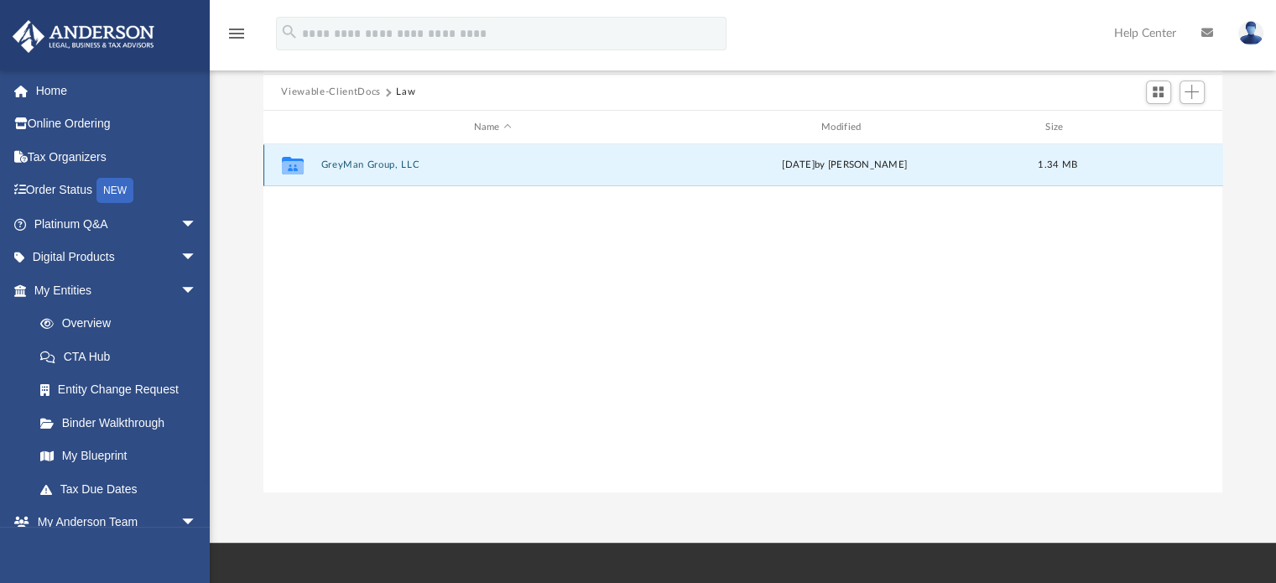
click at [372, 167] on button "GreyMan Group, LLC" at bounding box center [492, 165] width 344 height 11
click at [328, 164] on button "Initial Docs" at bounding box center [492, 165] width 344 height 11
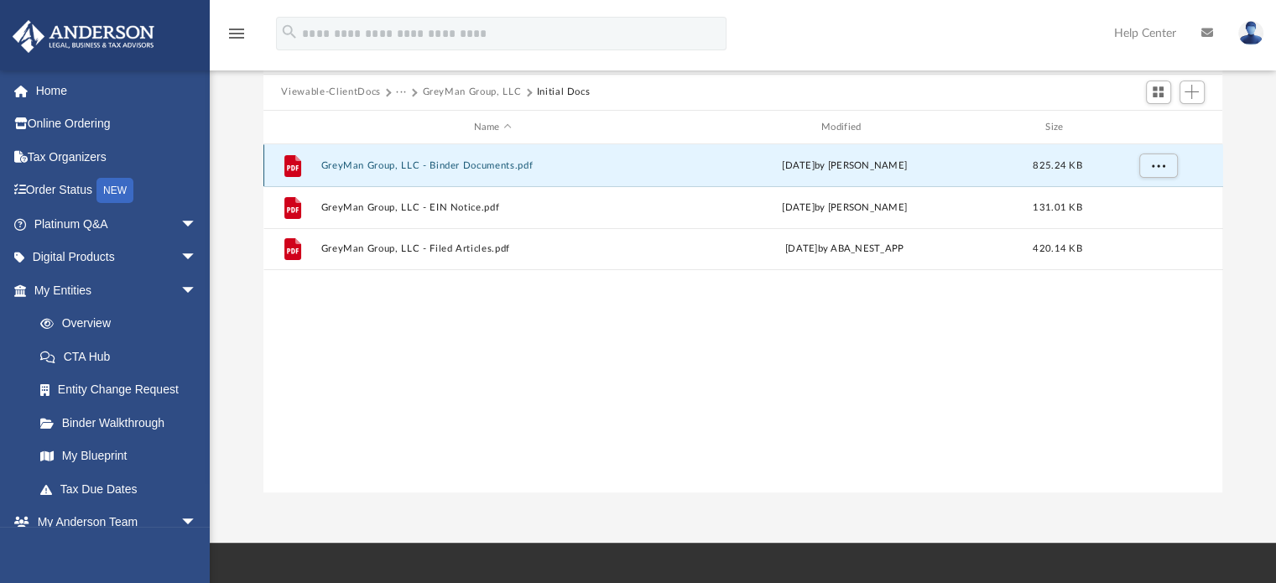
click at [328, 164] on button "GreyMan Group, LLC - Binder Documents.pdf" at bounding box center [492, 165] width 344 height 11
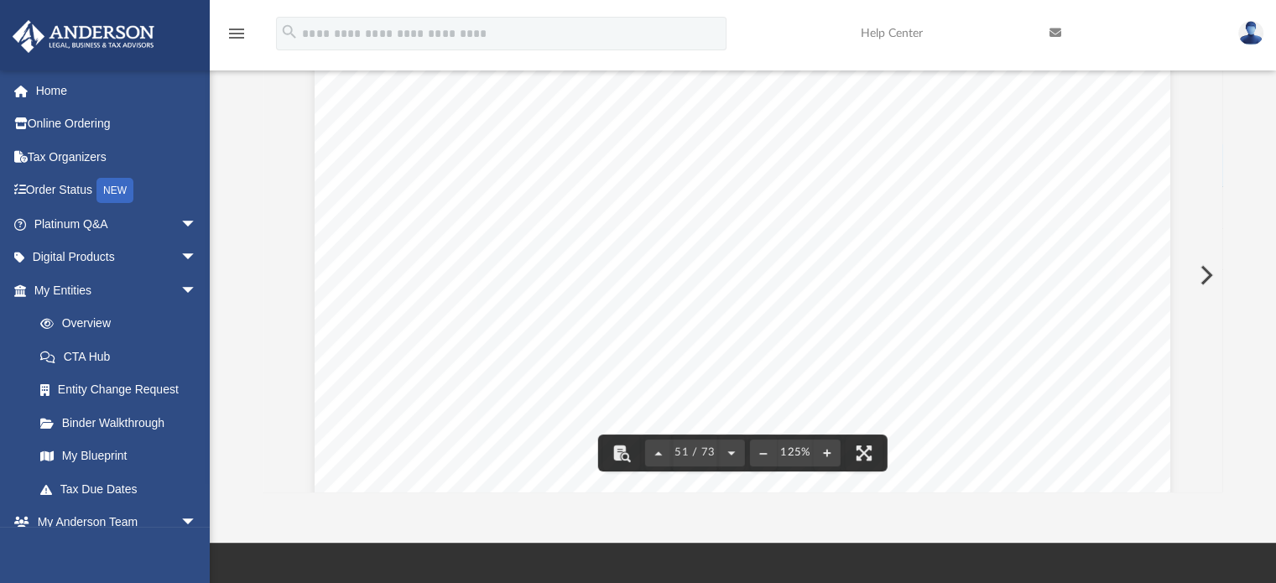
scroll to position [56470, 0]
click at [1199, 271] on button "Preview" at bounding box center [1204, 275] width 37 height 47
click at [282, 267] on button "Preview" at bounding box center [281, 275] width 37 height 47
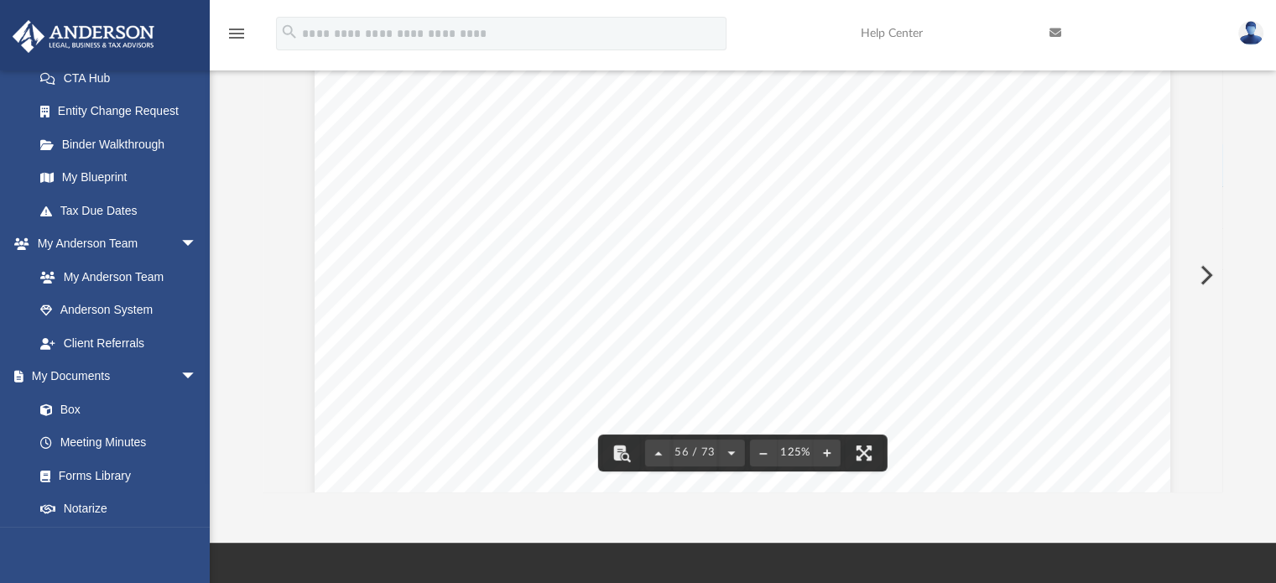
scroll to position [62603, 0]
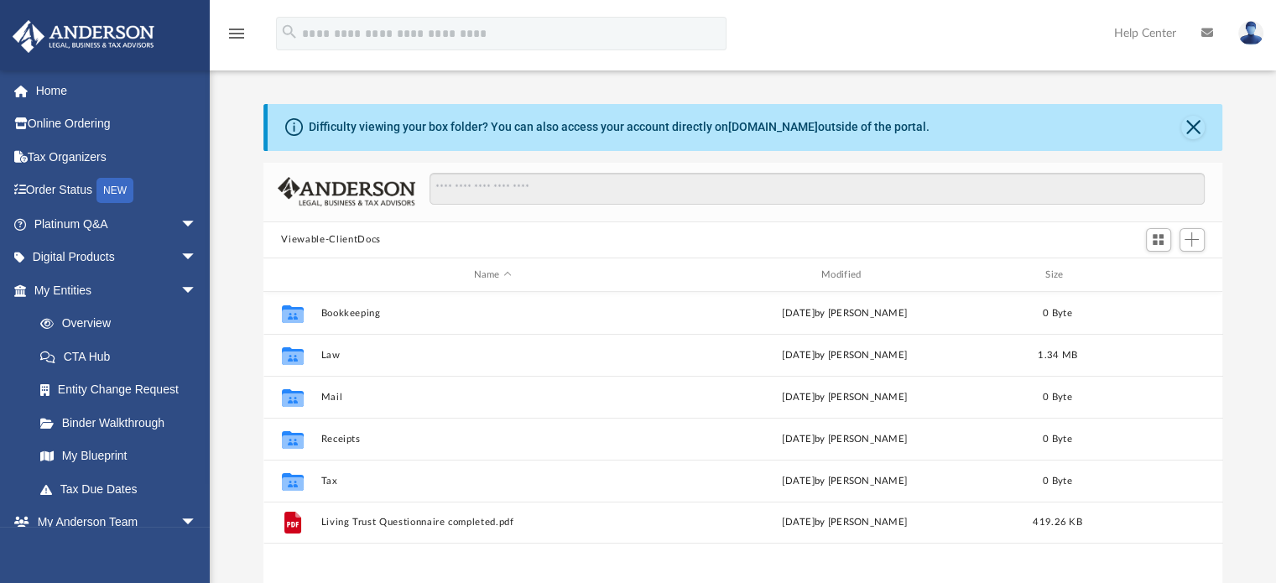
scroll to position [13, 13]
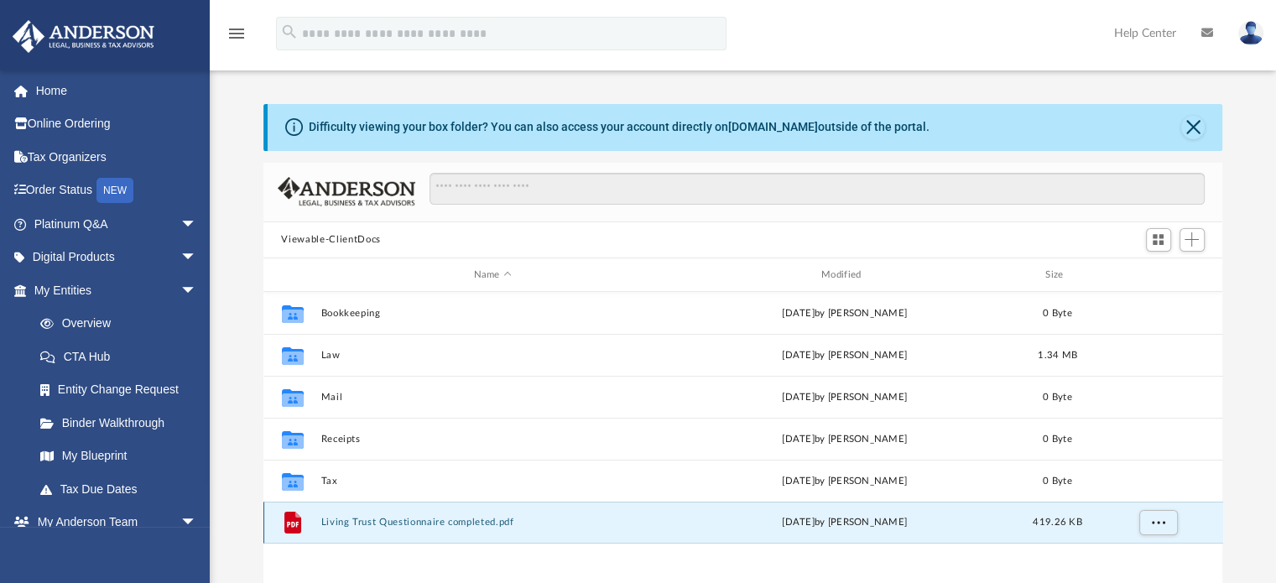
click at [376, 521] on button "Living Trust Questionnaire completed.pdf" at bounding box center [492, 523] width 344 height 11
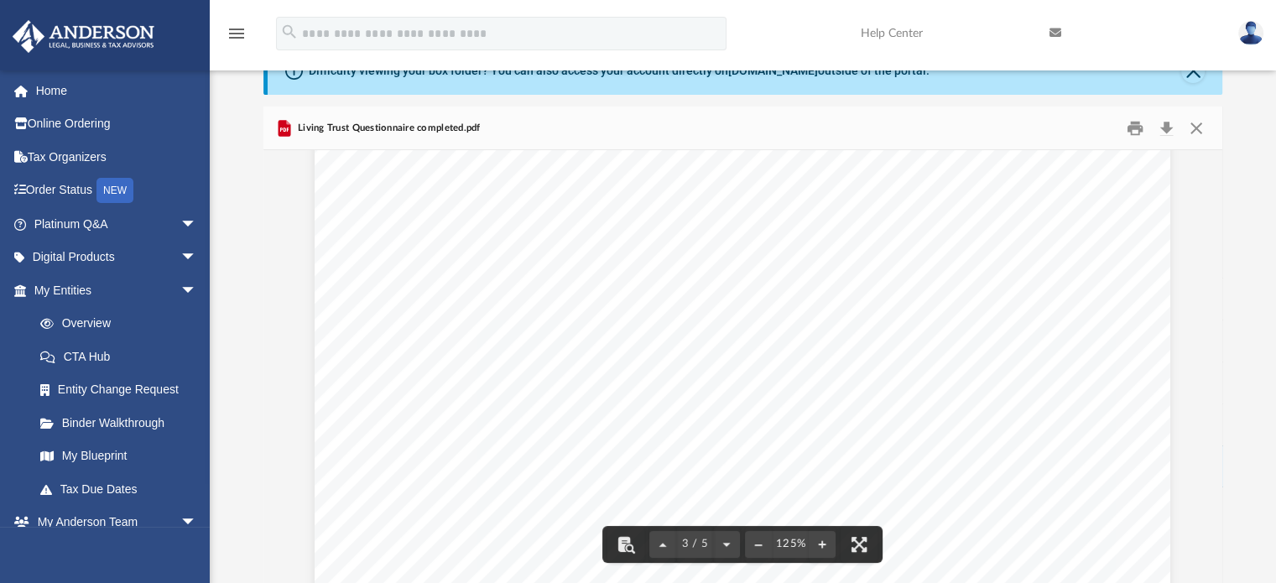
scroll to position [2684, 0]
click at [84, 458] on link "My Blueprint" at bounding box center [122, 457] width 199 height 34
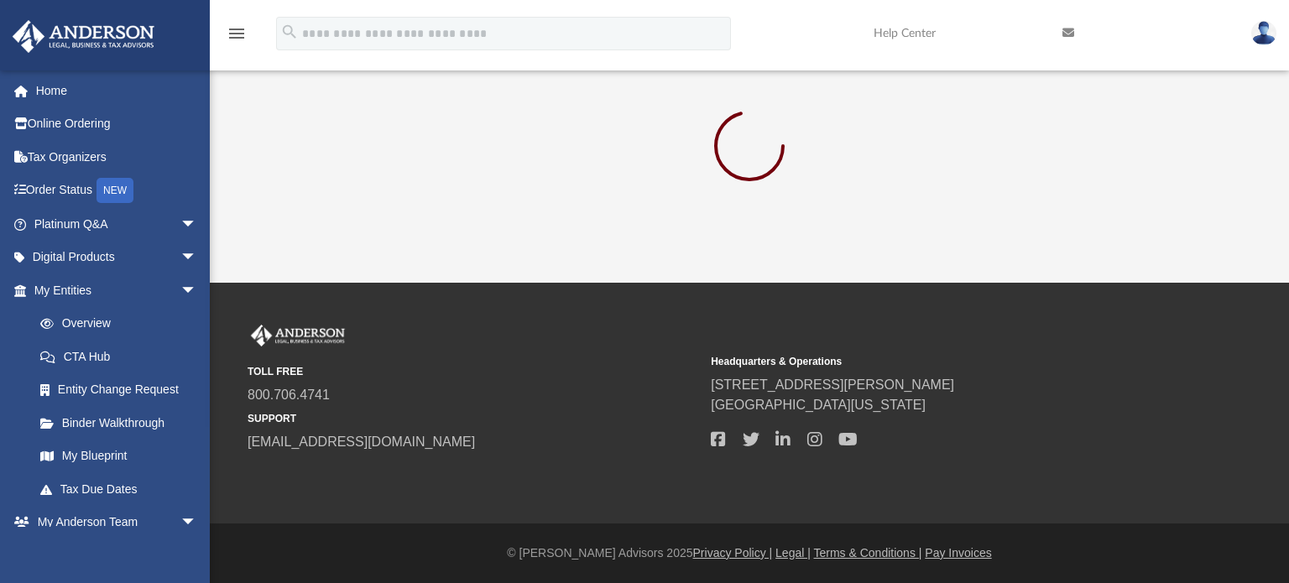
click at [997, 193] on div at bounding box center [748, 149] width 971 height 90
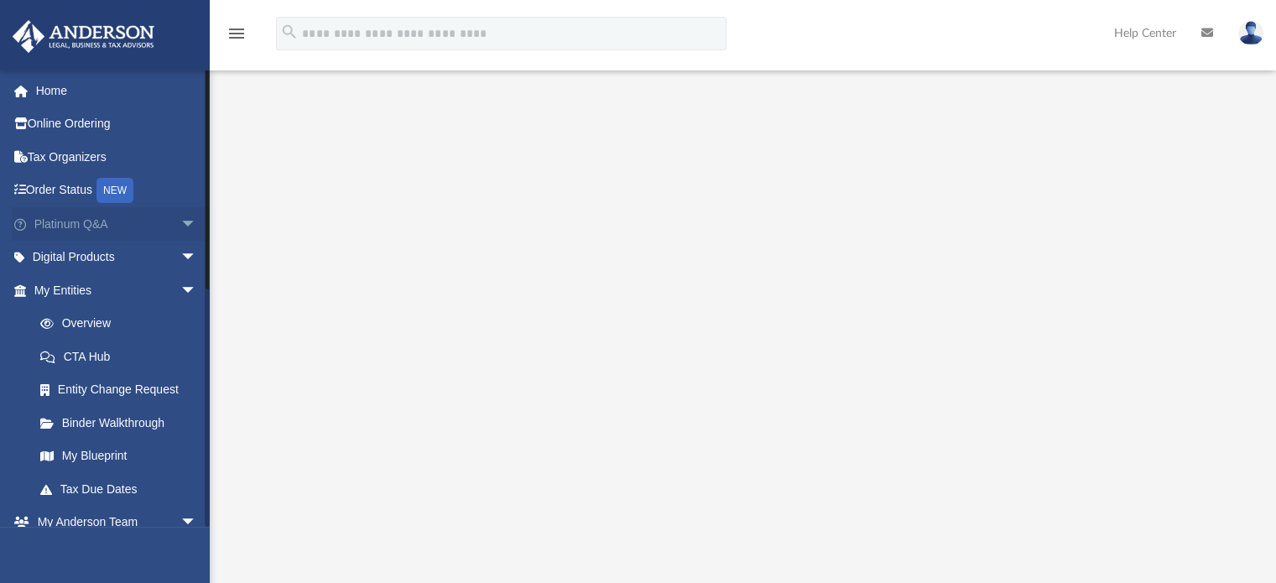
click at [180, 229] on span "arrow_drop_down" at bounding box center [197, 224] width 34 height 34
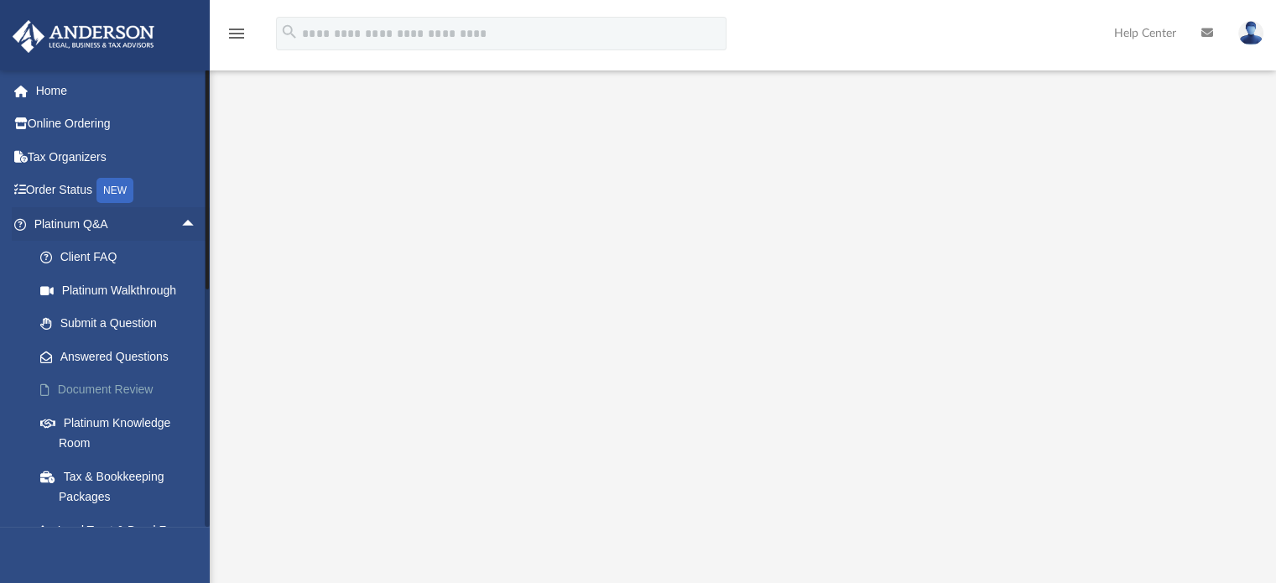
click at [137, 385] on link "Document Review" at bounding box center [122, 390] width 199 height 34
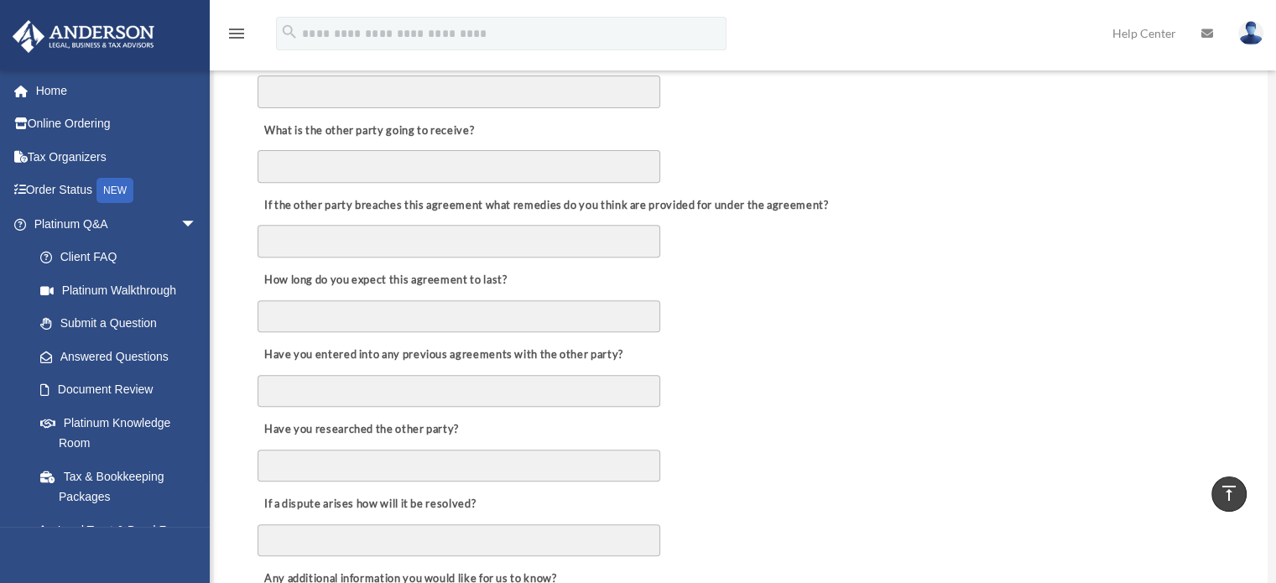
scroll to position [633, 0]
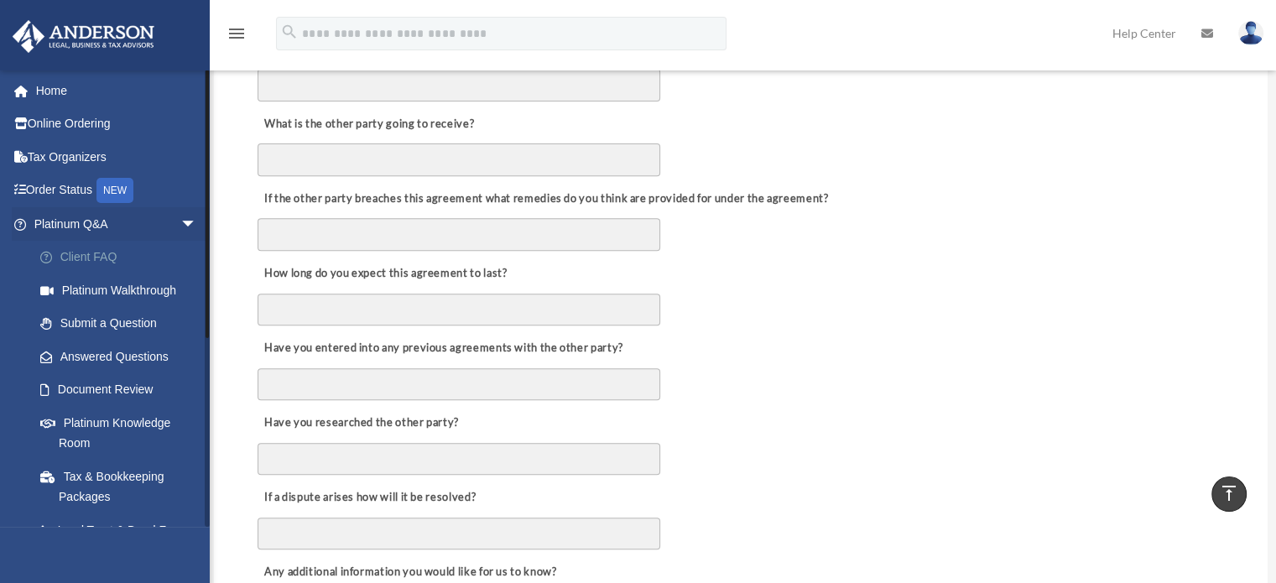
click at [93, 251] on link "Client FAQ" at bounding box center [122, 258] width 199 height 34
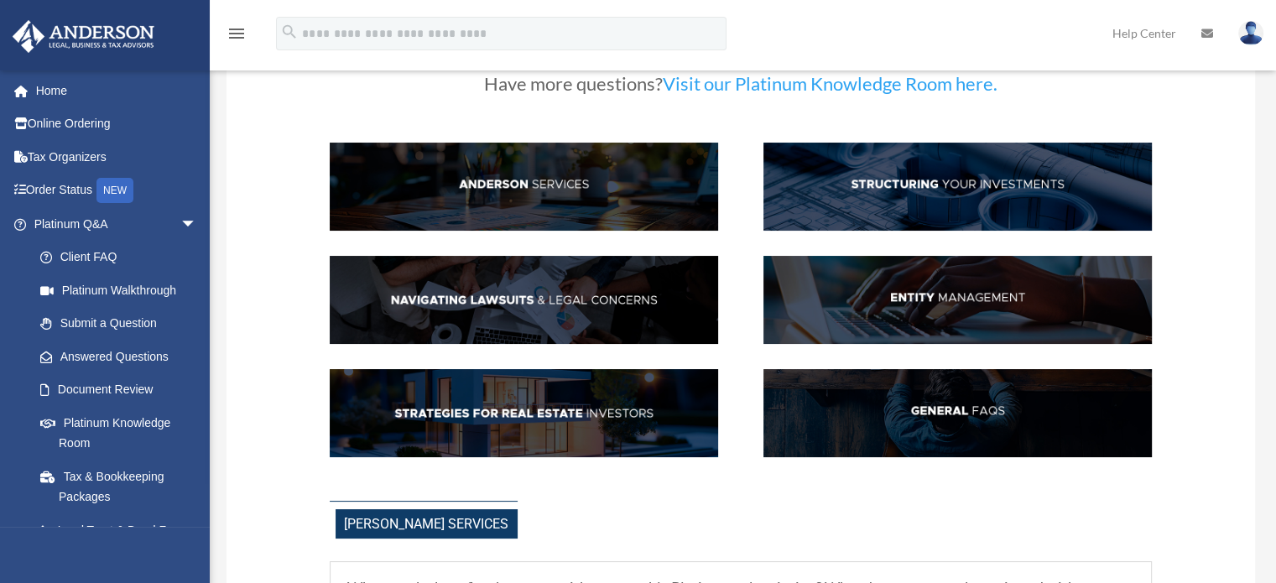
scroll to position [92, 0]
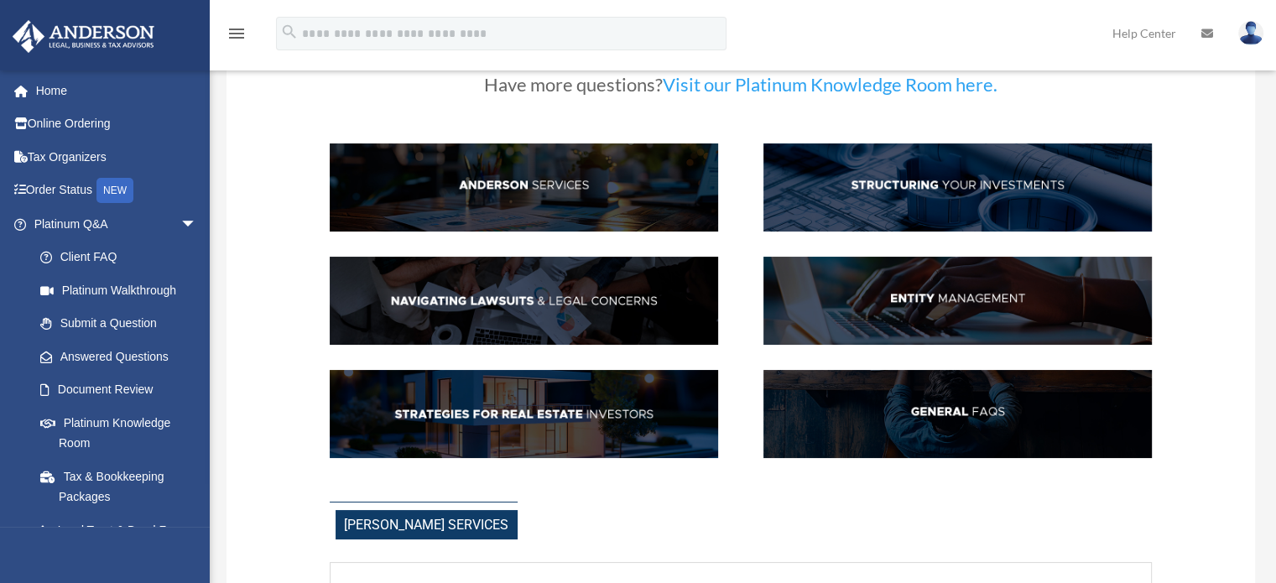
click at [864, 323] on img at bounding box center [957, 301] width 388 height 88
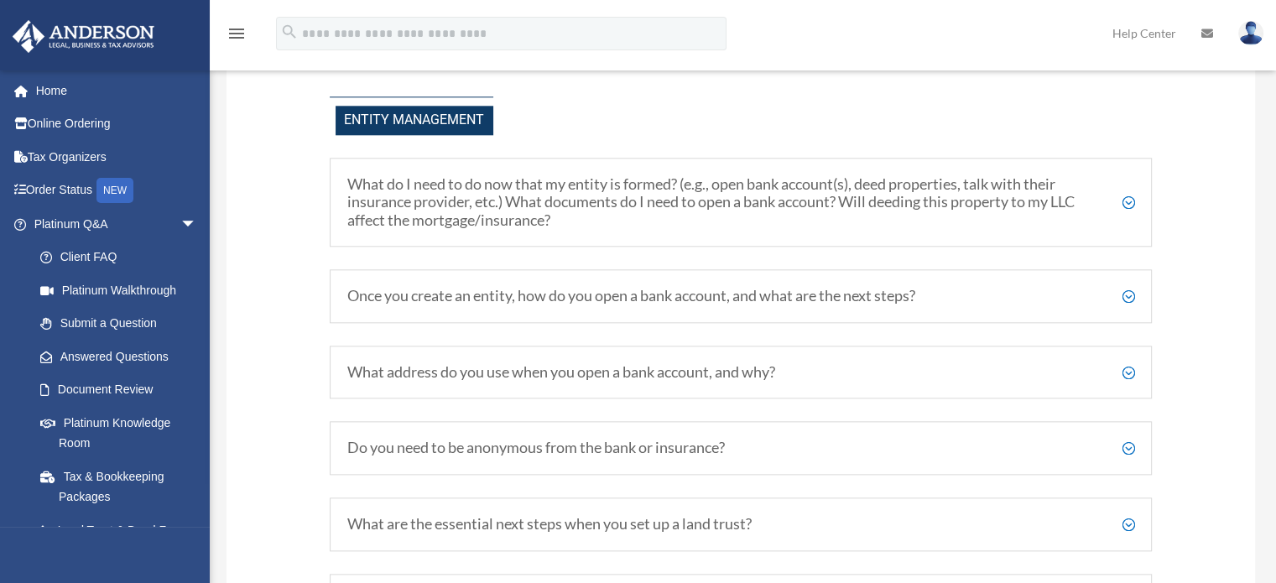
scroll to position [1861, 0]
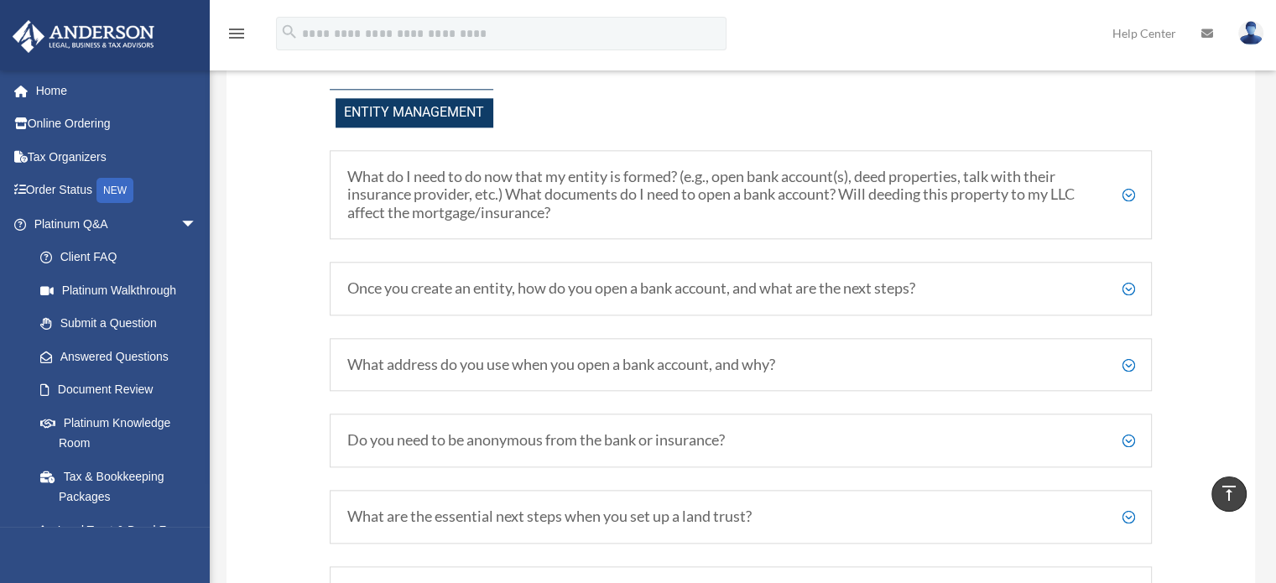
click at [1127, 206] on h5 "What do I need to do now that my entity is formed? (e.g., open bank account(s),…" at bounding box center [741, 195] width 788 height 55
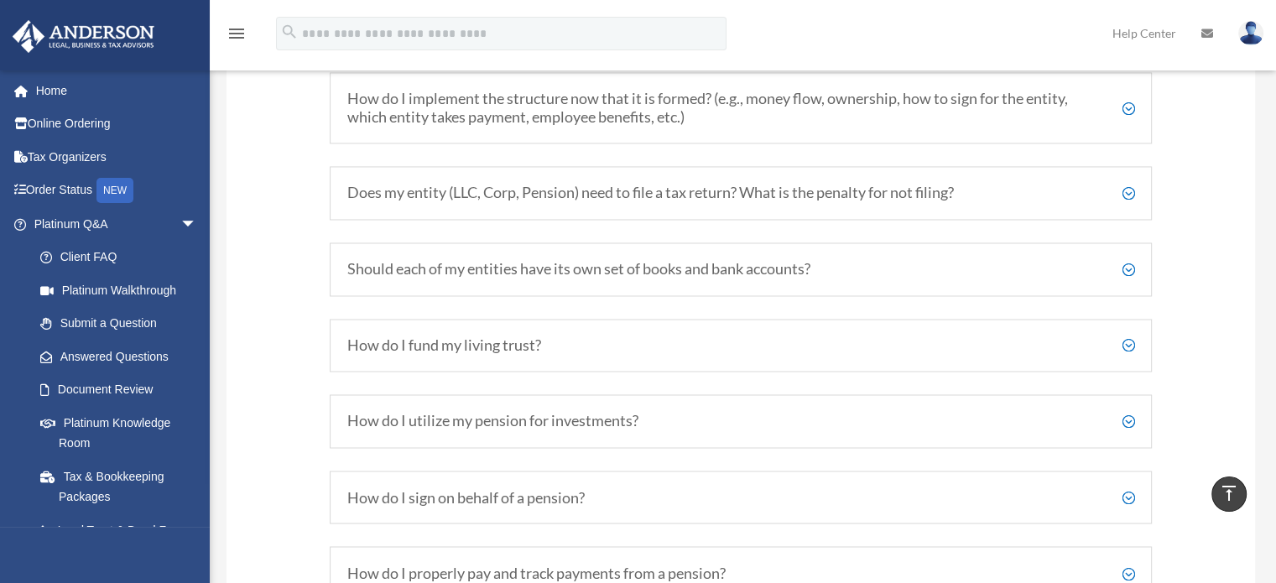
scroll to position [2747, 0]
click at [1127, 196] on h5 "Does my entity (LLC, Corp, Pension) need to file a tax return? What is the pena…" at bounding box center [741, 191] width 788 height 18
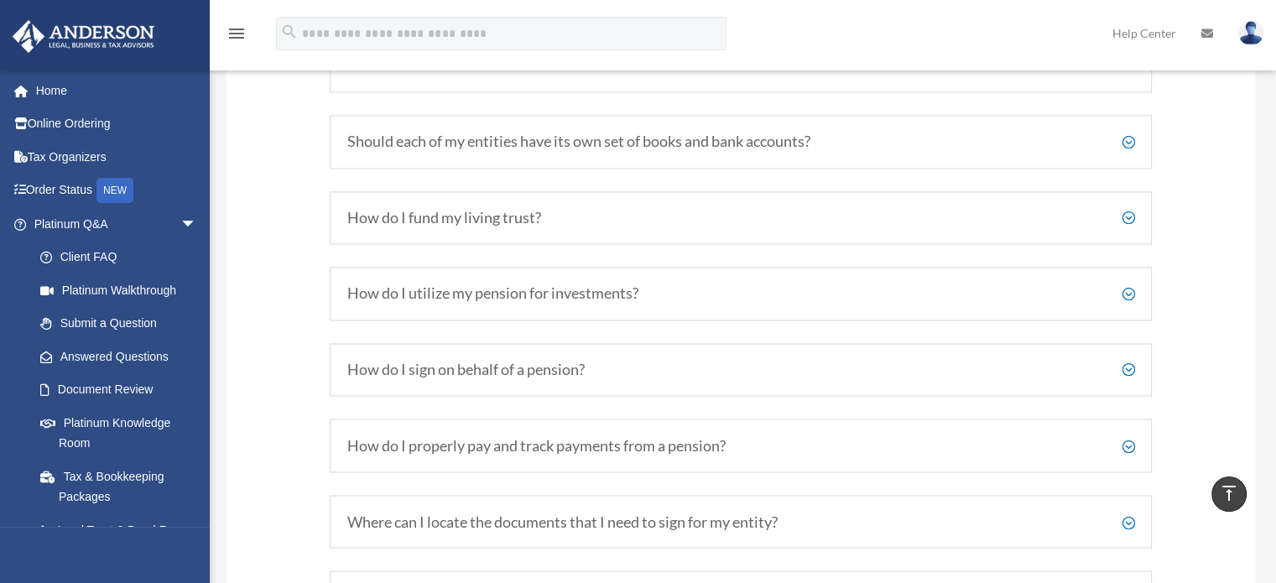
scroll to position [2830, 0]
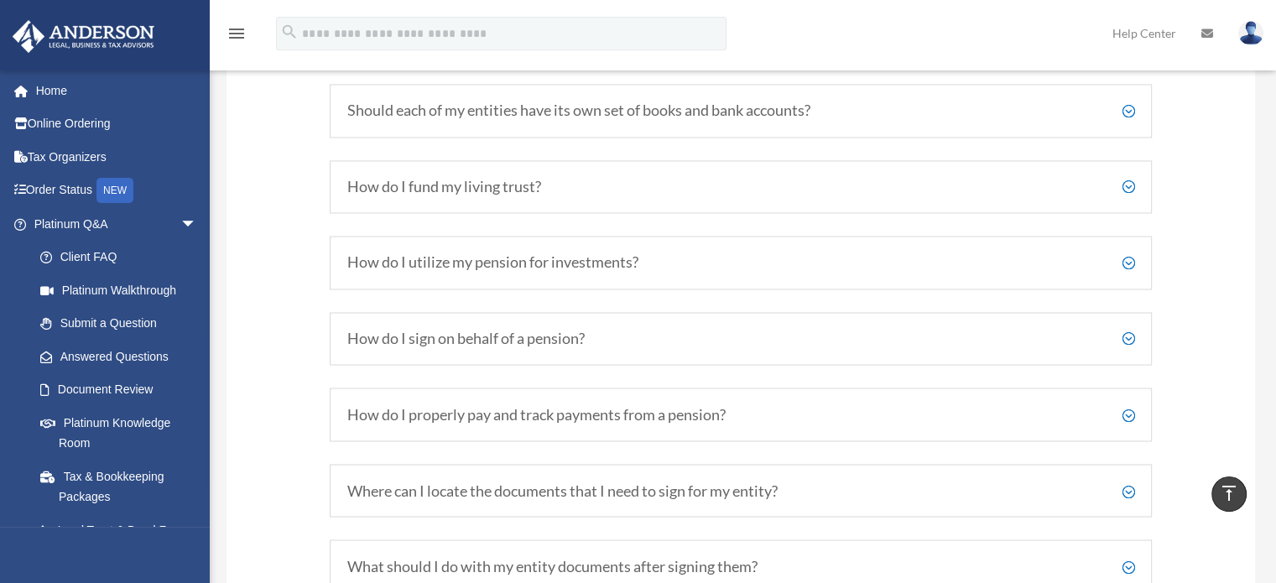
click at [1132, 196] on h5 "How do I fund my living trust?" at bounding box center [741, 187] width 788 height 18
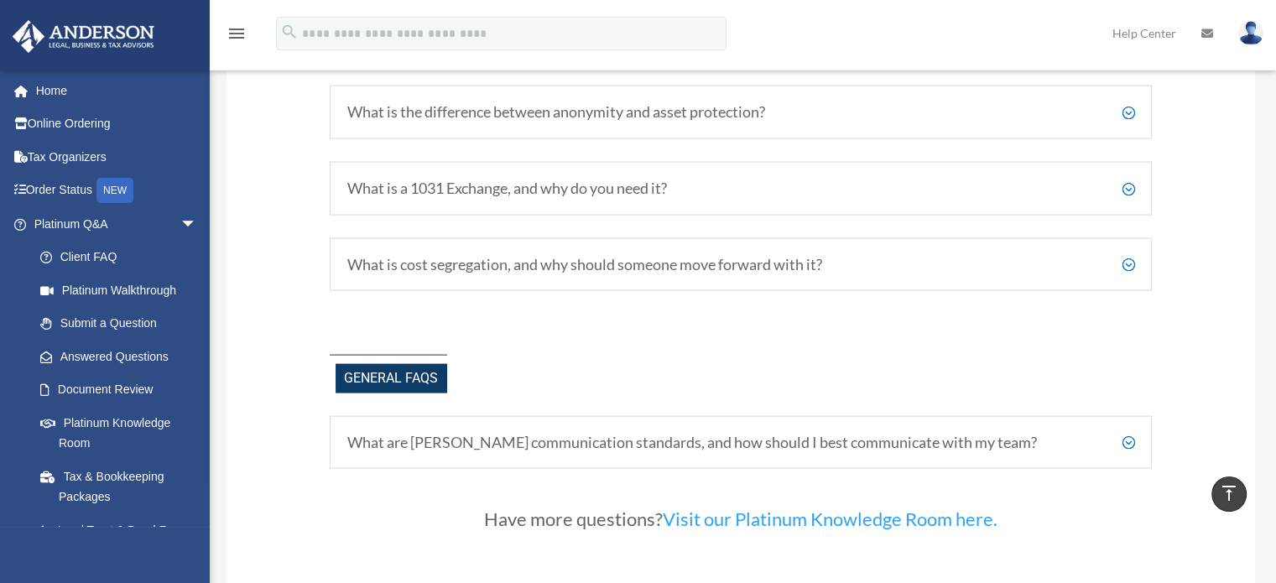
scroll to position [3380, 0]
click at [1134, 194] on div "What is a 1031 Exchange, and why do you need it? Essentially, a 1031 Exchange i…" at bounding box center [741, 188] width 823 height 54
click at [1127, 192] on h5 "What is a 1031 Exchange, and why do you need it?" at bounding box center [741, 188] width 788 height 18
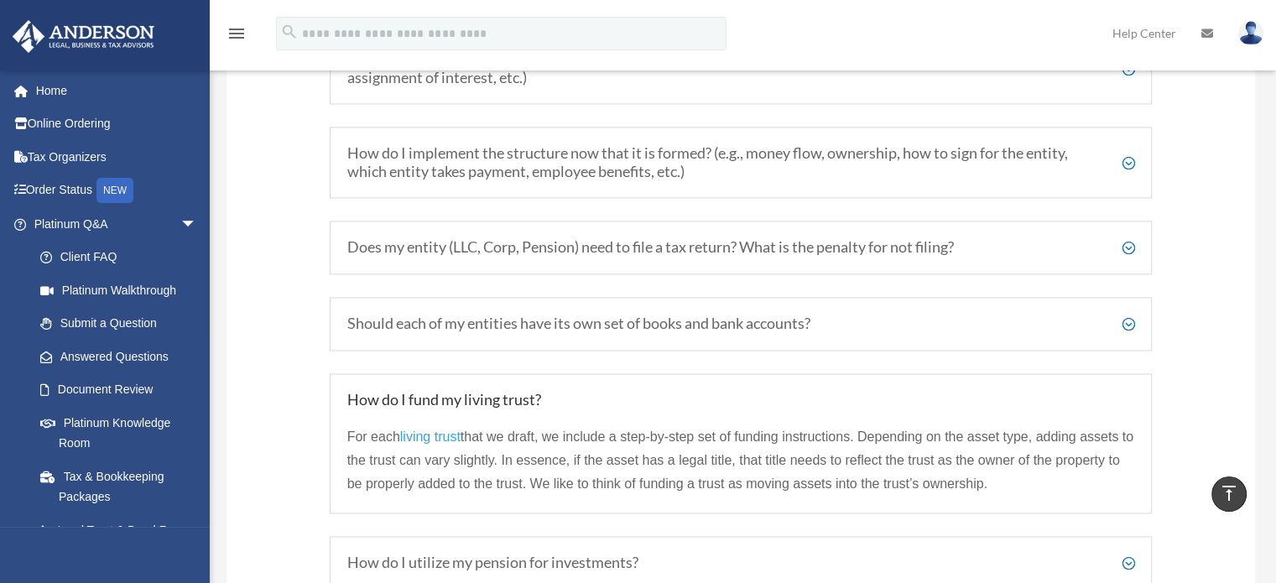
scroll to position [2469, 0]
click at [1125, 334] on h5 "Should each of my entities have its own set of books and bank accounts?" at bounding box center [741, 324] width 788 height 18
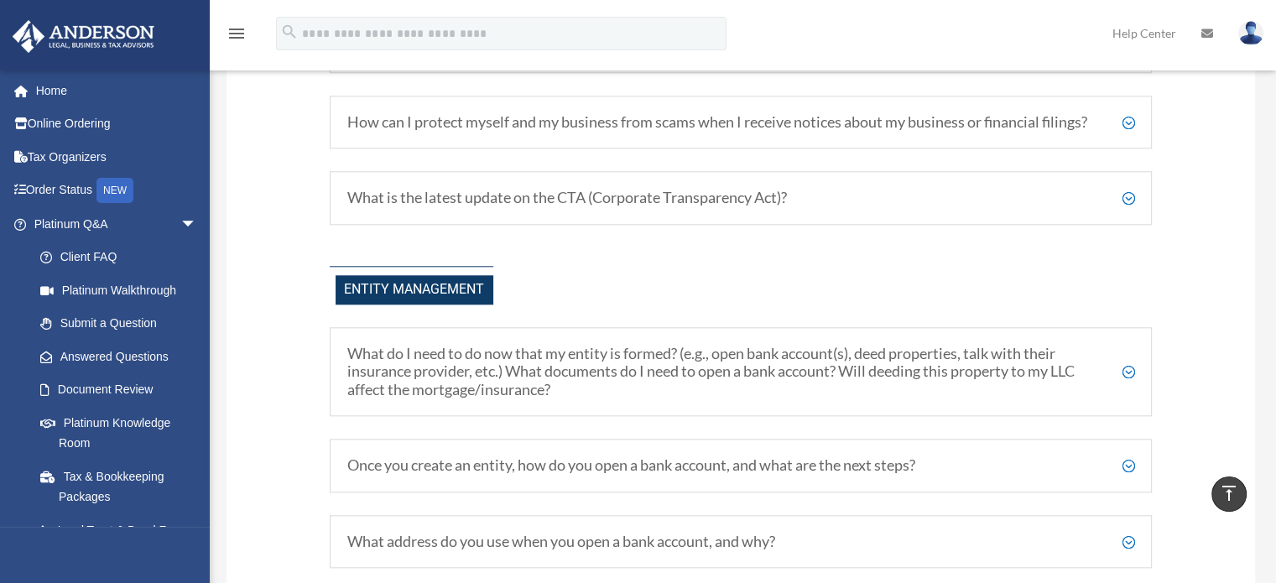
scroll to position [1657, 0]
